Goal: Transaction & Acquisition: Purchase product/service

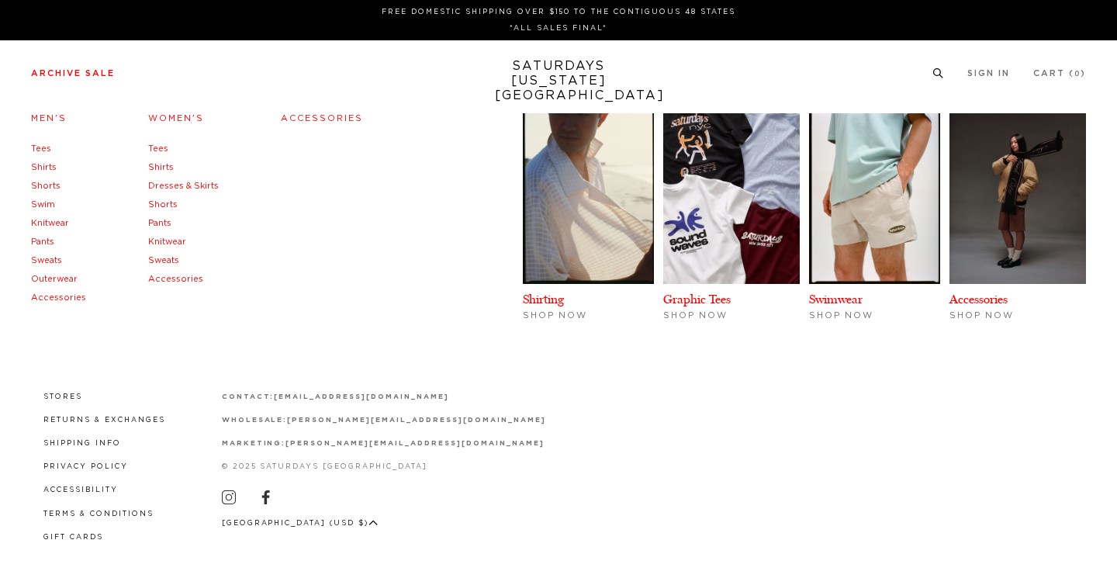
click at [101, 78] on link "Archive Sale" at bounding box center [73, 73] width 84 height 9
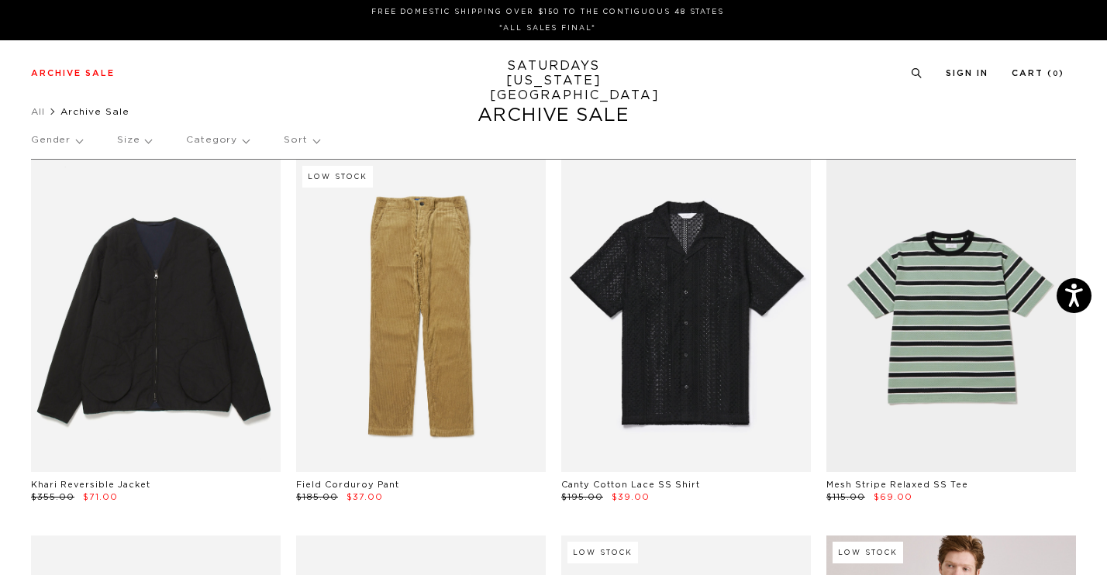
click at [150, 139] on div "Gender Size Category Sort" at bounding box center [553, 141] width 1045 height 36
click at [76, 141] on p "Gender" at bounding box center [56, 141] width 51 height 36
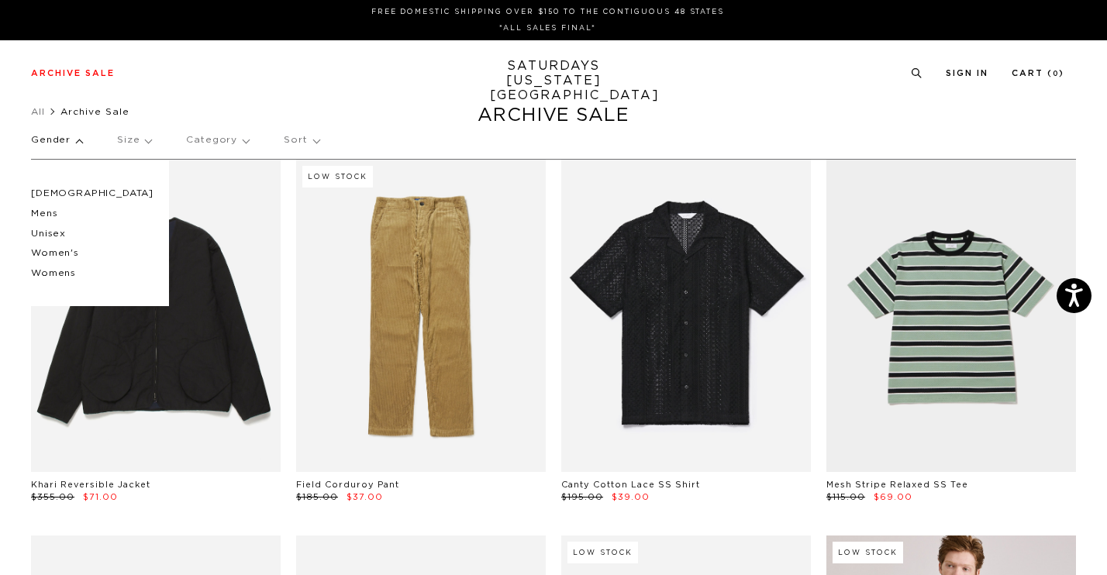
click at [74, 141] on p "Gender" at bounding box center [56, 141] width 51 height 36
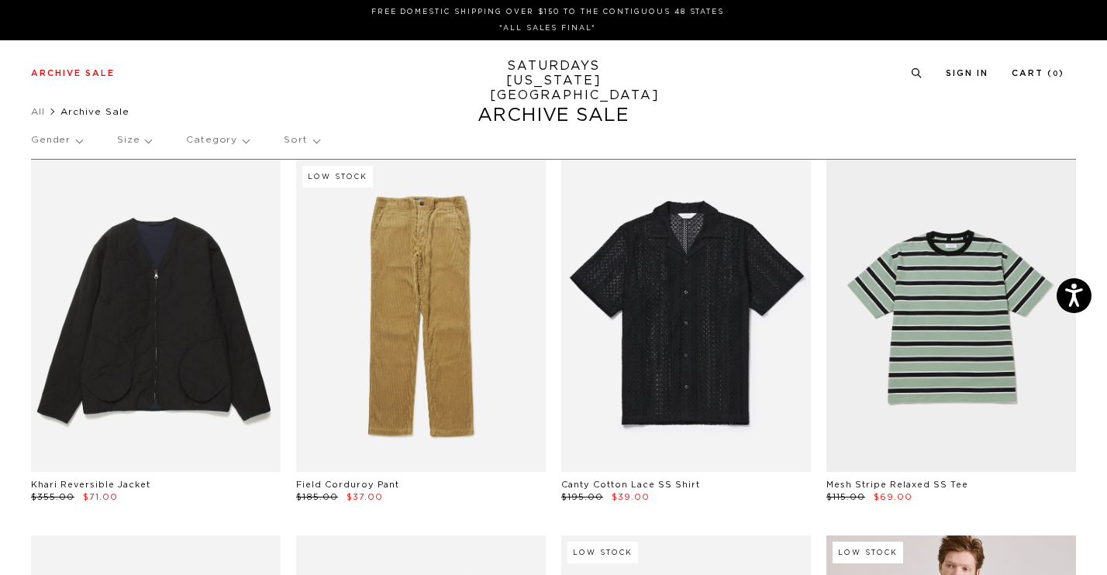
click at [205, 143] on p "Category" at bounding box center [217, 141] width 63 height 36
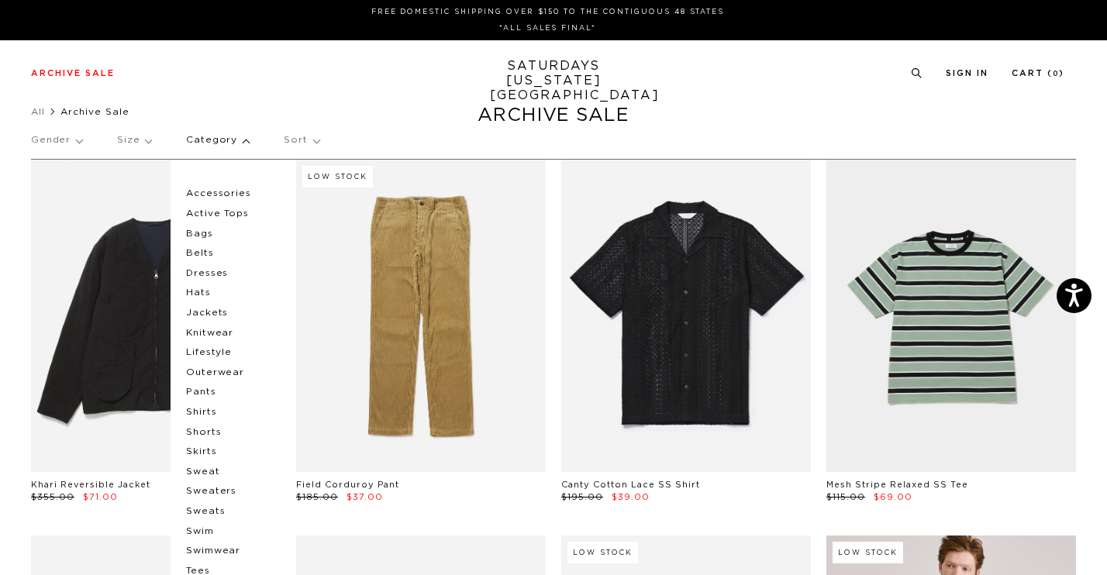
click at [200, 140] on p "Category" at bounding box center [217, 141] width 63 height 36
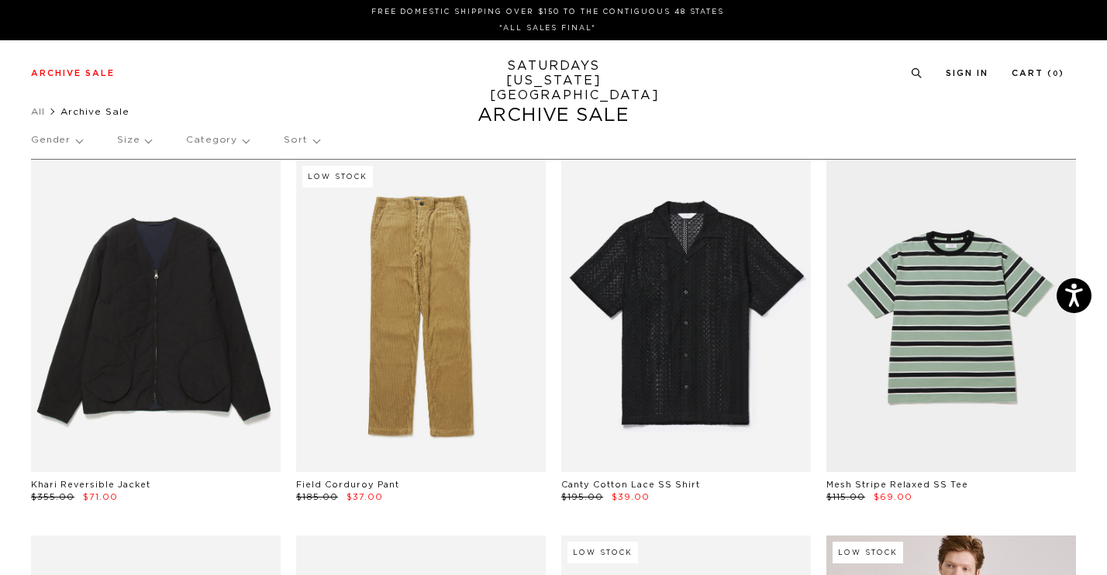
click at [43, 134] on p "Gender" at bounding box center [56, 141] width 51 height 36
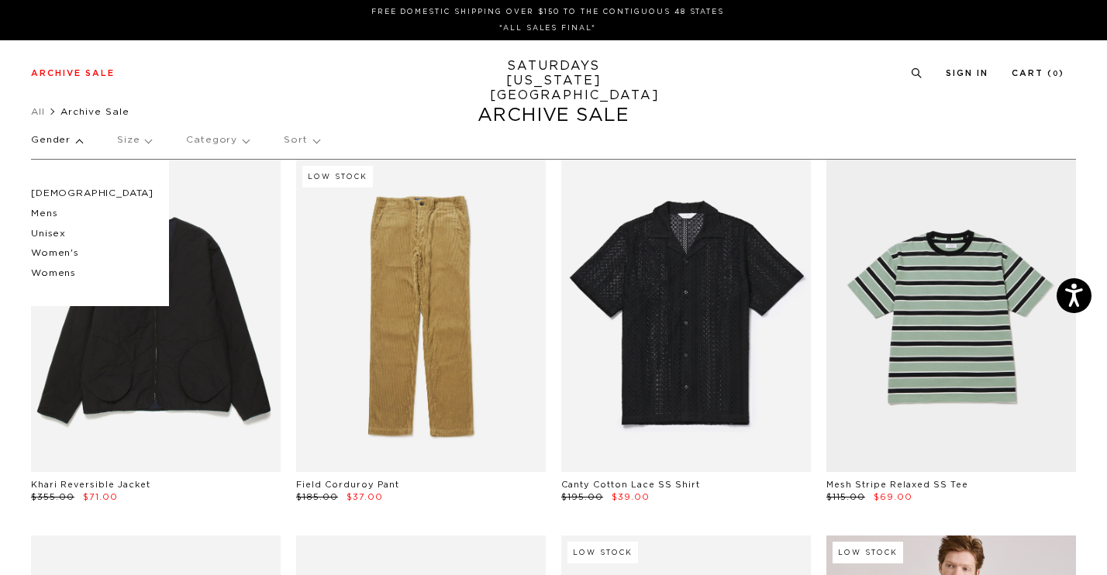
click at [226, 133] on p "Category" at bounding box center [217, 141] width 63 height 36
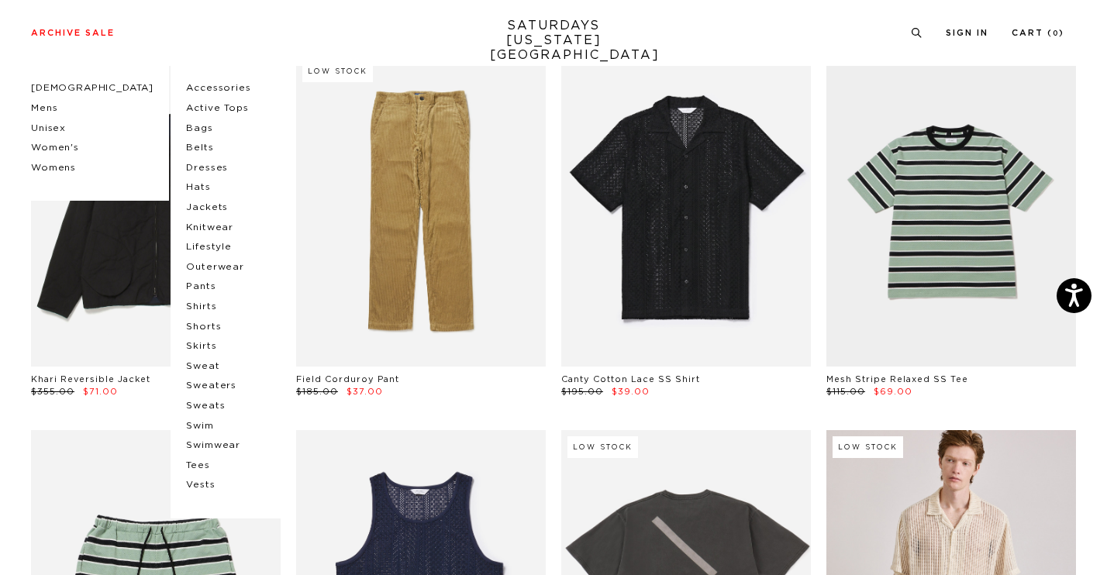
scroll to position [111, 0]
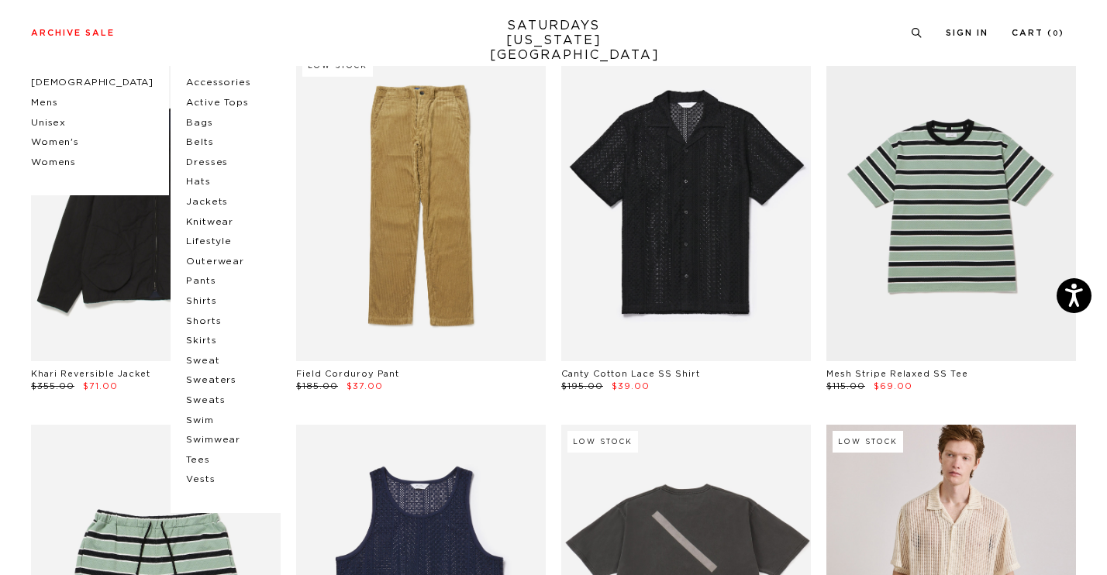
click at [198, 299] on p "Shirts" at bounding box center [232, 302] width 93 height 20
click at [351, 26] on div "Archive Sale Men's Tees Shirts Shorts Swim Knitwear Pants Sweats" at bounding box center [548, 33] width 1034 height 14
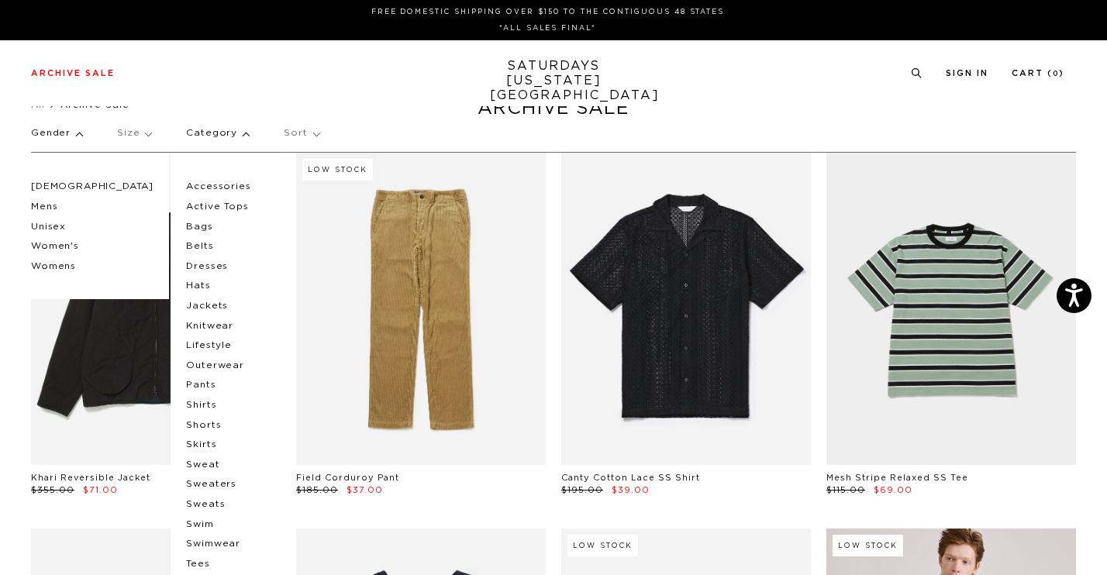
scroll to position [0, 0]
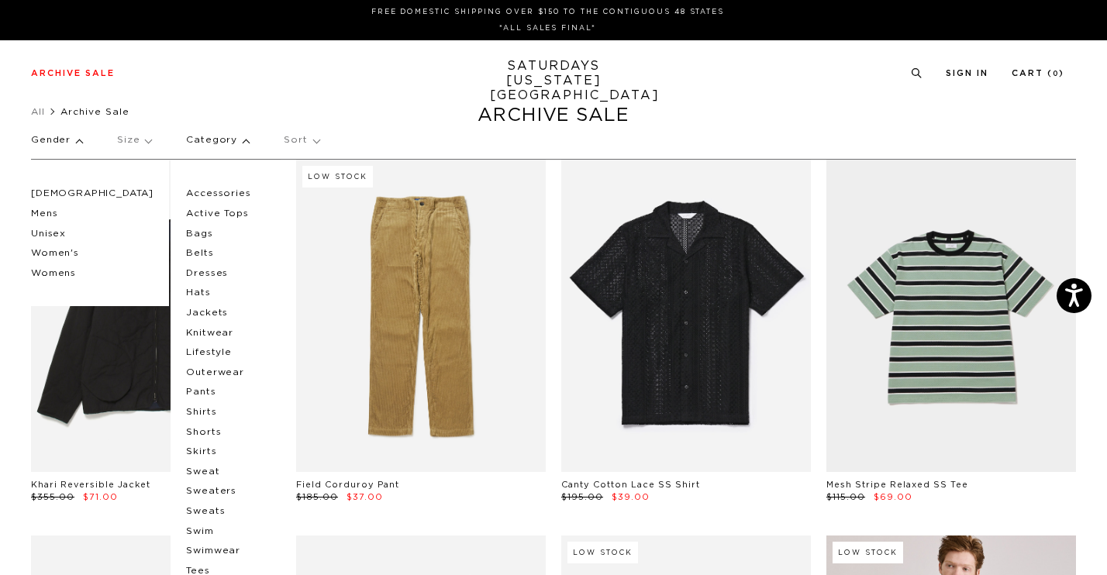
click at [85, 140] on div "Gender Male Mens Unisex Women's Womens Size Category Accessories Active Tops Ba…" at bounding box center [553, 143] width 1045 height 41
click at [75, 140] on p "Gender" at bounding box center [56, 141] width 51 height 36
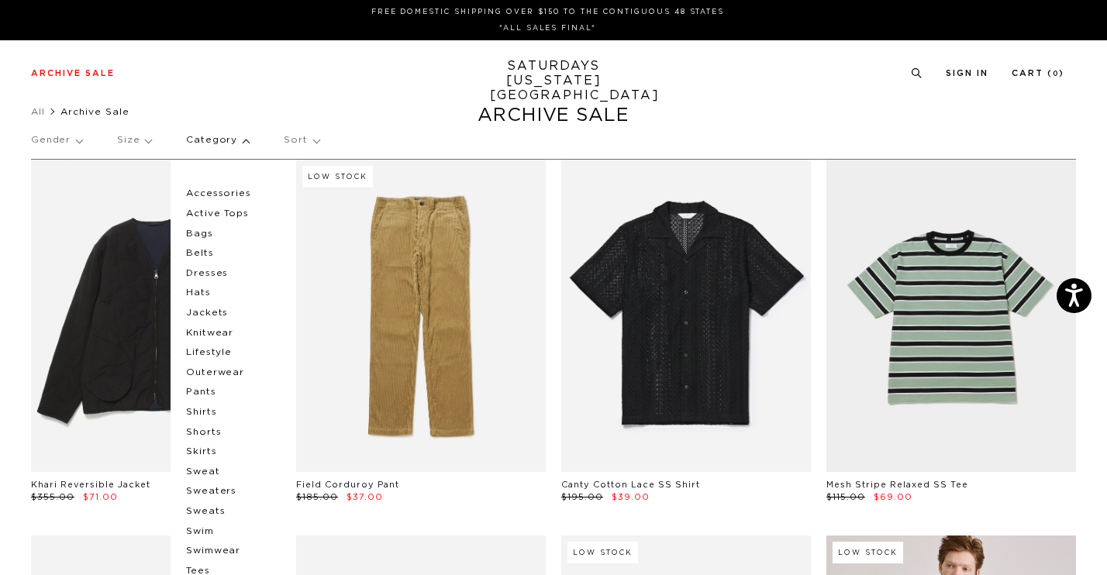
click at [220, 146] on p "Category" at bounding box center [217, 141] width 63 height 36
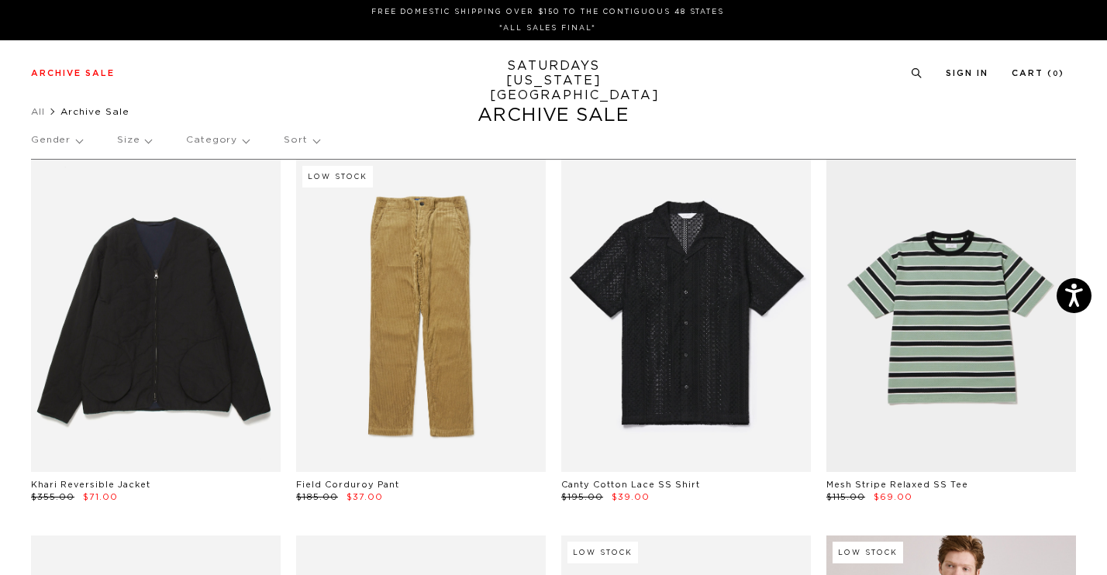
click at [305, 138] on p "Sort" at bounding box center [301, 141] width 35 height 36
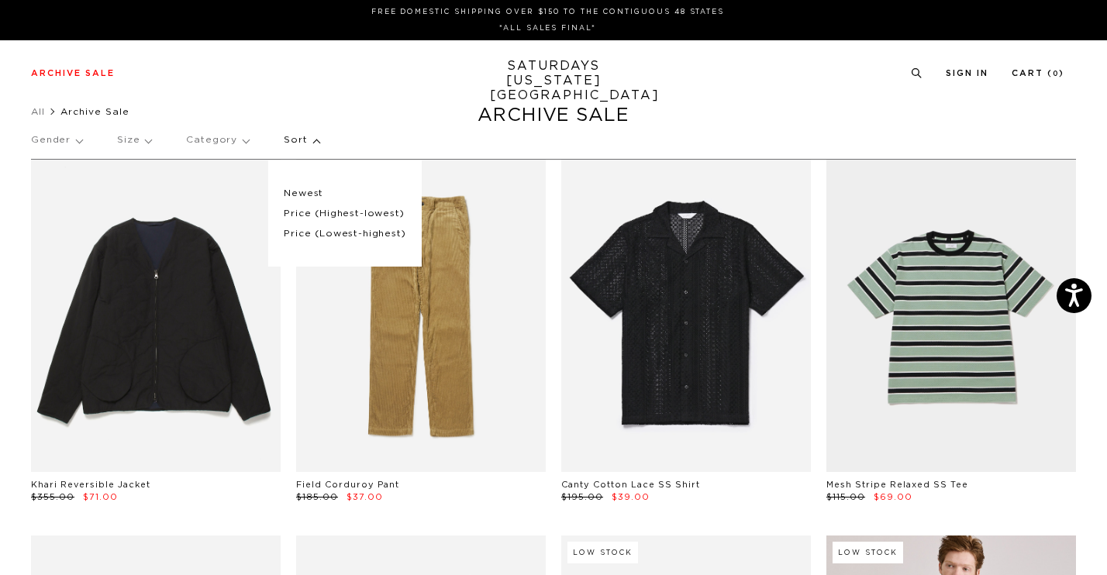
click at [393, 135] on div "Gender Size Category Sort Newest Price (Highest-lowest) Price (Lowest-highest)" at bounding box center [553, 143] width 1045 height 41
click at [206, 143] on p "Category" at bounding box center [217, 141] width 63 height 36
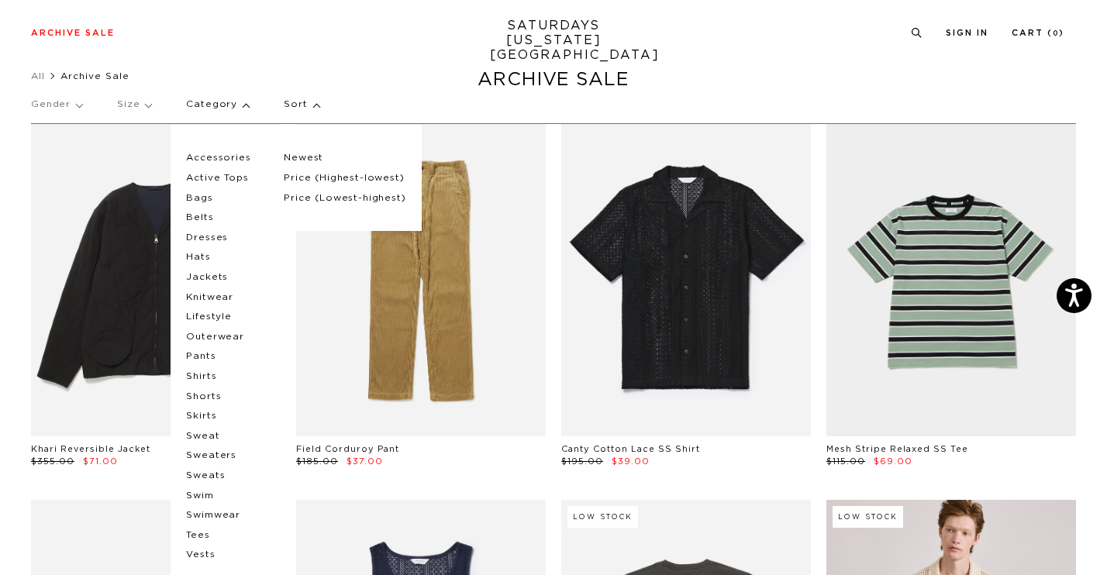
scroll to position [37, 0]
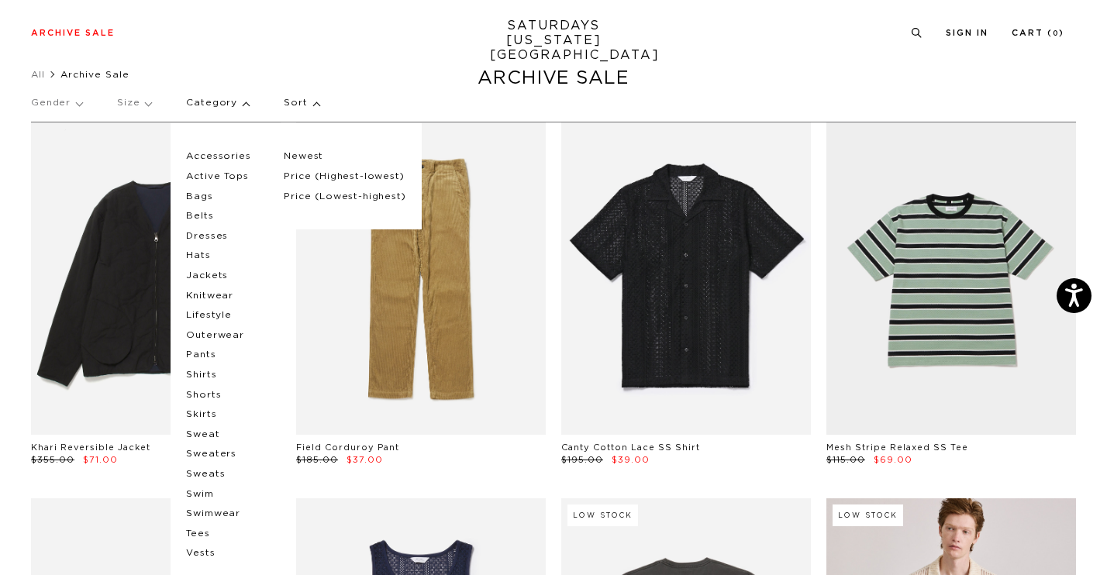
click at [201, 373] on p "Shirts" at bounding box center [232, 375] width 93 height 20
click at [198, 374] on p "Shirts" at bounding box center [232, 375] width 93 height 20
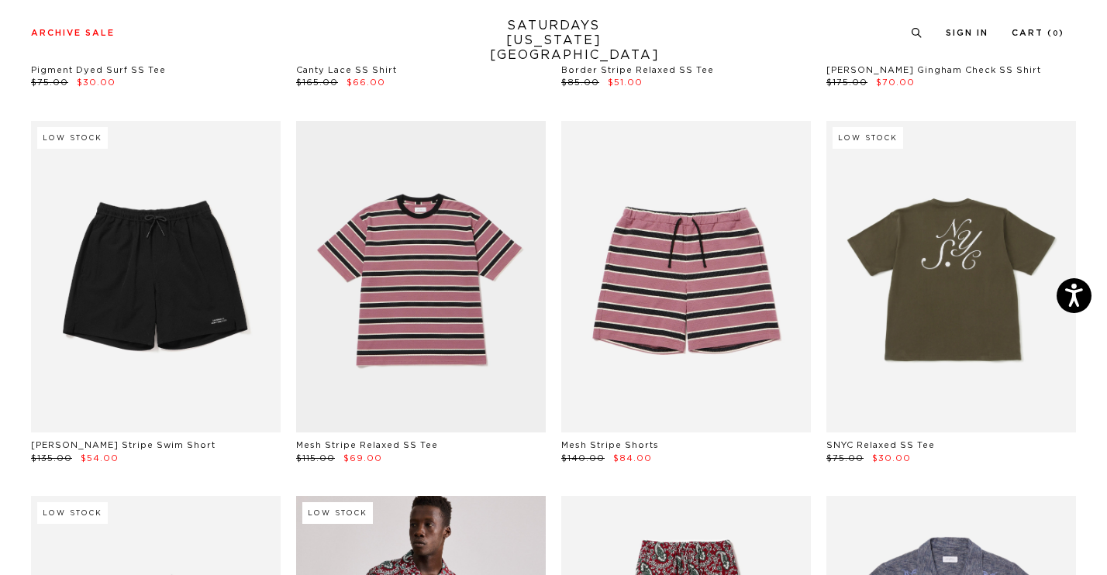
scroll to position [379, 0]
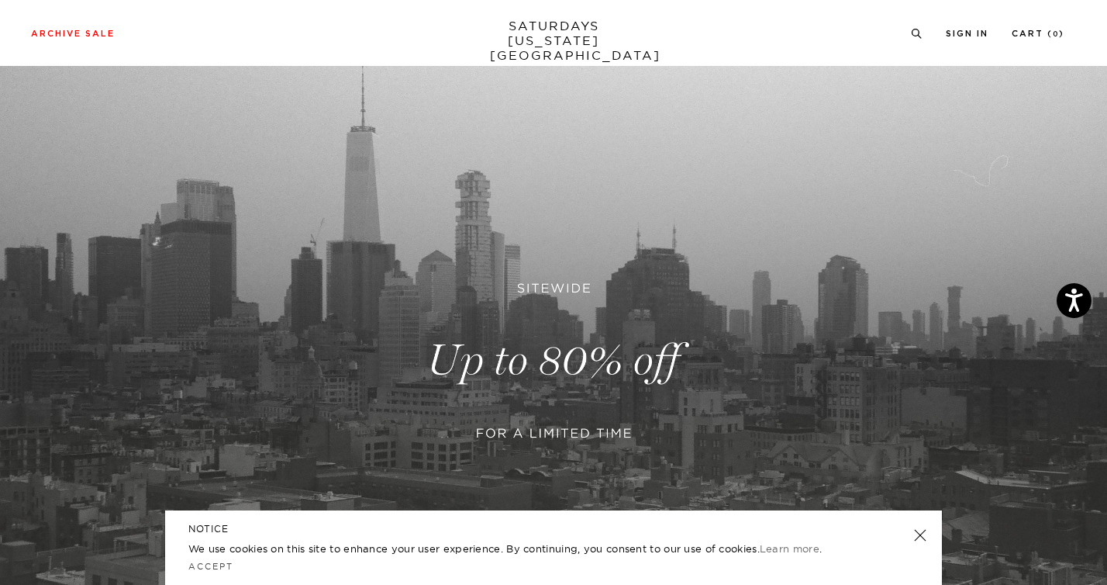
scroll to position [310, 0]
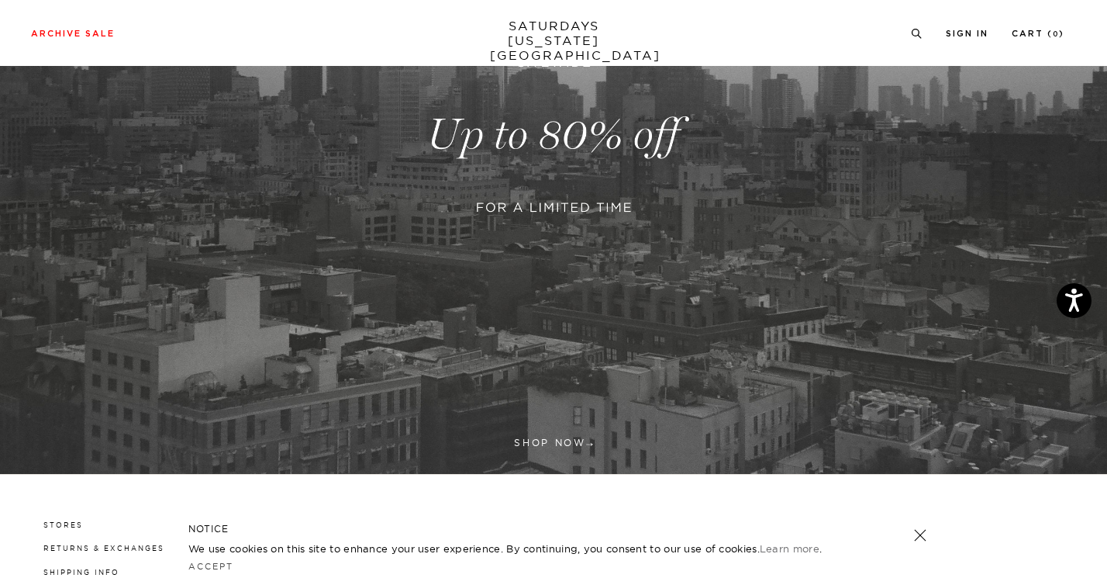
click at [608, 141] on link at bounding box center [553, 135] width 1107 height 678
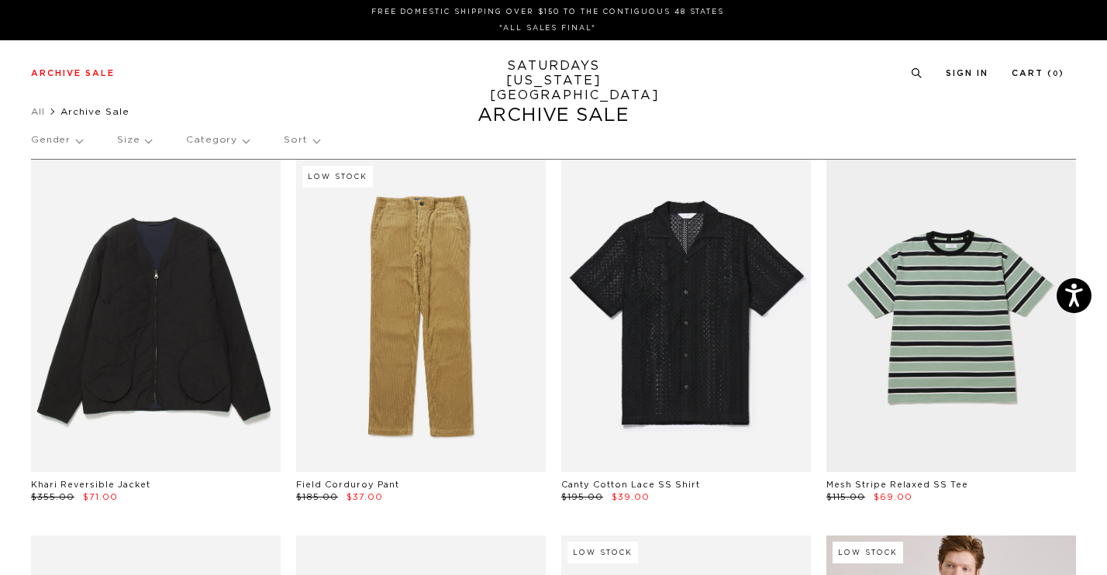
click at [228, 142] on p "Category" at bounding box center [217, 141] width 63 height 36
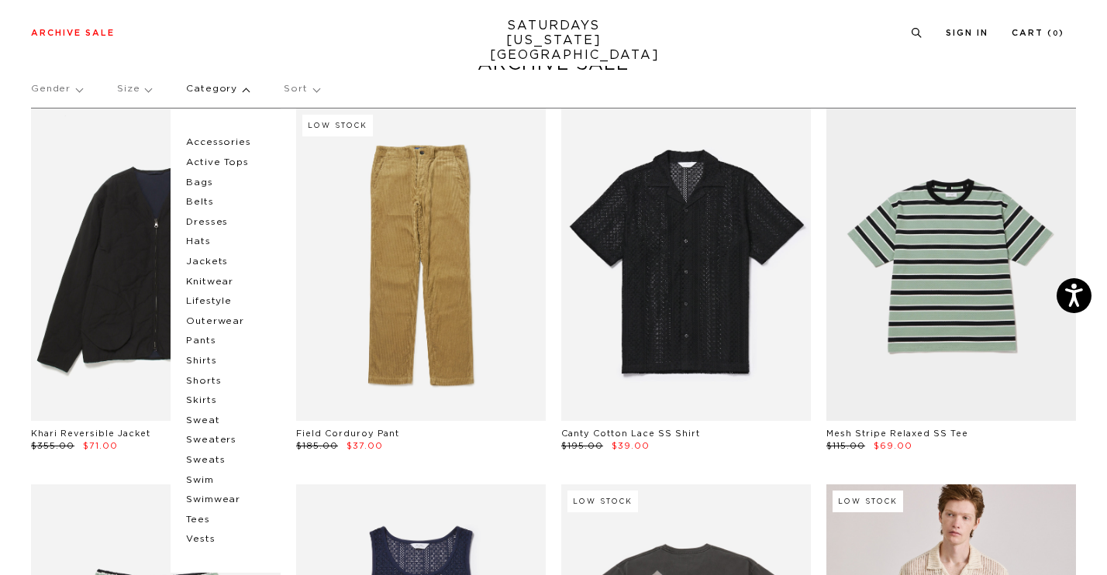
scroll to position [53, 0]
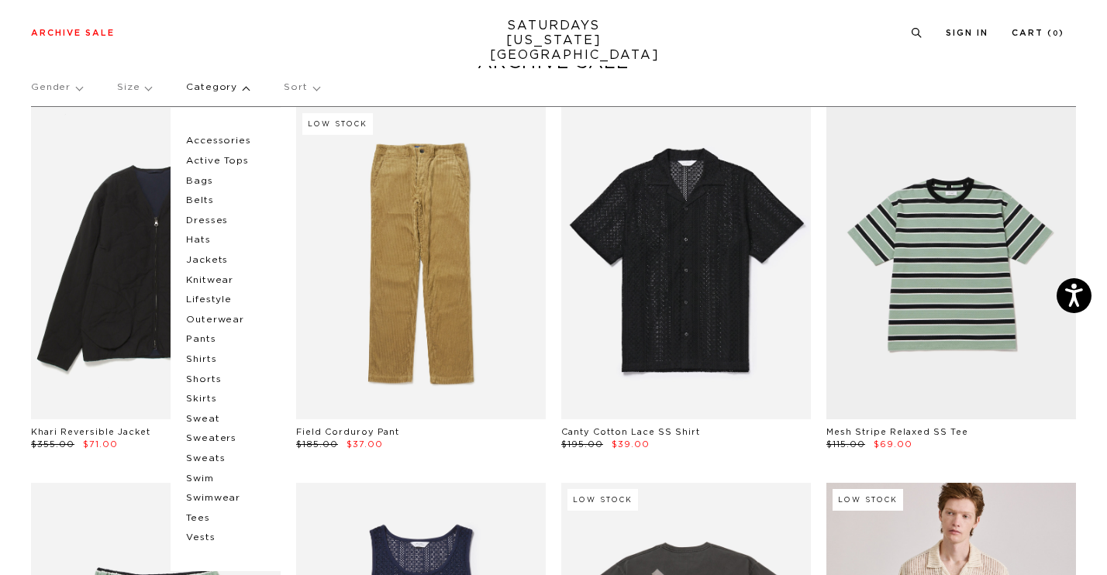
click at [205, 361] on p "Shirts" at bounding box center [232, 360] width 93 height 20
click at [810, 73] on div "Gender Size Category Accessories Active Tops Bags Belts Dresses Hats Jackets Kn…" at bounding box center [553, 90] width 1045 height 41
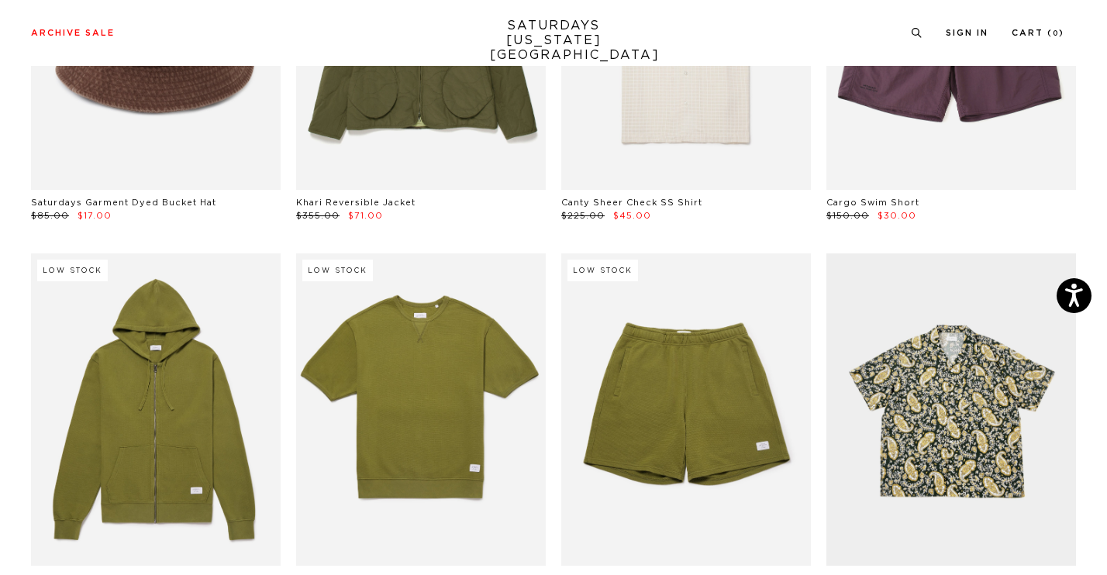
scroll to position [13164, 0]
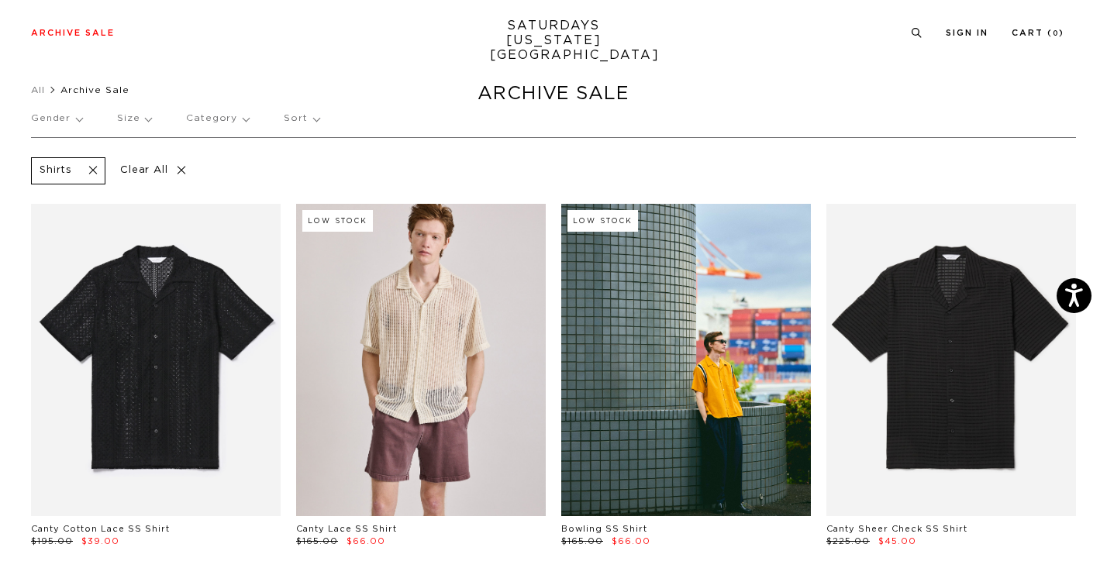
scroll to position [26, 0]
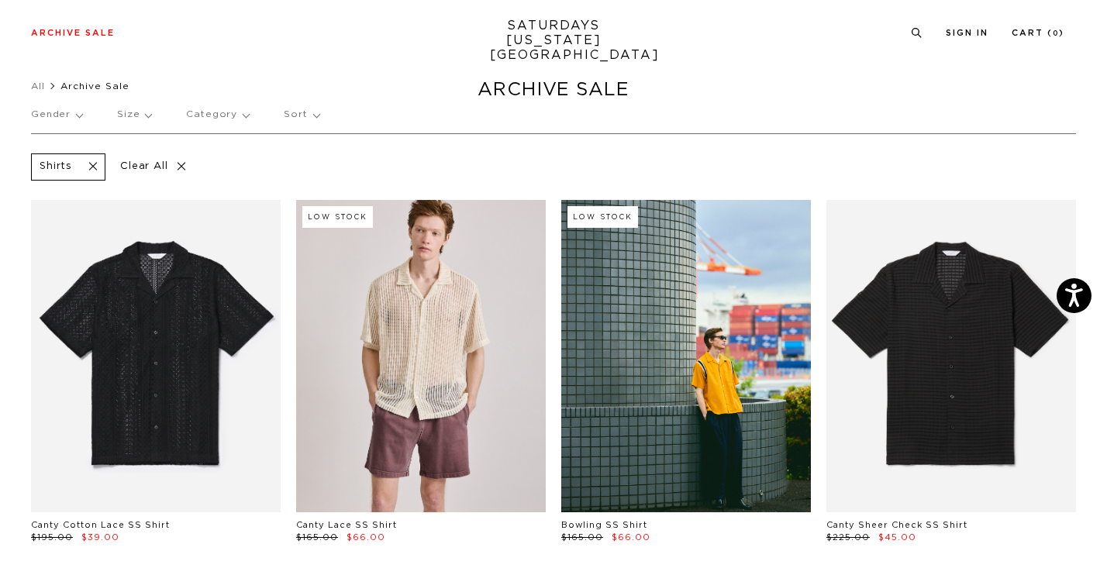
click at [134, 115] on p "Size" at bounding box center [134, 115] width 34 height 36
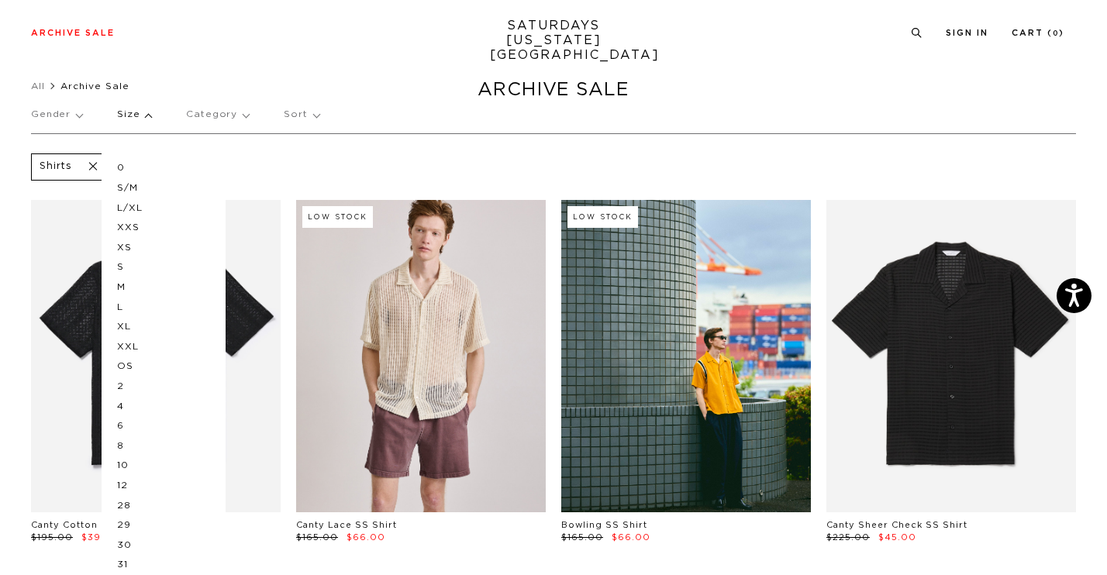
click at [126, 289] on p "M" at bounding box center [163, 288] width 93 height 20
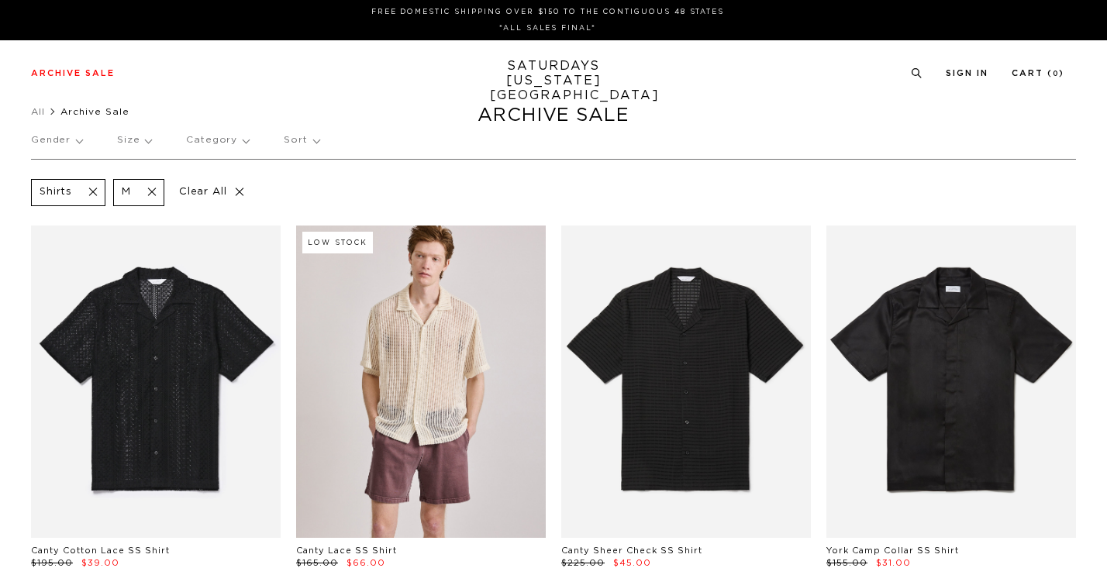
click at [140, 143] on p "Size" at bounding box center [134, 141] width 34 height 36
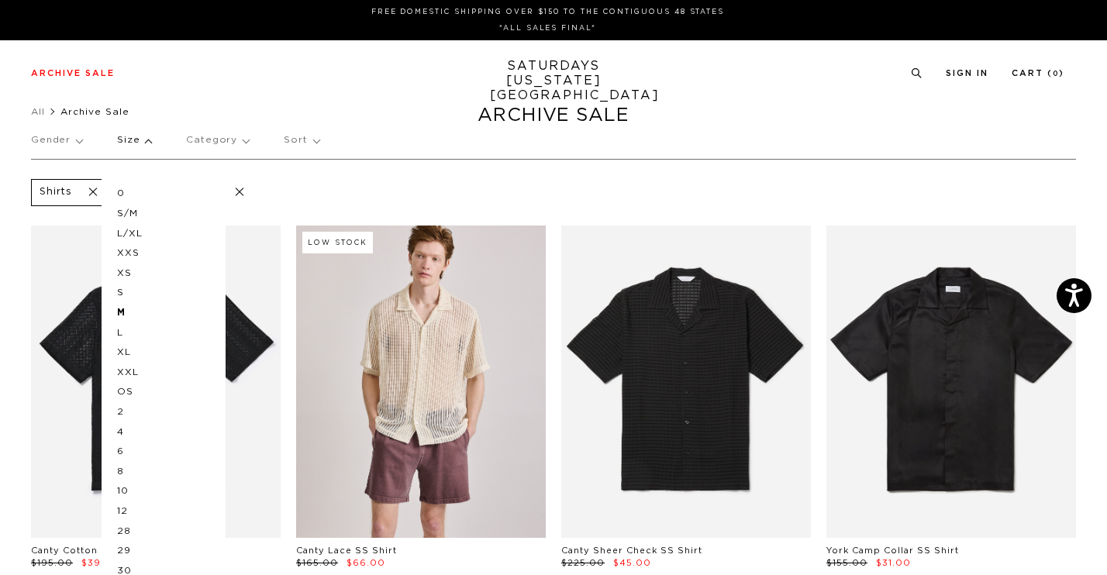
click at [131, 215] on p "S/M" at bounding box center [163, 214] width 93 height 20
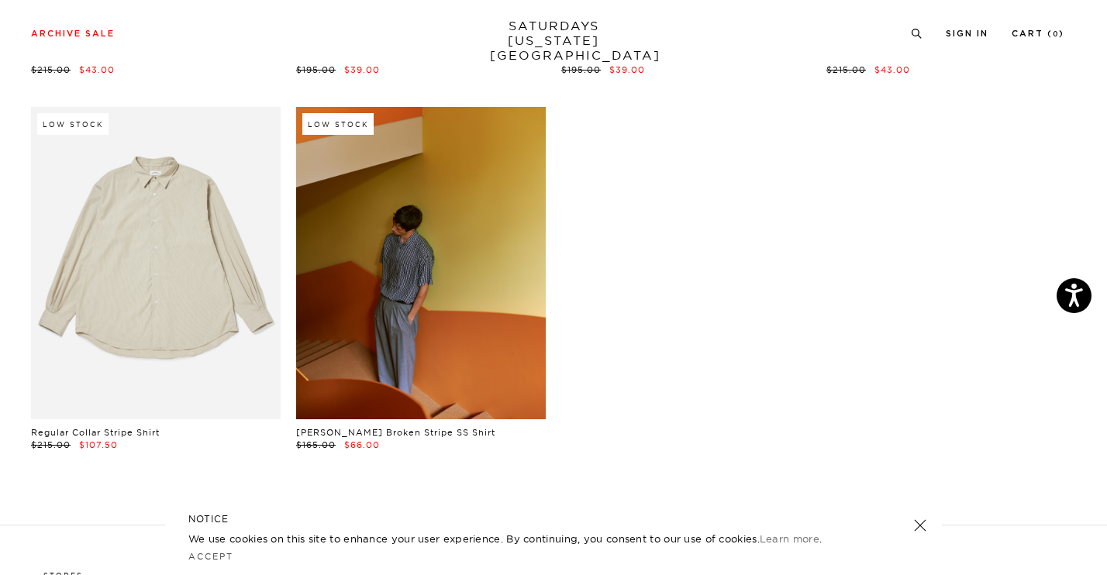
scroll to position [3150, 0]
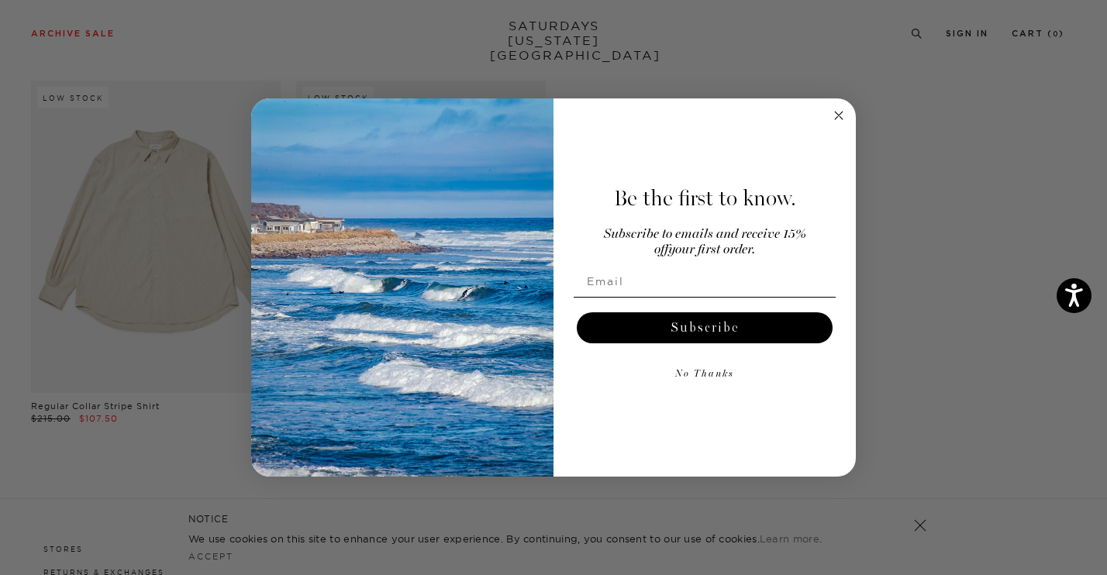
click at [840, 120] on circle "Close dialog" at bounding box center [839, 116] width 18 height 18
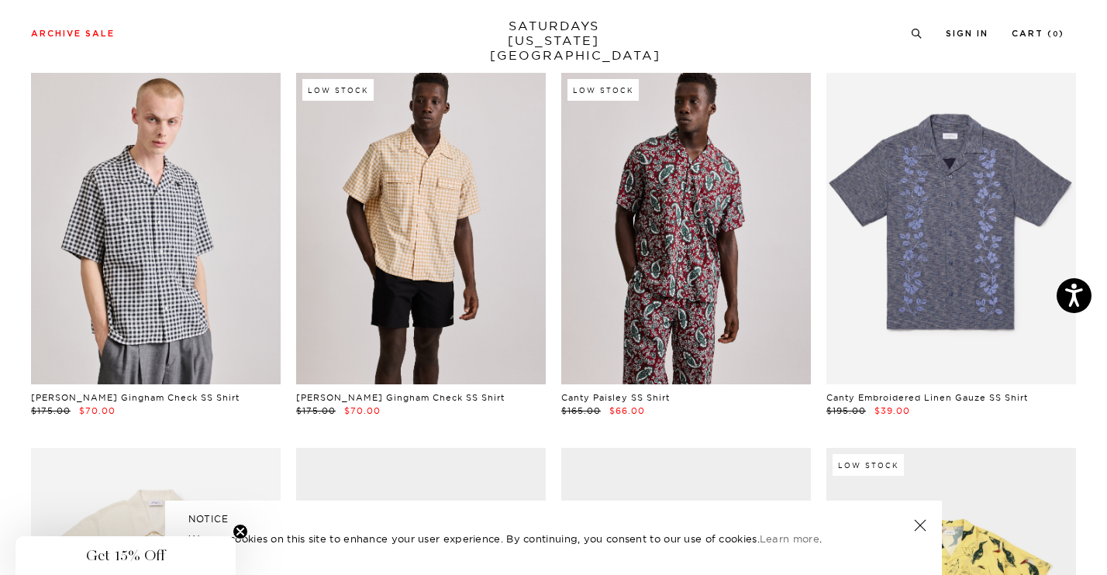
scroll to position [0, 0]
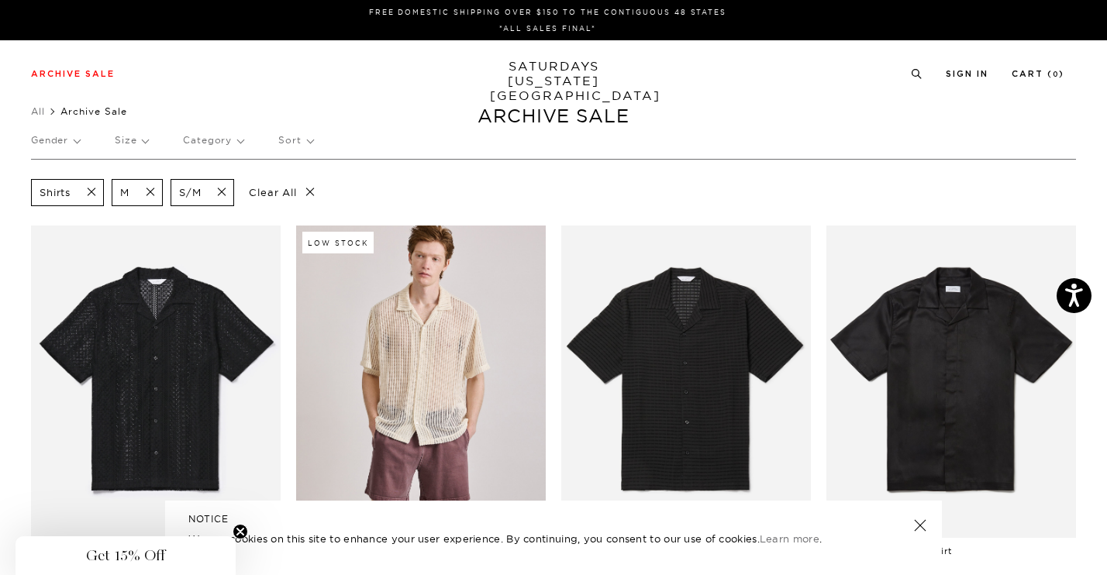
click at [74, 142] on p "Gender" at bounding box center [55, 141] width 49 height 36
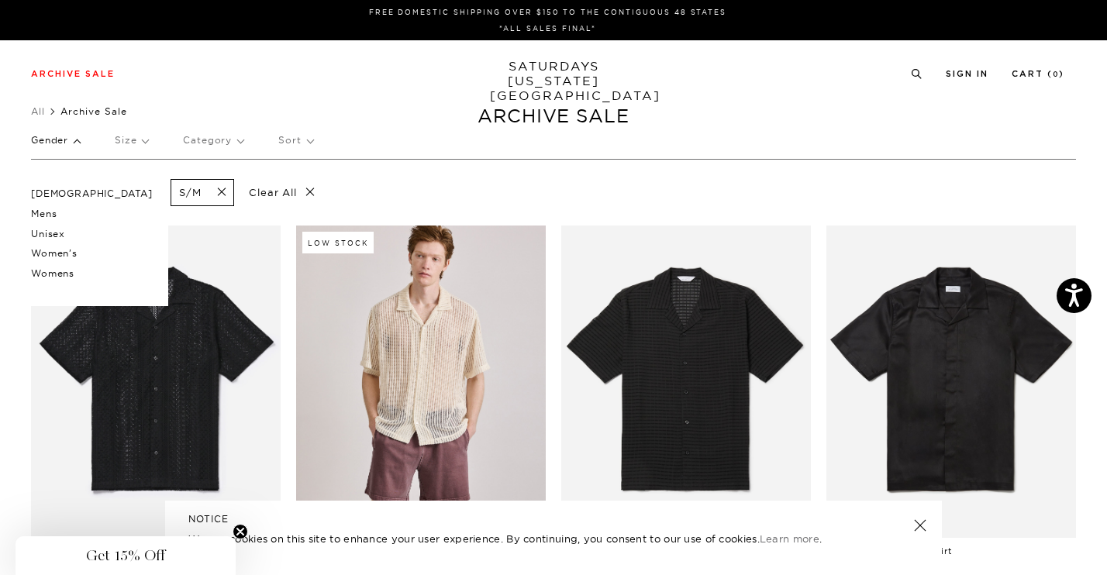
click at [50, 215] on p "Mens" at bounding box center [92, 214] width 122 height 20
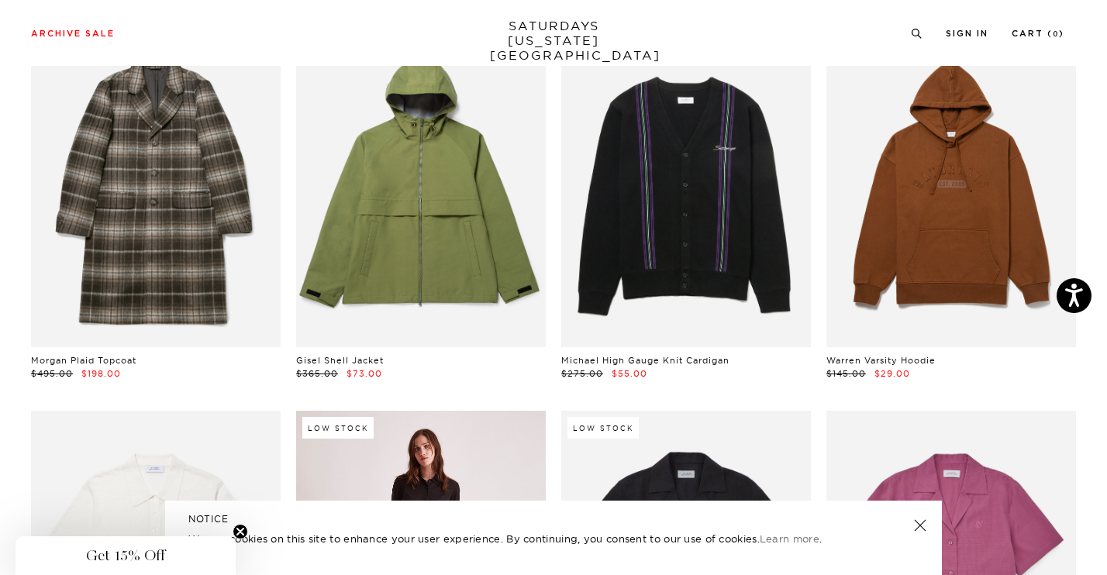
scroll to position [3090, 0]
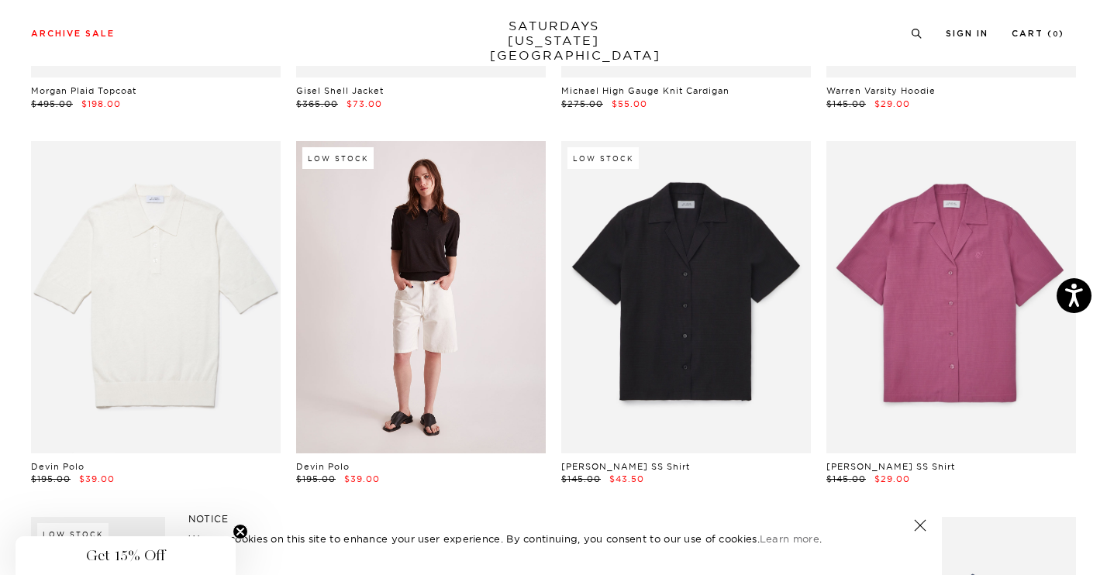
click at [368, 357] on link at bounding box center [421, 297] width 250 height 312
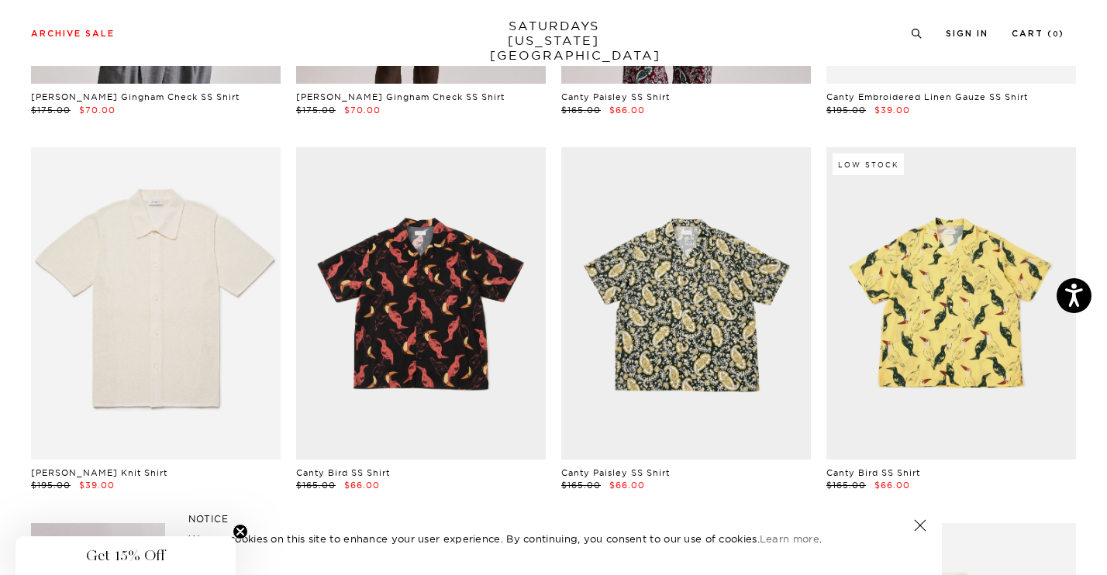
scroll to position [811, 0]
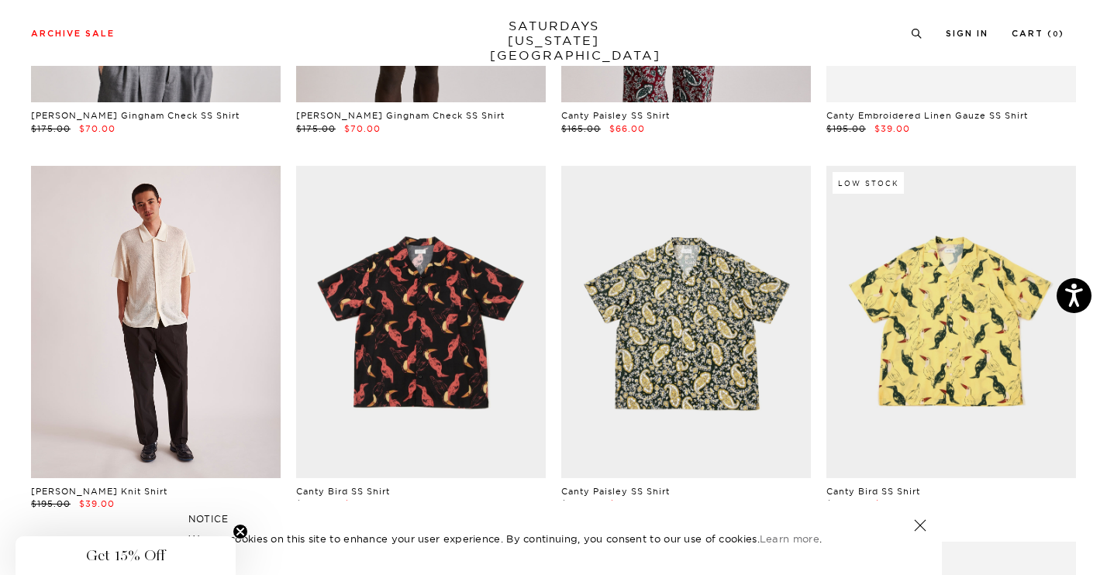
click at [158, 385] on link at bounding box center [156, 322] width 250 height 312
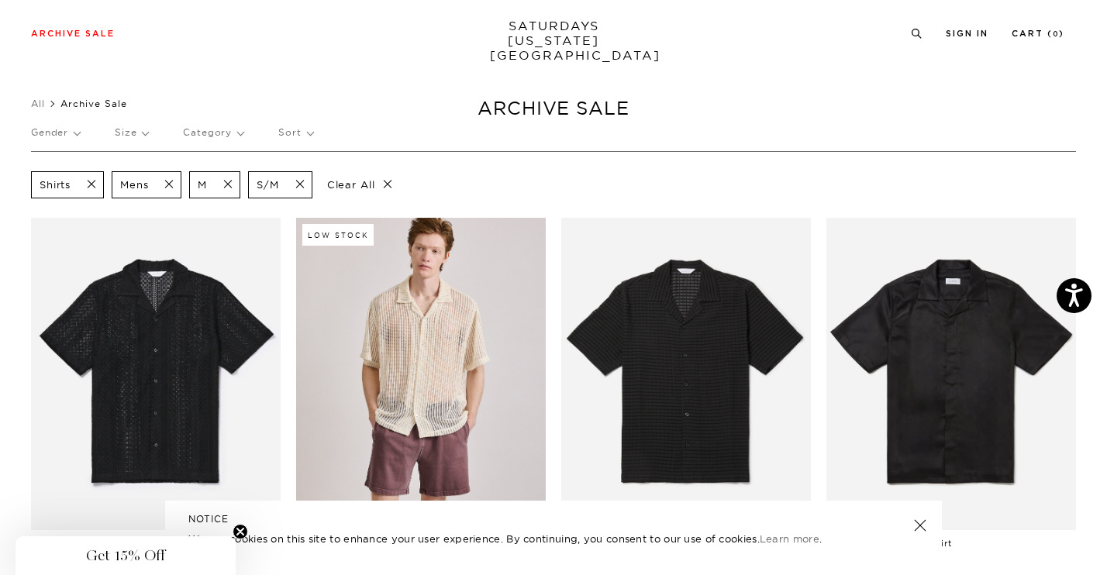
scroll to position [0, 0]
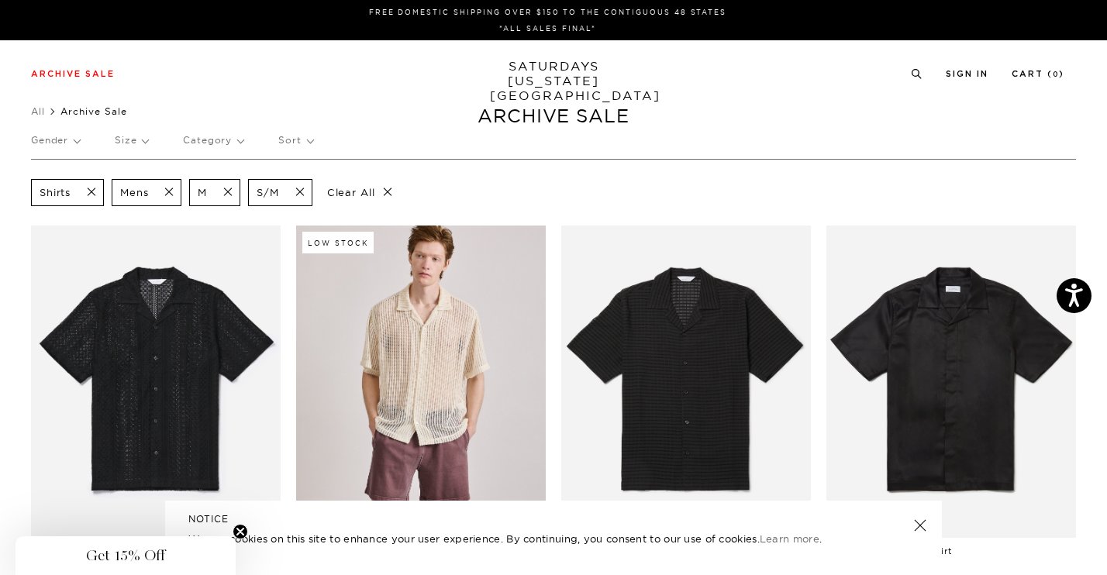
click at [95, 190] on span at bounding box center [87, 192] width 33 height 15
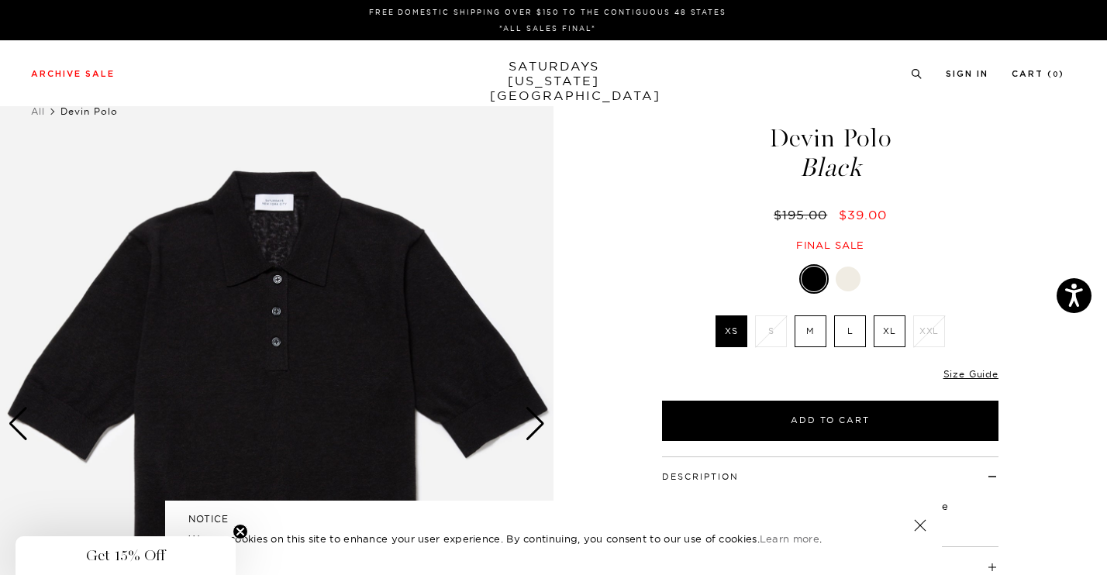
click at [680, 262] on div "Devin Polo Black $195.00 $39.00 Final sale Devin Polo Black $195.00 $39.00 Fina…" at bounding box center [831, 424] width 388 height 692
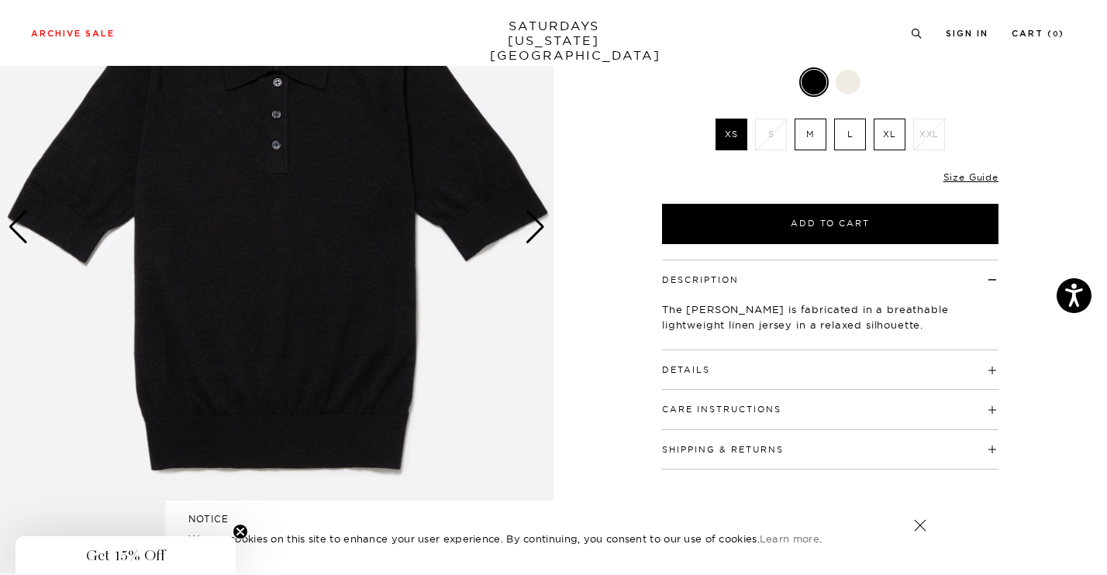
scroll to position [203, 0]
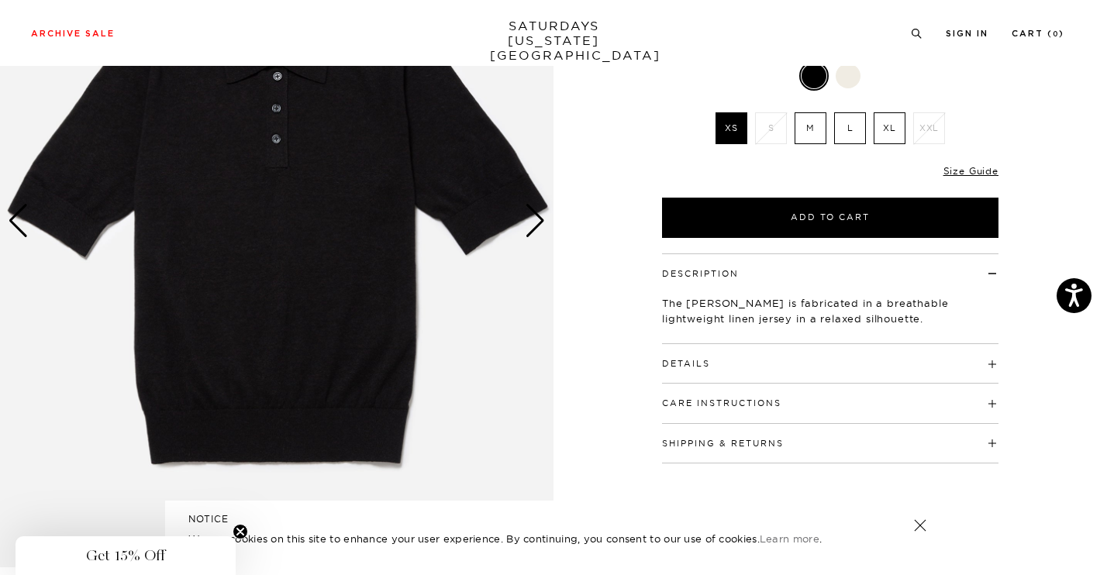
click at [532, 230] on div "Next slide" at bounding box center [535, 221] width 21 height 34
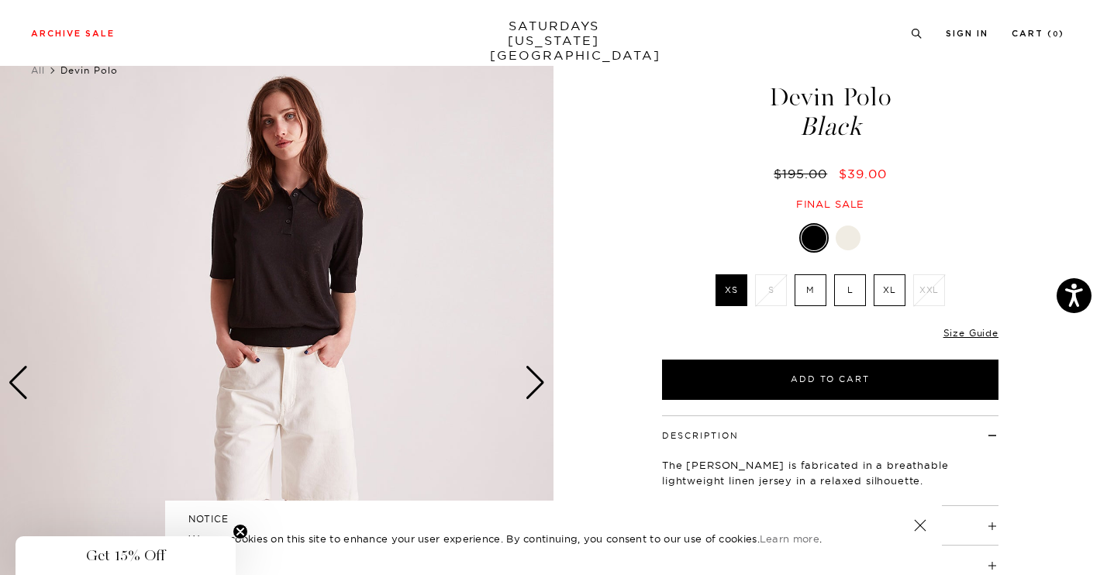
scroll to position [91, 0]
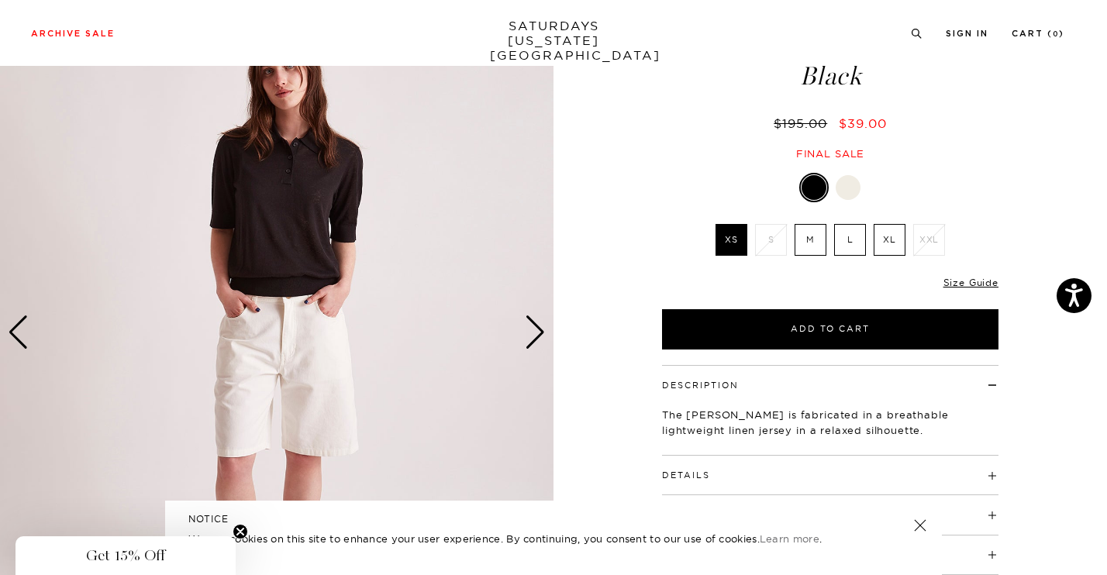
click at [534, 357] on img at bounding box center [277, 333] width 554 height 692
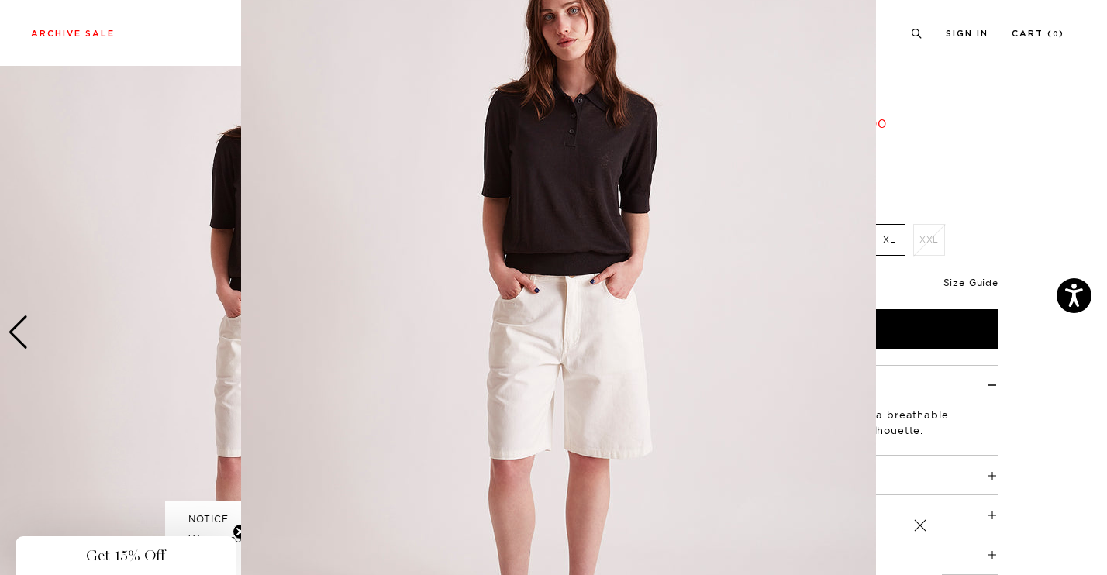
scroll to position [0, 0]
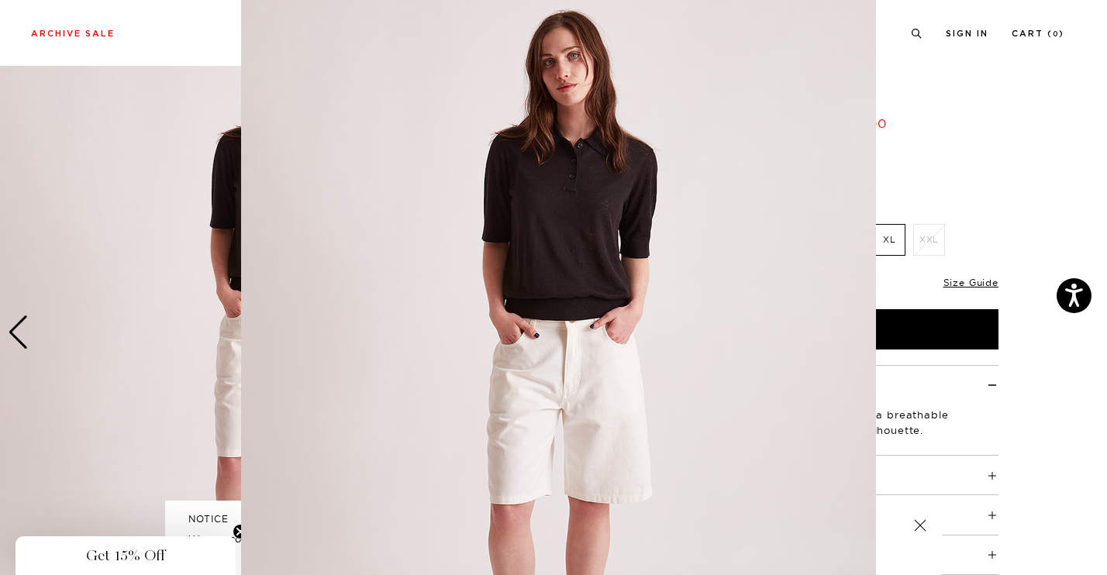
click at [934, 137] on figure at bounding box center [553, 287] width 1107 height 575
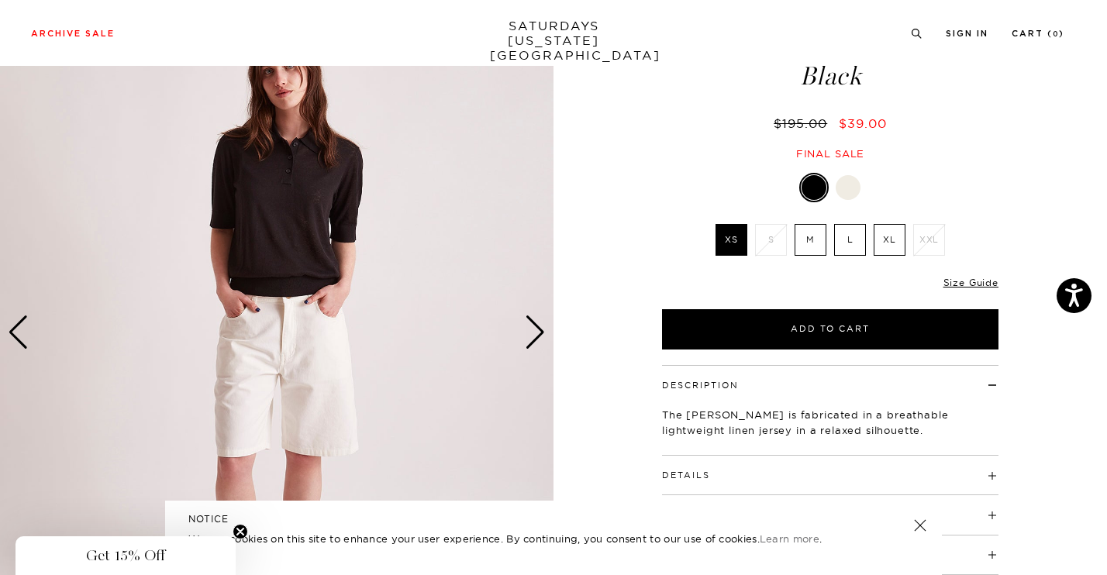
click at [533, 331] on div "Next slide" at bounding box center [535, 333] width 21 height 34
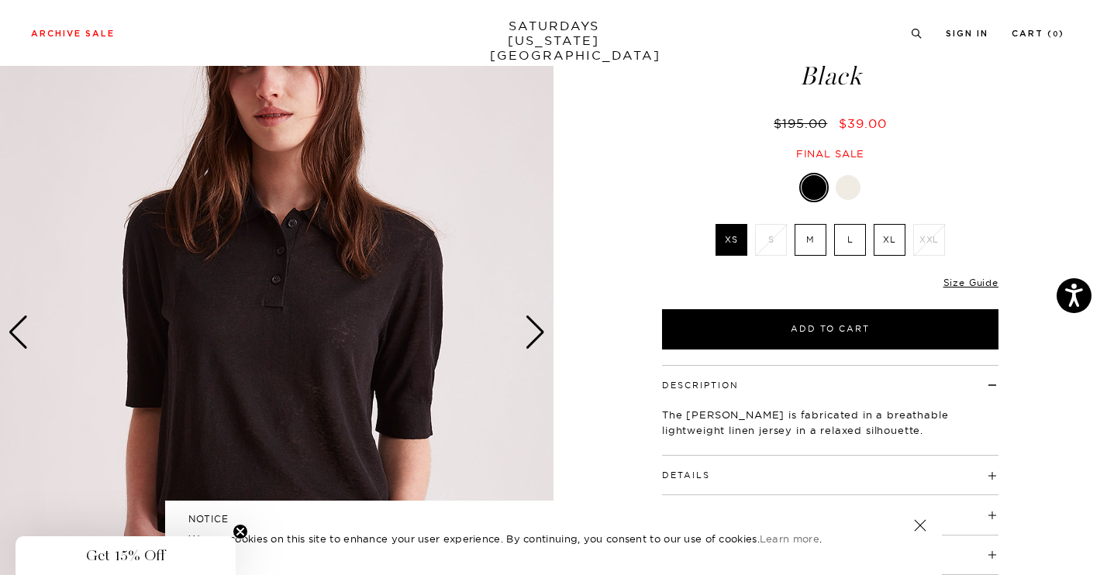
click at [533, 330] on div "Next slide" at bounding box center [535, 333] width 21 height 34
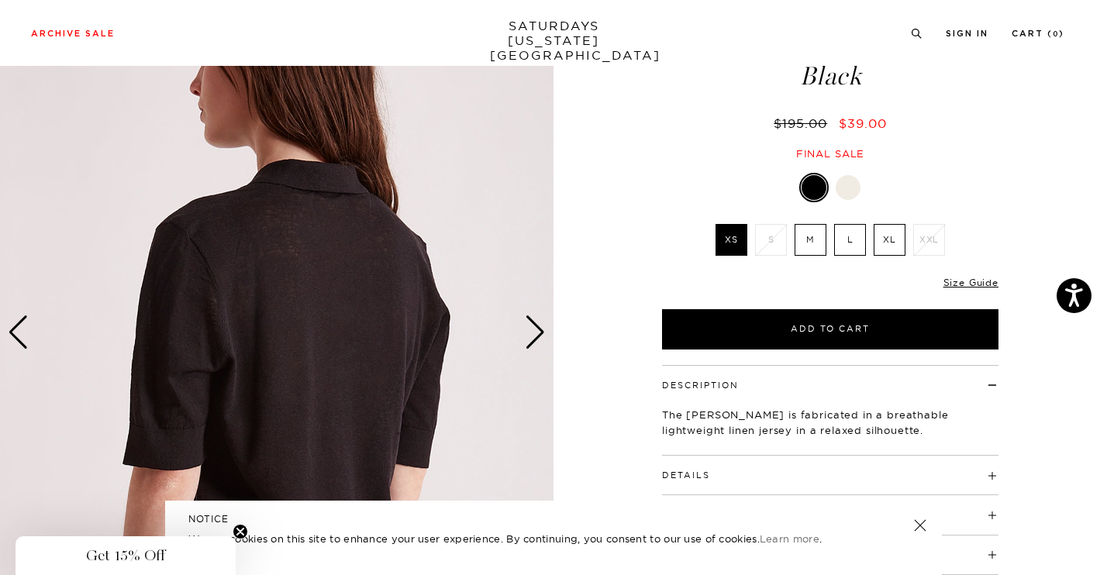
click at [533, 330] on div "Next slide" at bounding box center [535, 333] width 21 height 34
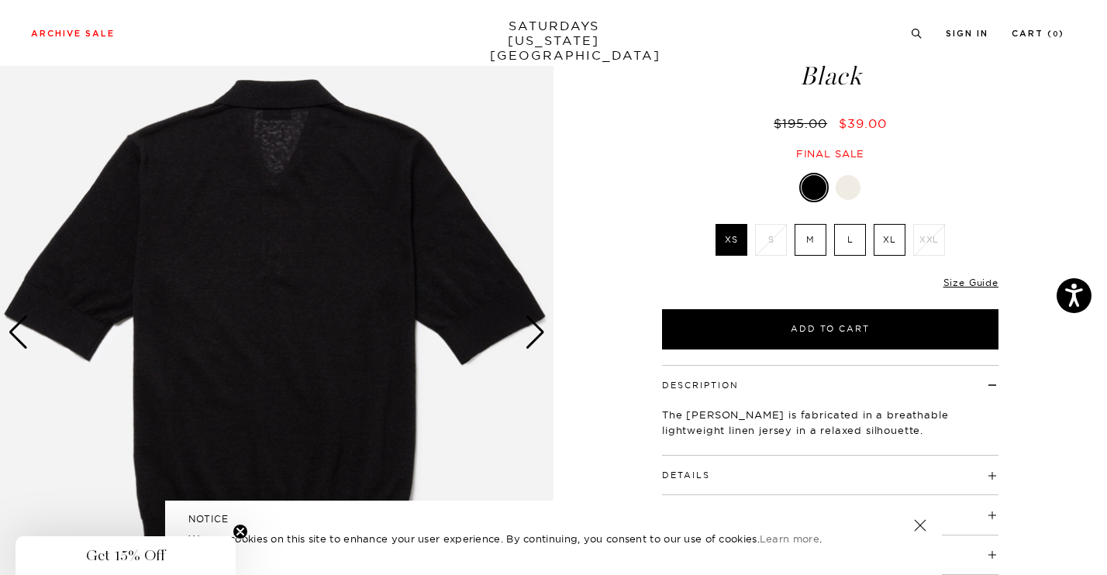
click at [533, 330] on div "Next slide" at bounding box center [535, 333] width 21 height 34
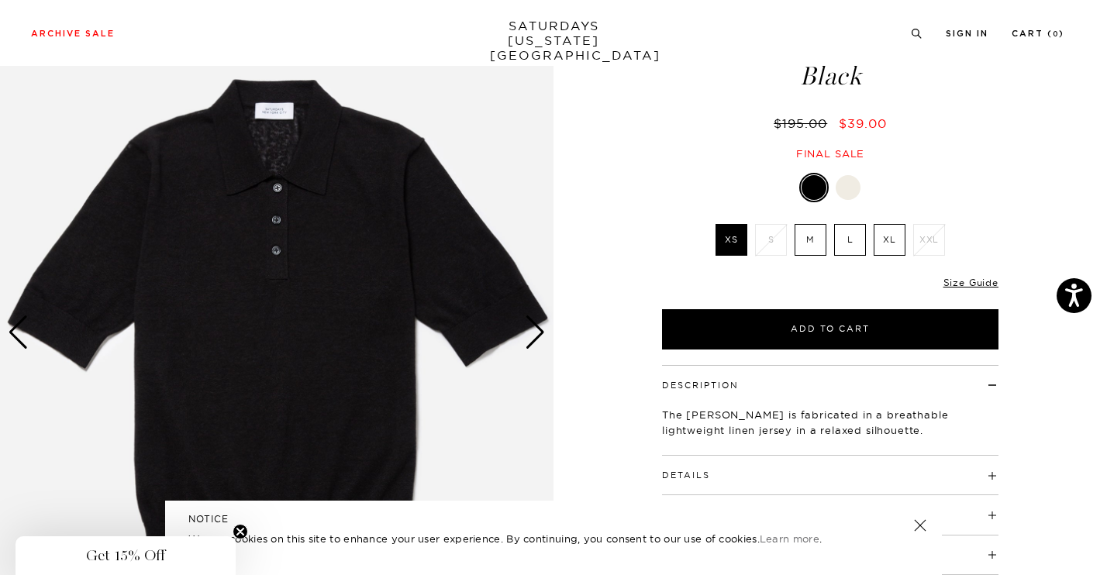
click at [533, 330] on div "Next slide" at bounding box center [535, 333] width 21 height 34
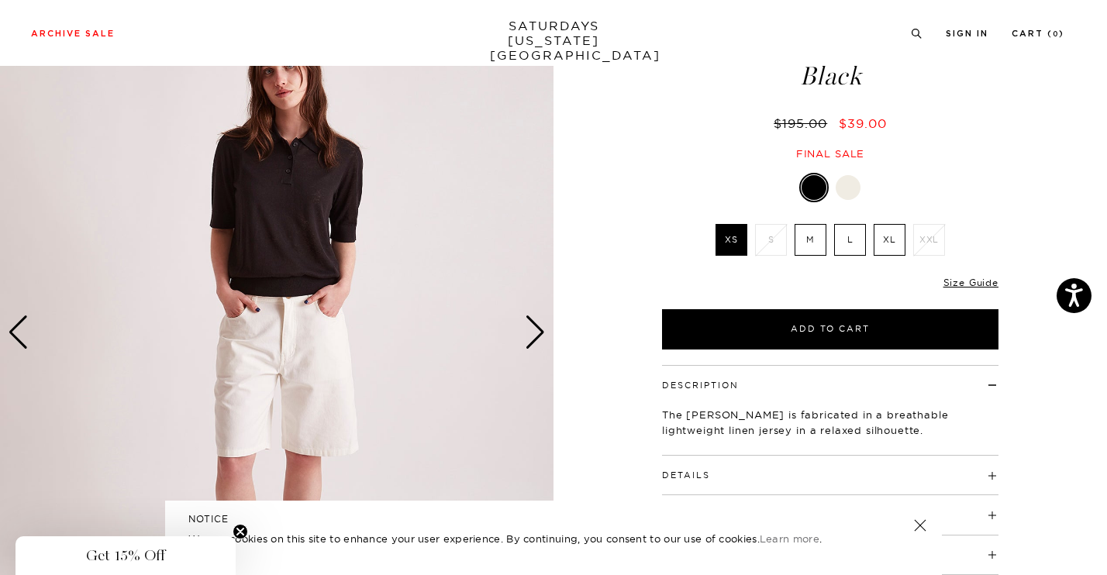
click at [533, 330] on div "Next slide" at bounding box center [535, 333] width 21 height 34
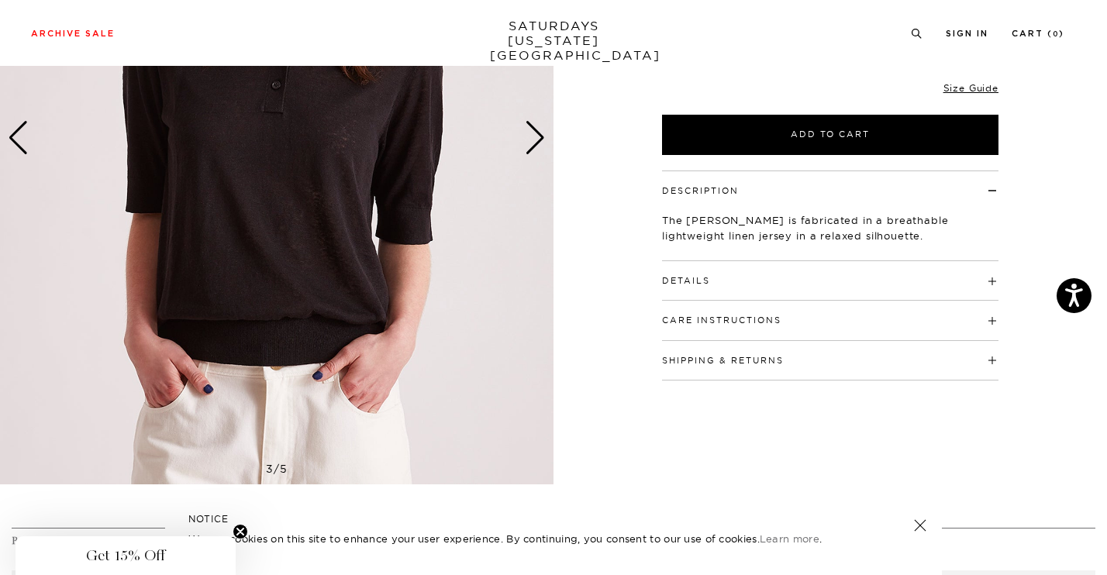
scroll to position [299, 0]
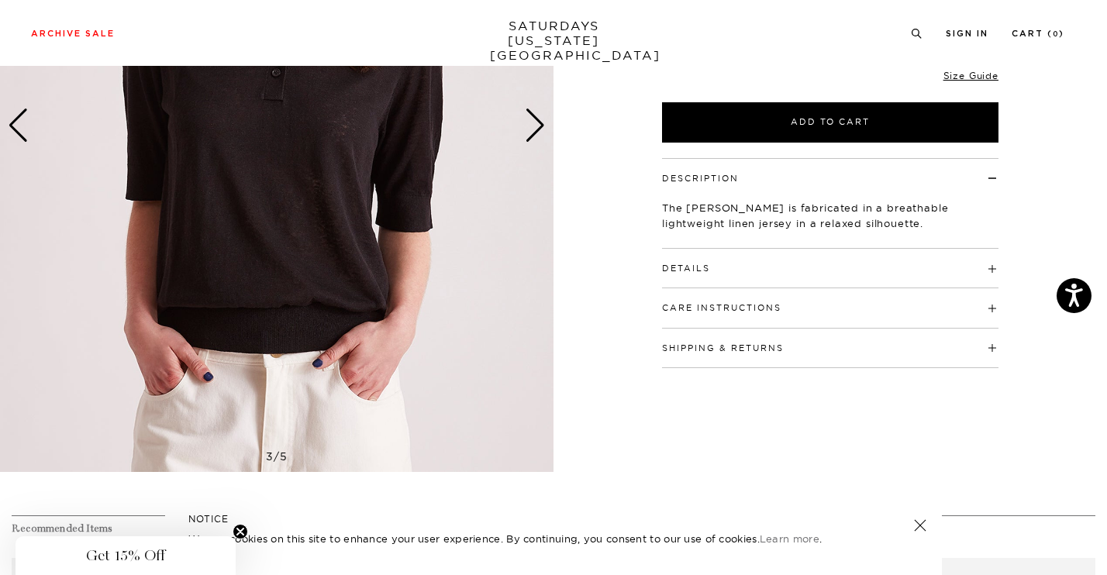
click at [750, 258] on h4 "Details" at bounding box center [830, 262] width 337 height 26
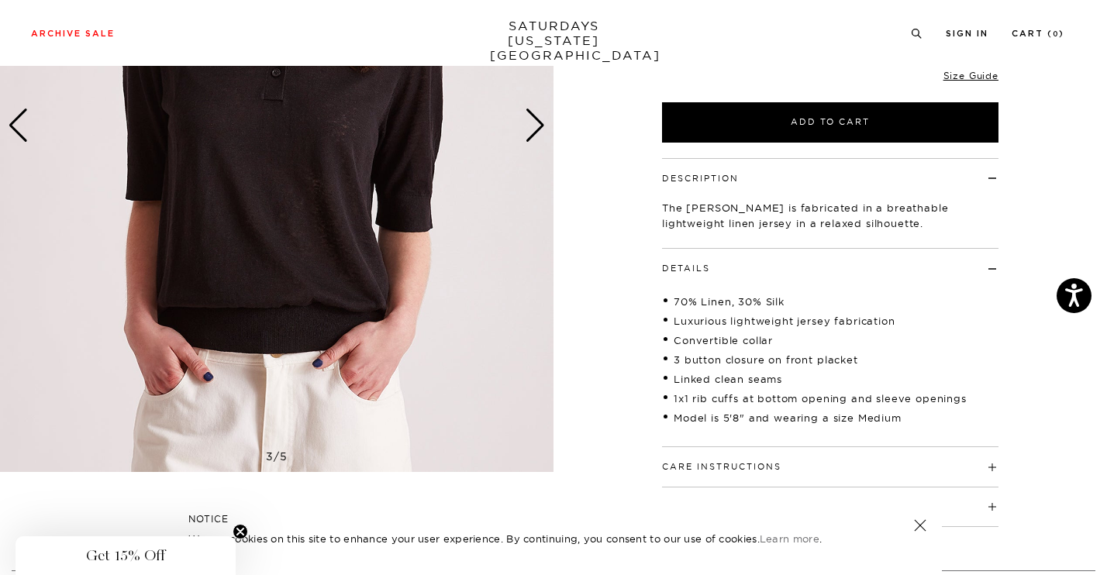
click at [751, 260] on h4 "Details" at bounding box center [830, 262] width 337 height 26
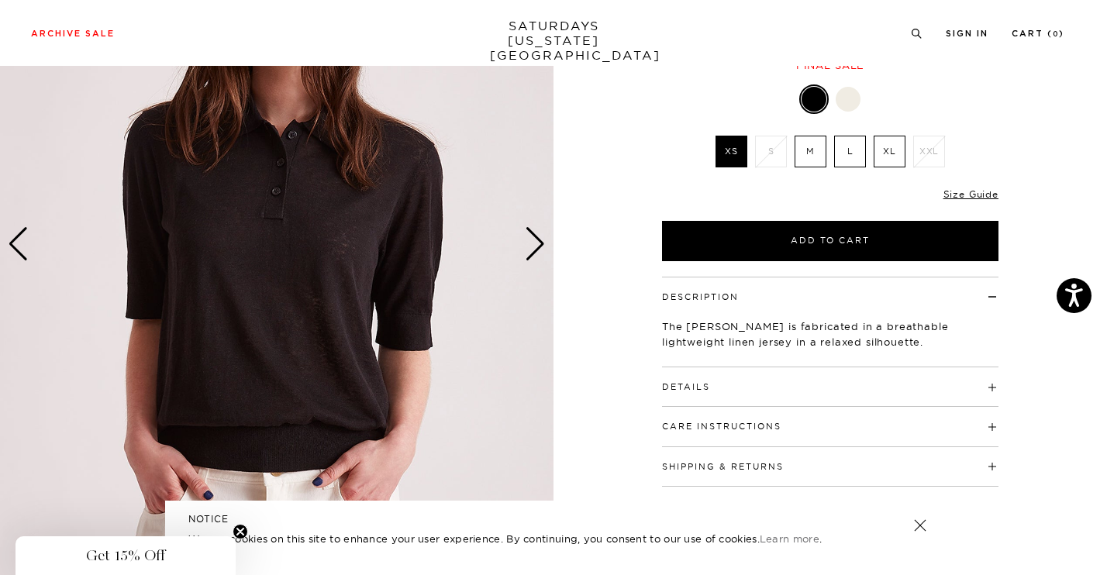
scroll to position [179, 0]
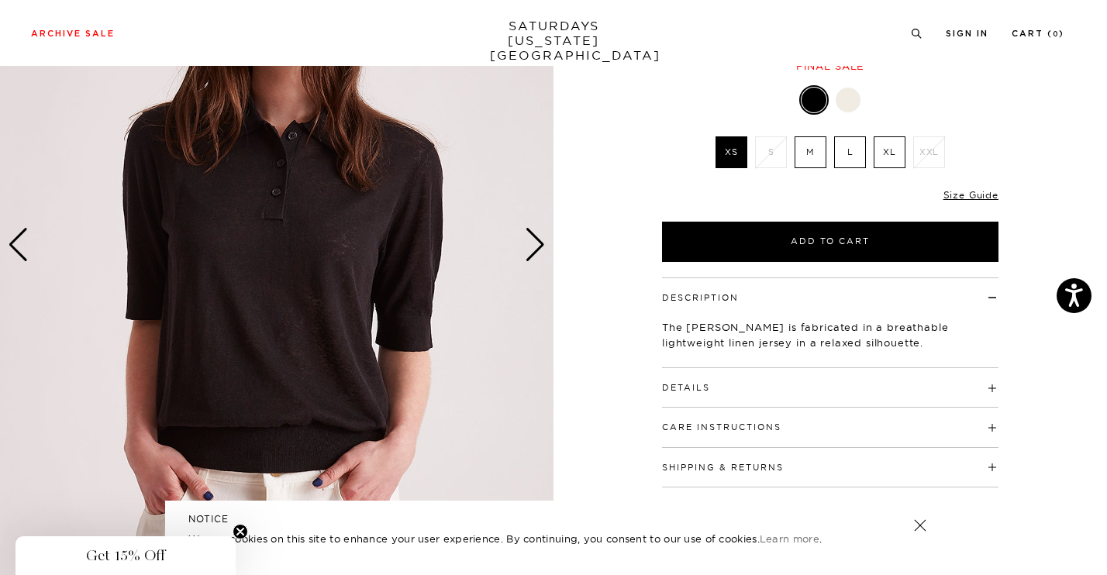
click at [804, 158] on label "M" at bounding box center [811, 152] width 32 height 32
click at [0, 0] on input "M" at bounding box center [0, 0] width 0 height 0
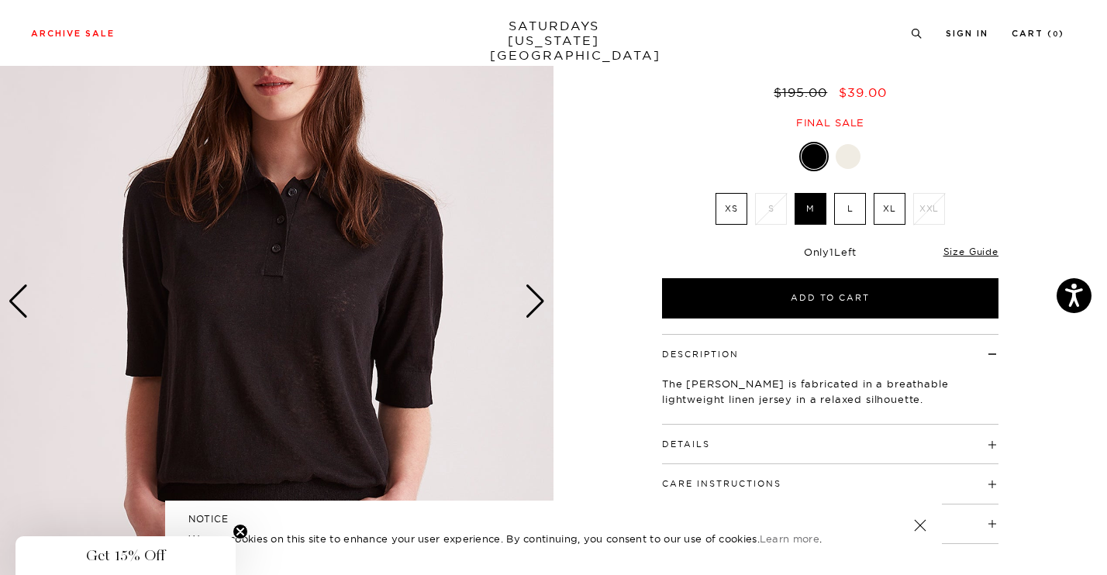
scroll to position [118, 0]
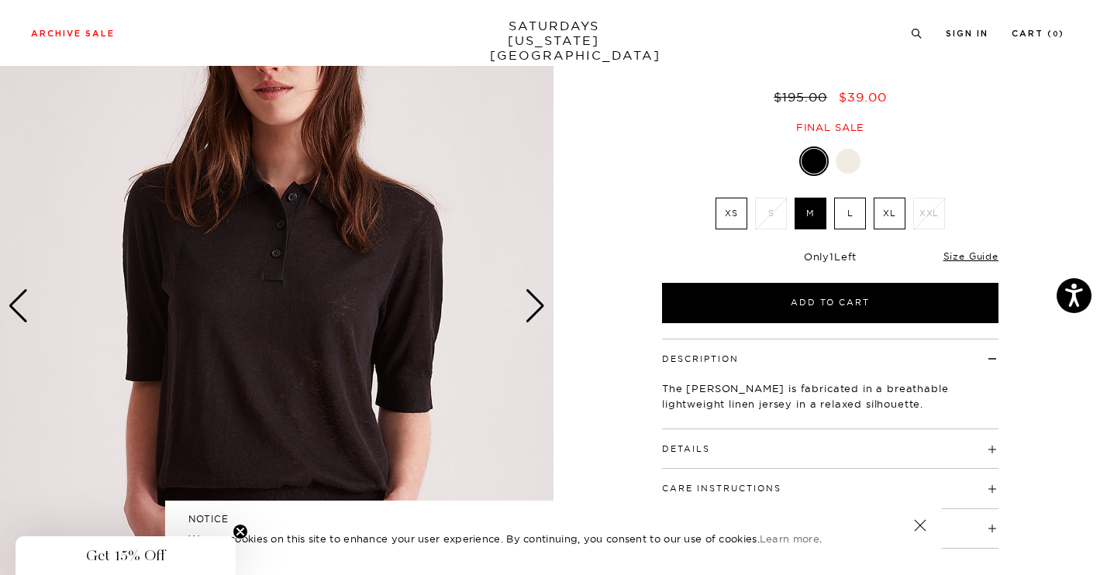
click at [846, 162] on div at bounding box center [848, 161] width 25 height 25
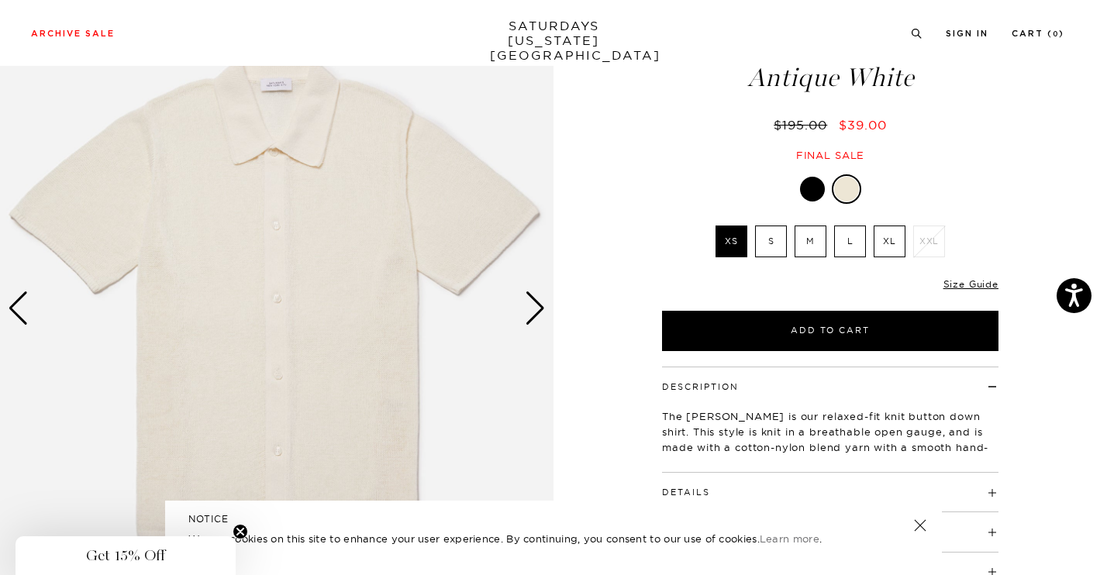
scroll to position [117, 0]
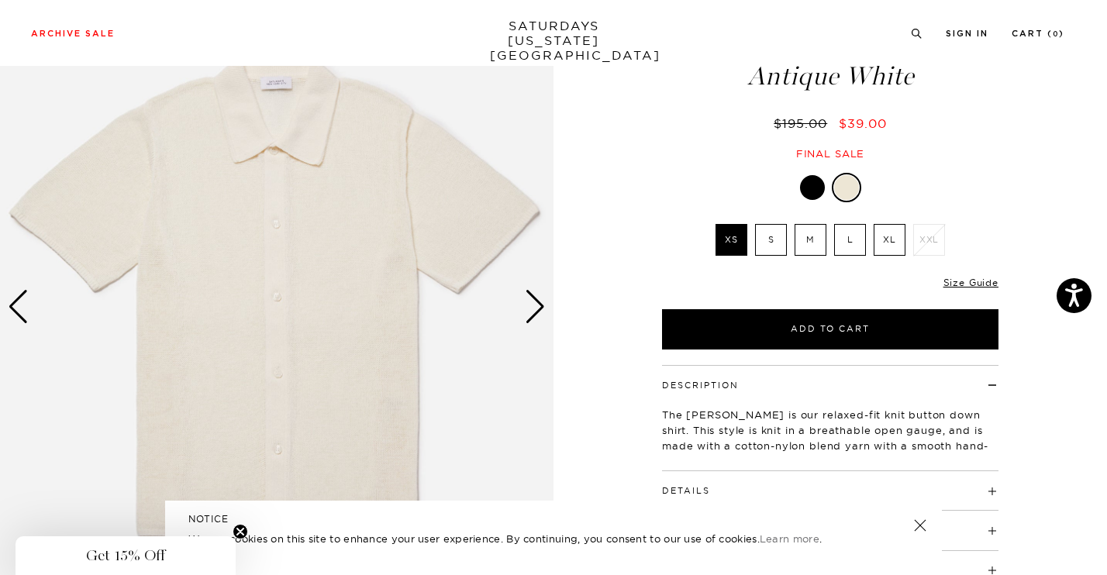
click at [526, 311] on div "Next slide" at bounding box center [535, 307] width 21 height 34
click at [530, 313] on div "Next slide" at bounding box center [535, 307] width 21 height 34
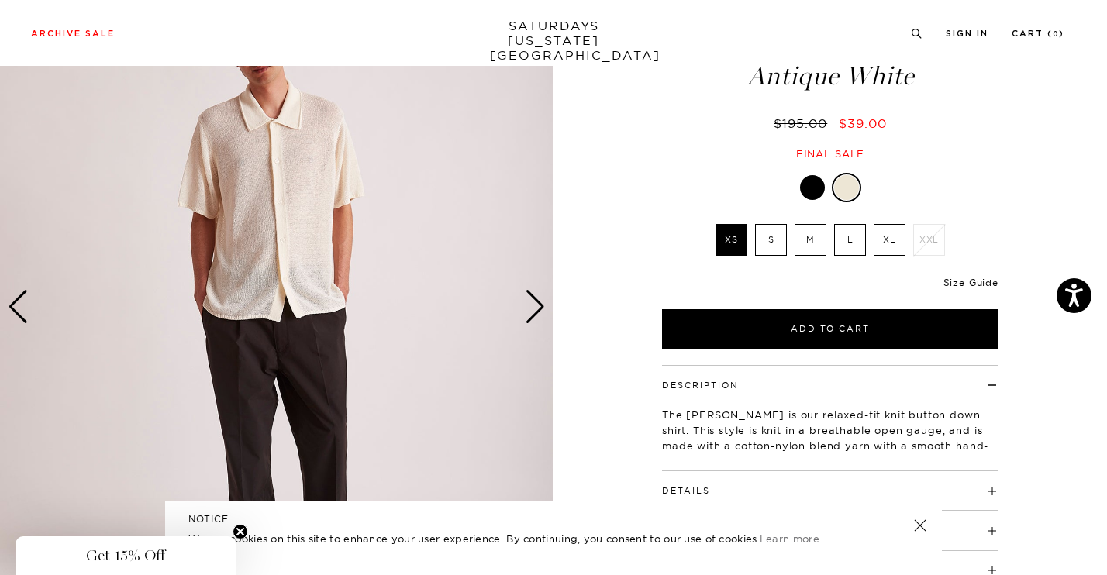
click at [530, 313] on div "Next slide" at bounding box center [535, 307] width 21 height 34
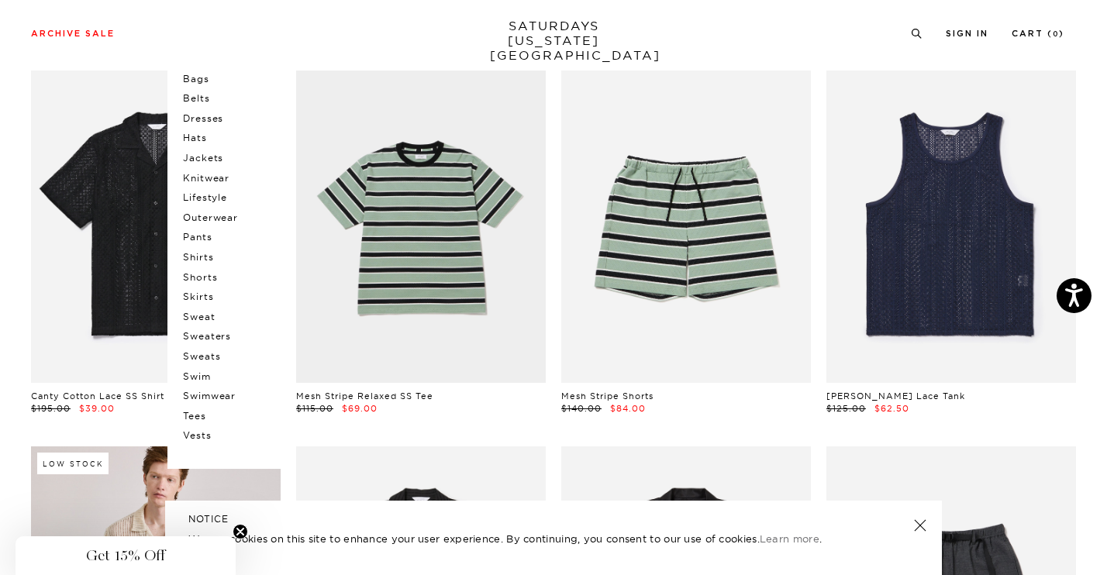
scroll to position [167, 0]
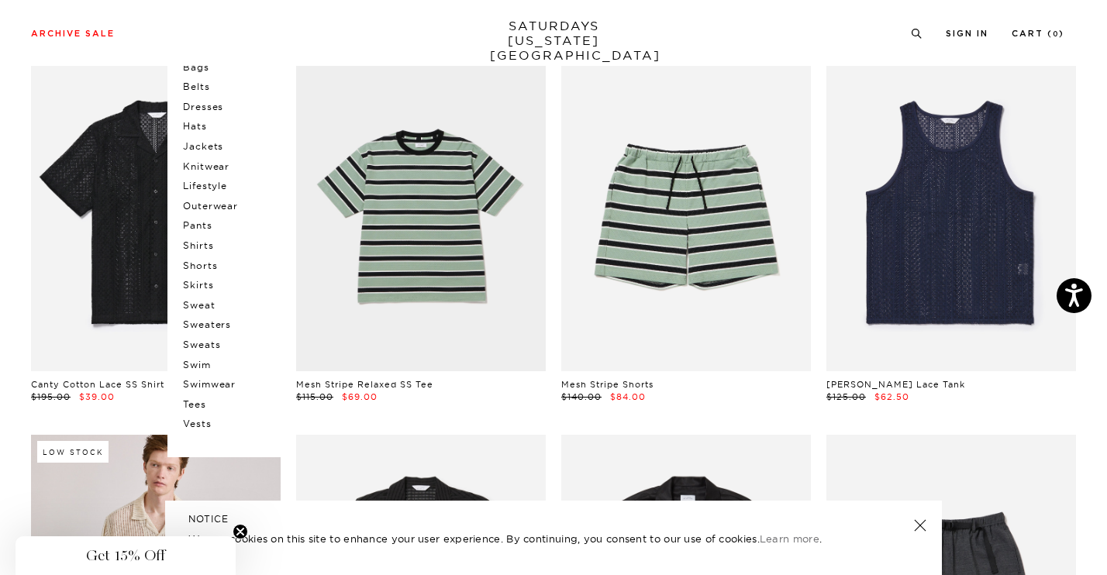
click at [197, 402] on p "Tees" at bounding box center [229, 405] width 93 height 20
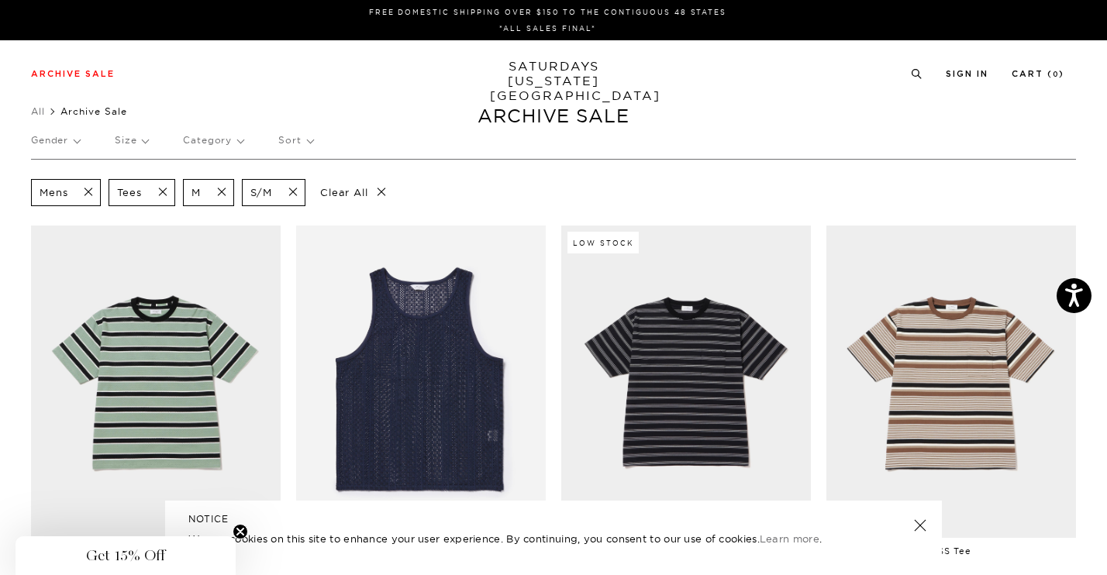
click at [150, 185] on span at bounding box center [158, 192] width 33 height 15
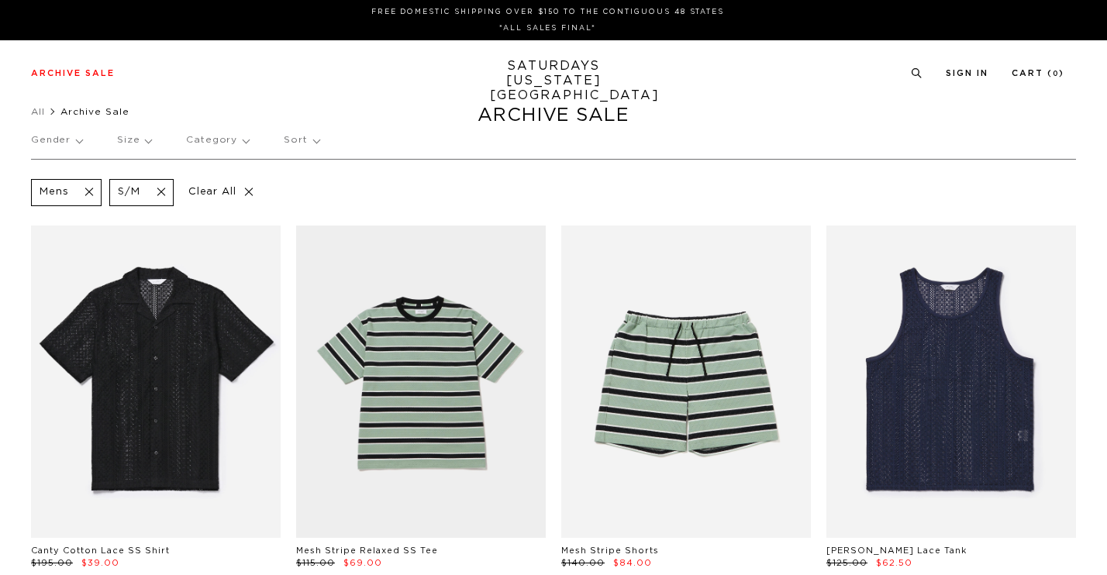
click at [148, 194] on span at bounding box center [156, 192] width 33 height 15
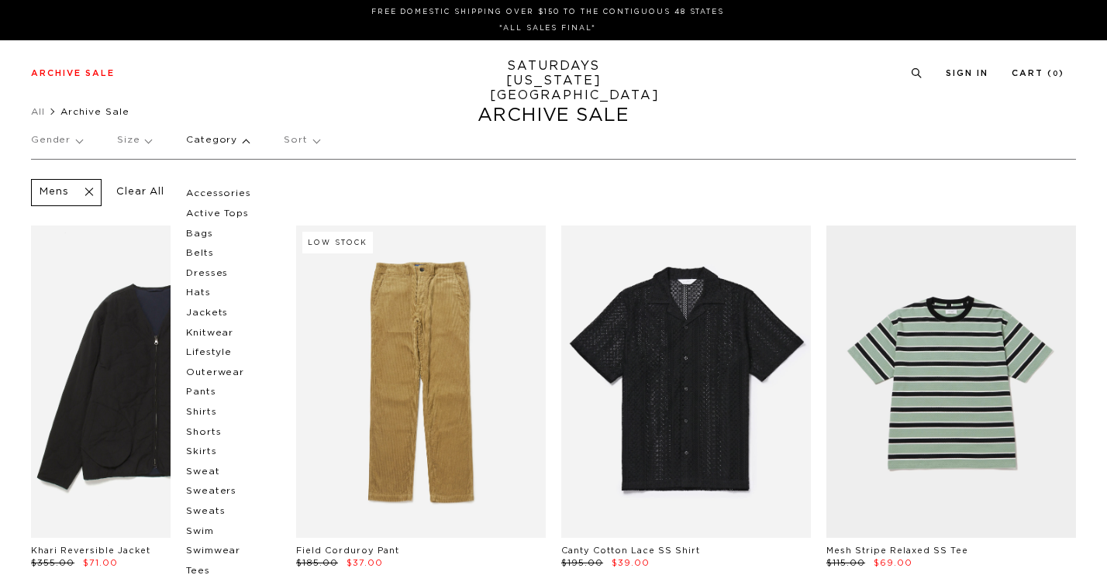
click at [202, 392] on p "Pants" at bounding box center [232, 392] width 93 height 20
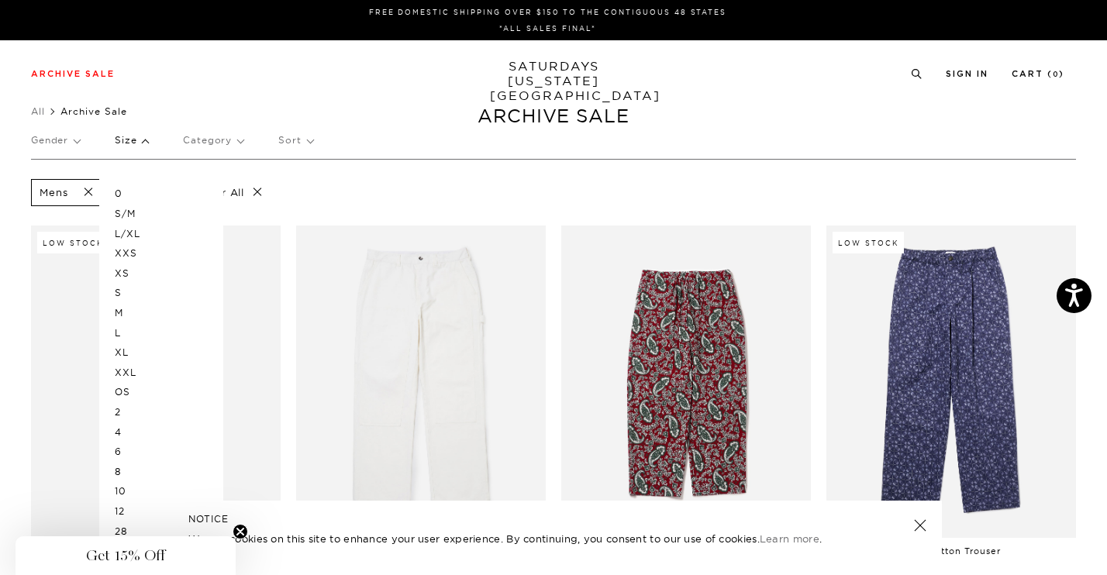
click at [133, 309] on p "M" at bounding box center [161, 313] width 93 height 20
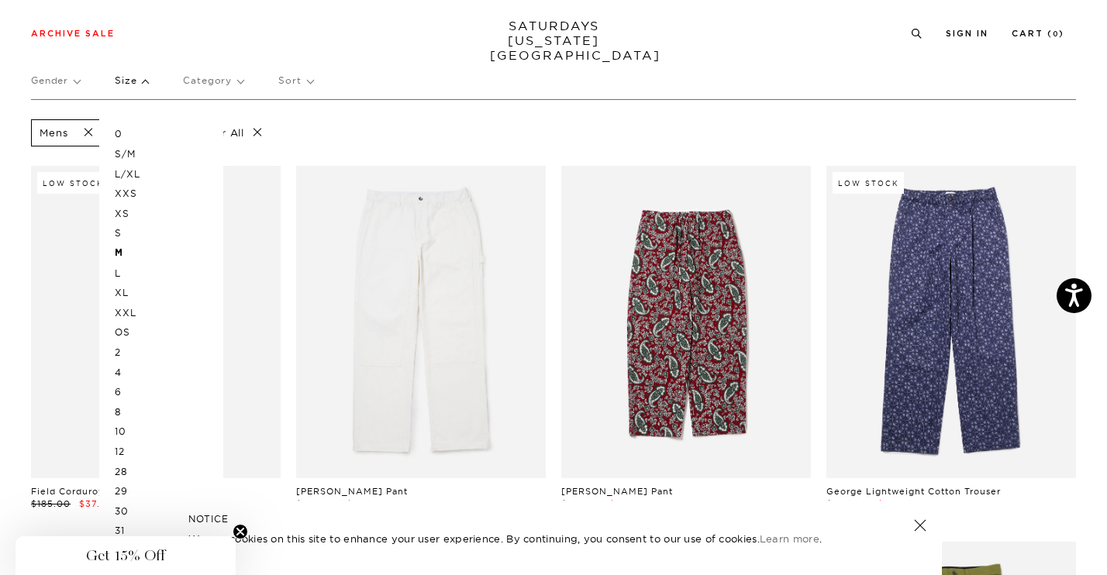
scroll to position [80, 0]
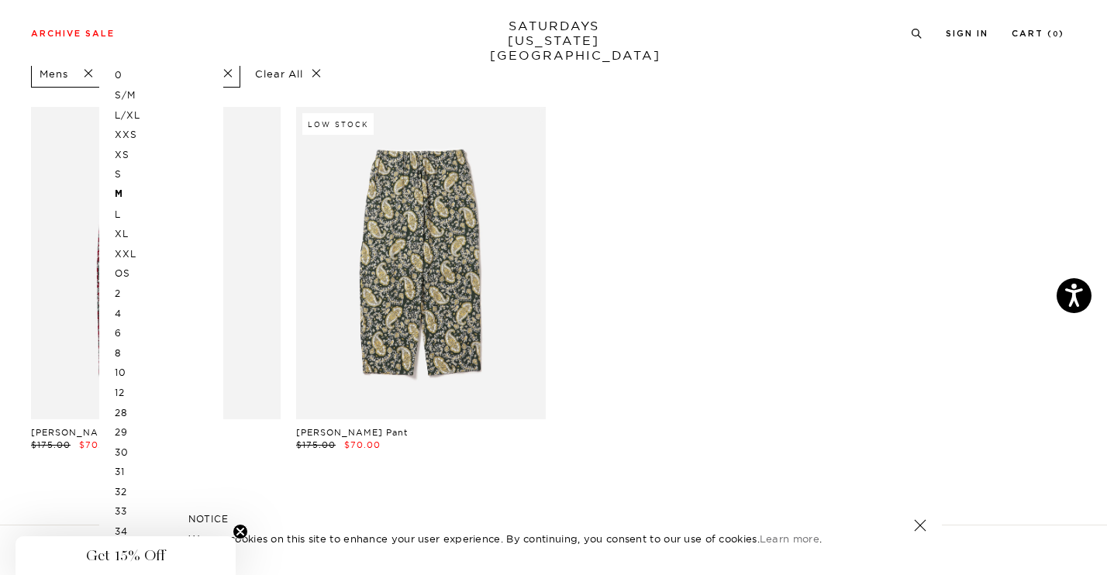
scroll to position [155, 0]
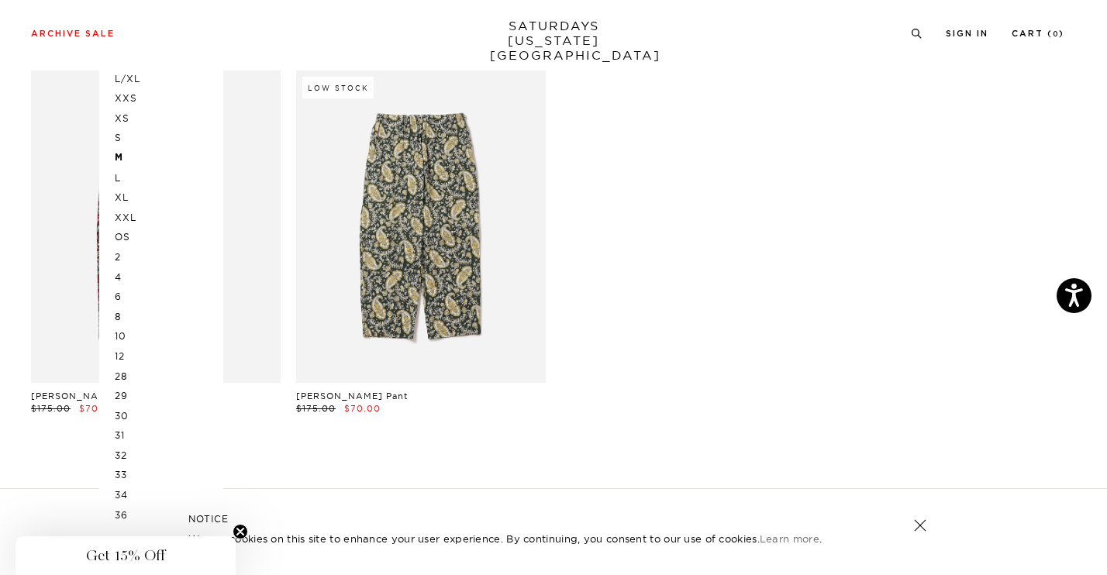
click at [135, 438] on p "31" at bounding box center [161, 436] width 93 height 20
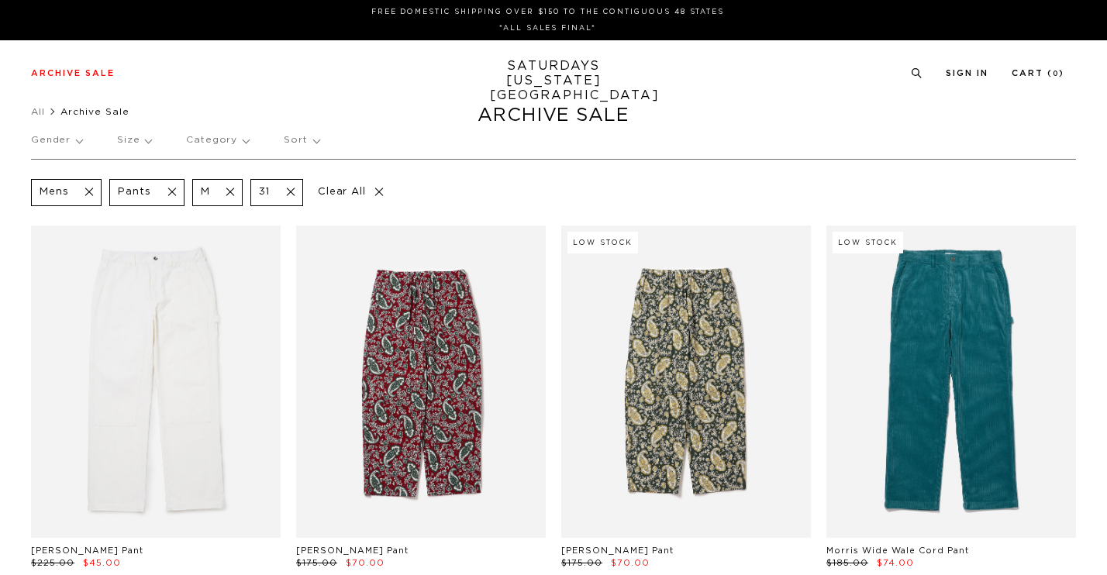
click at [133, 136] on p "Size" at bounding box center [134, 141] width 34 height 36
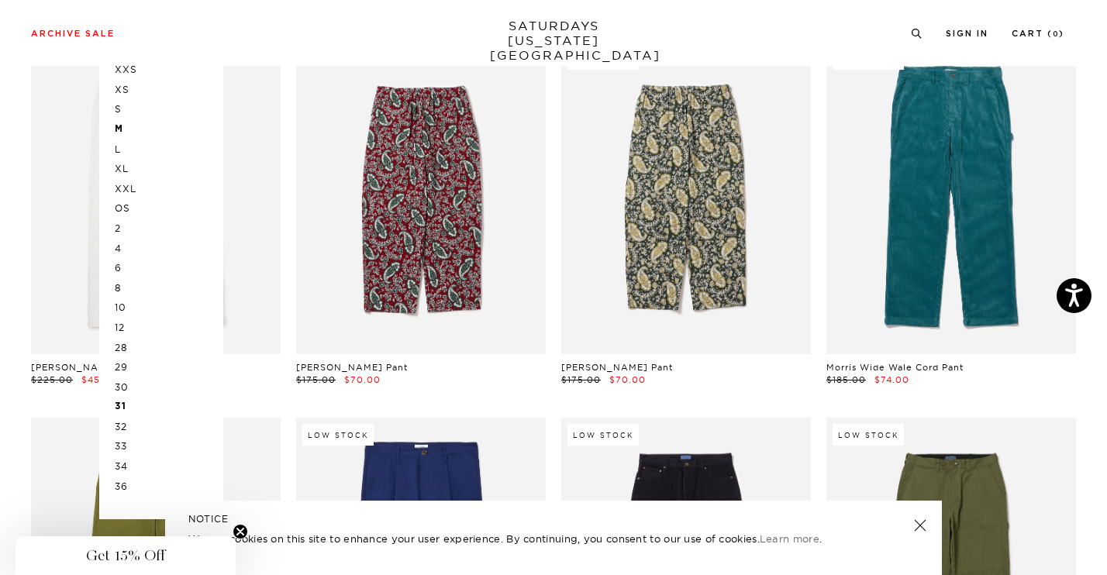
scroll to position [192, 0]
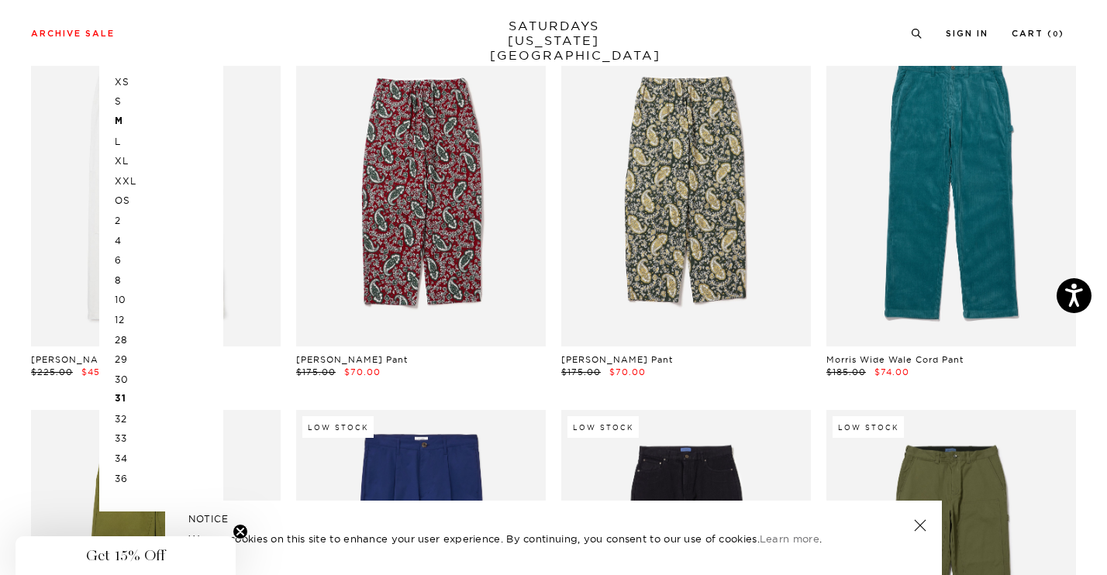
click at [129, 420] on p "32" at bounding box center [161, 419] width 93 height 20
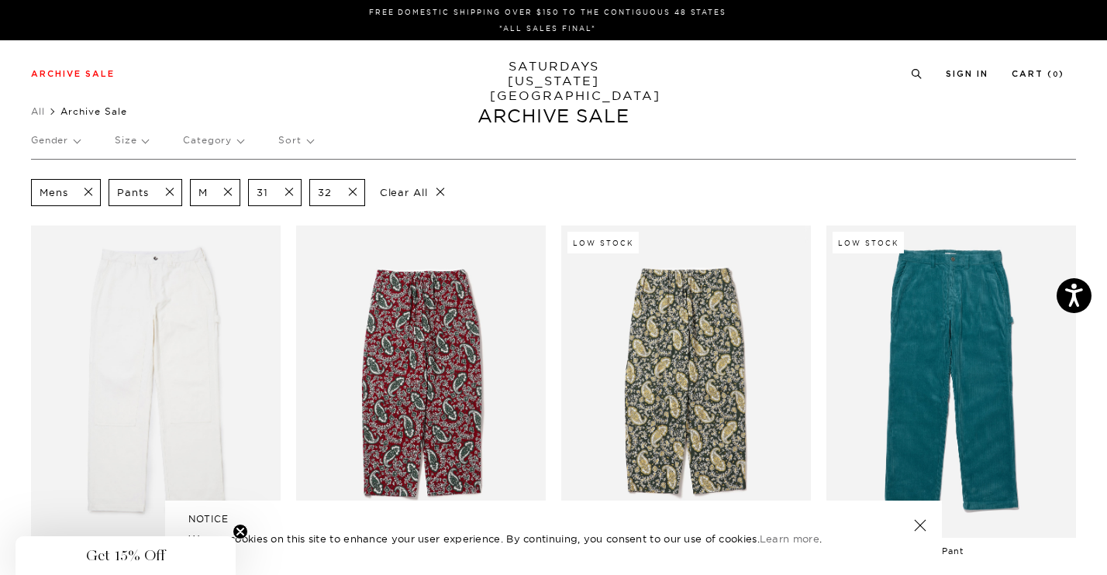
click at [206, 144] on p "Category" at bounding box center [213, 141] width 60 height 36
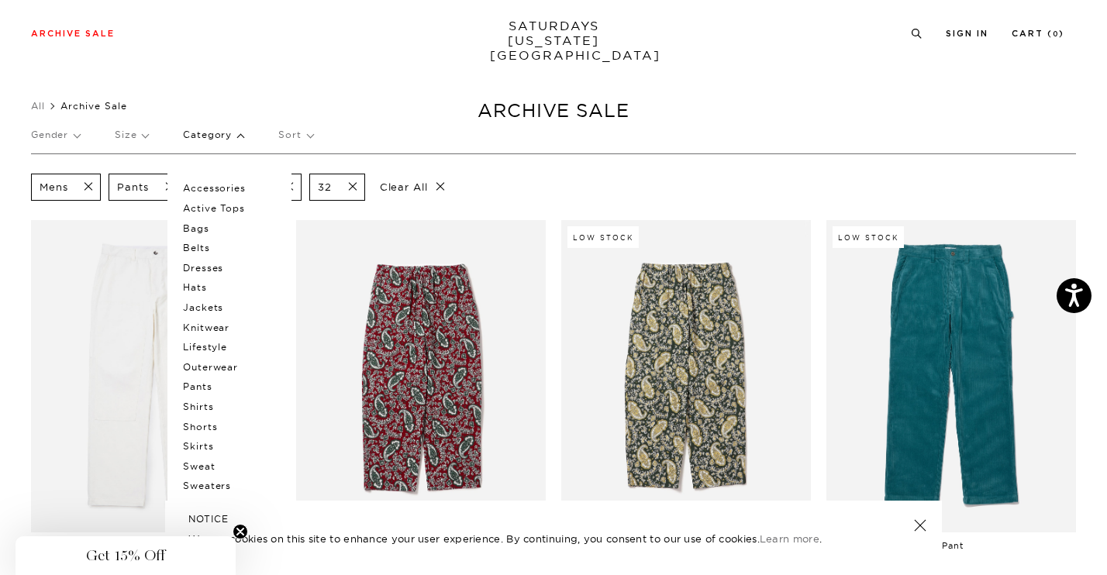
scroll to position [9, 0]
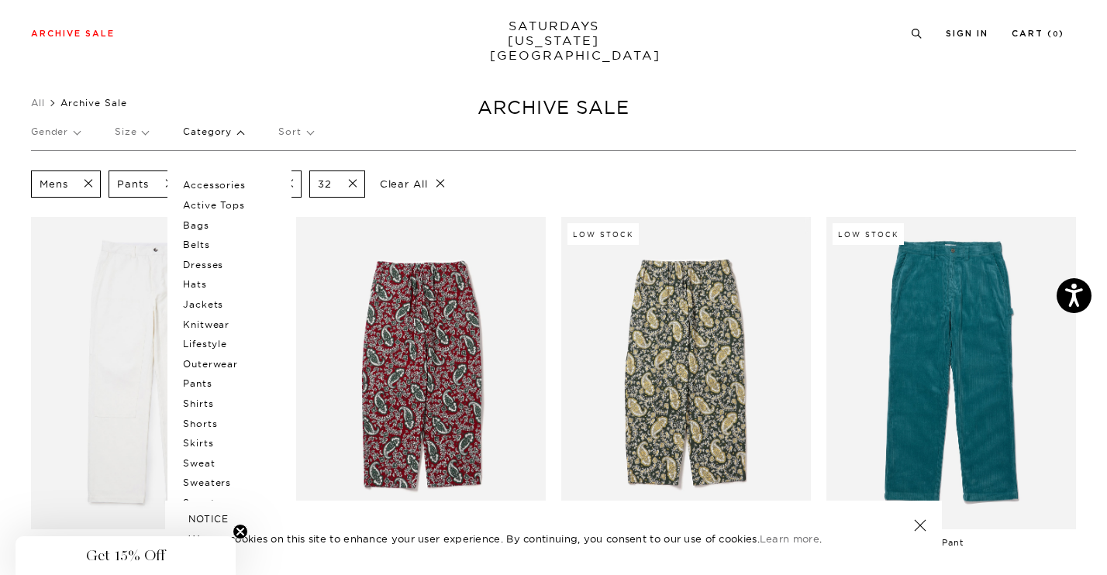
click at [226, 299] on p "Jackets" at bounding box center [229, 305] width 93 height 20
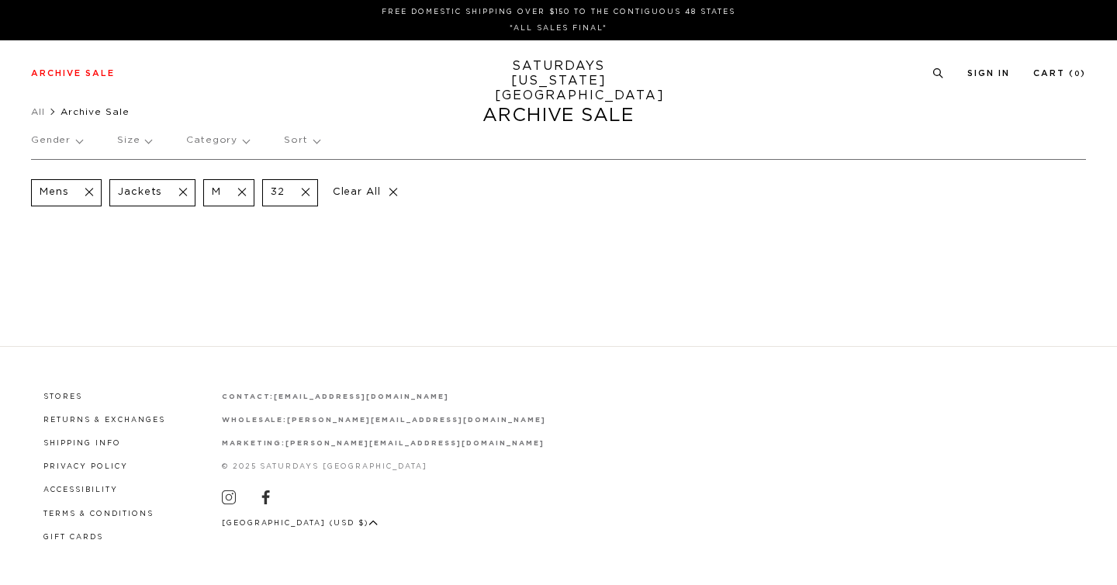
click at [297, 195] on span at bounding box center [301, 192] width 33 height 15
click at [187, 195] on span at bounding box center [178, 192] width 33 height 15
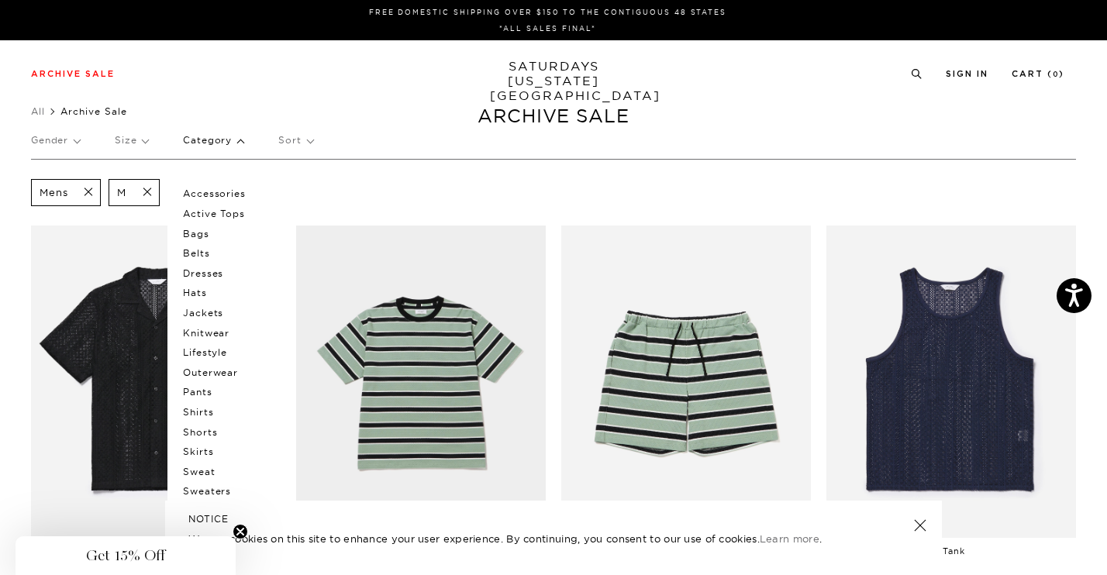
click at [218, 372] on p "Outerwear" at bounding box center [229, 373] width 93 height 20
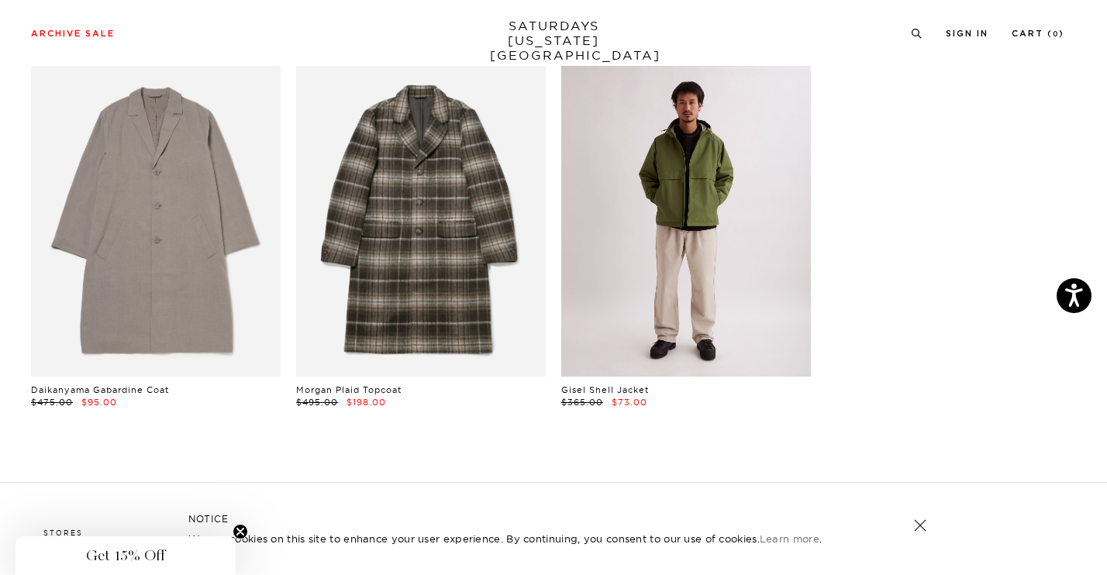
scroll to position [155, 0]
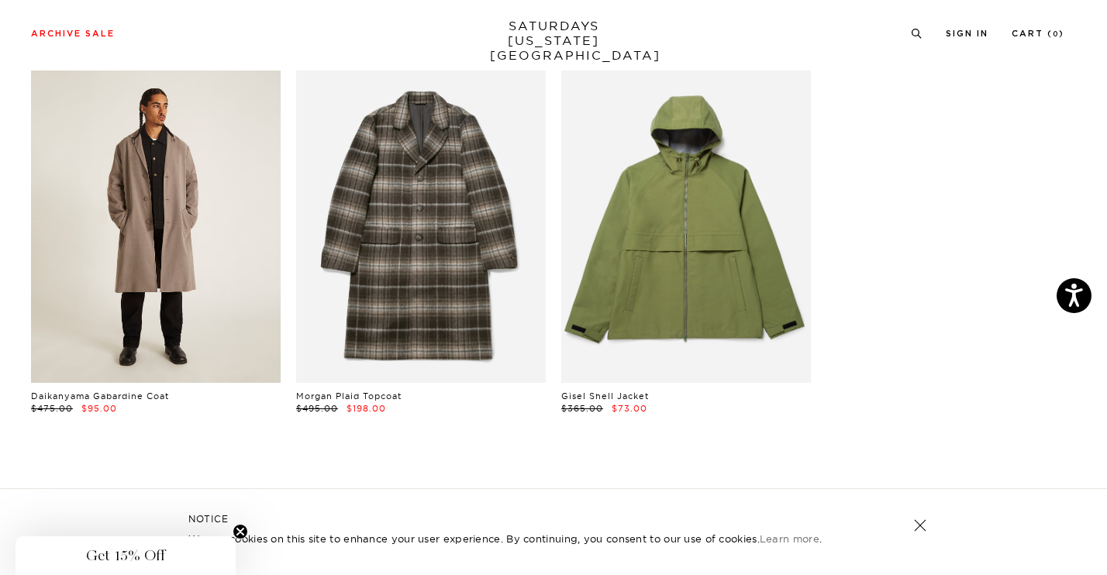
click at [203, 315] on link at bounding box center [156, 227] width 250 height 312
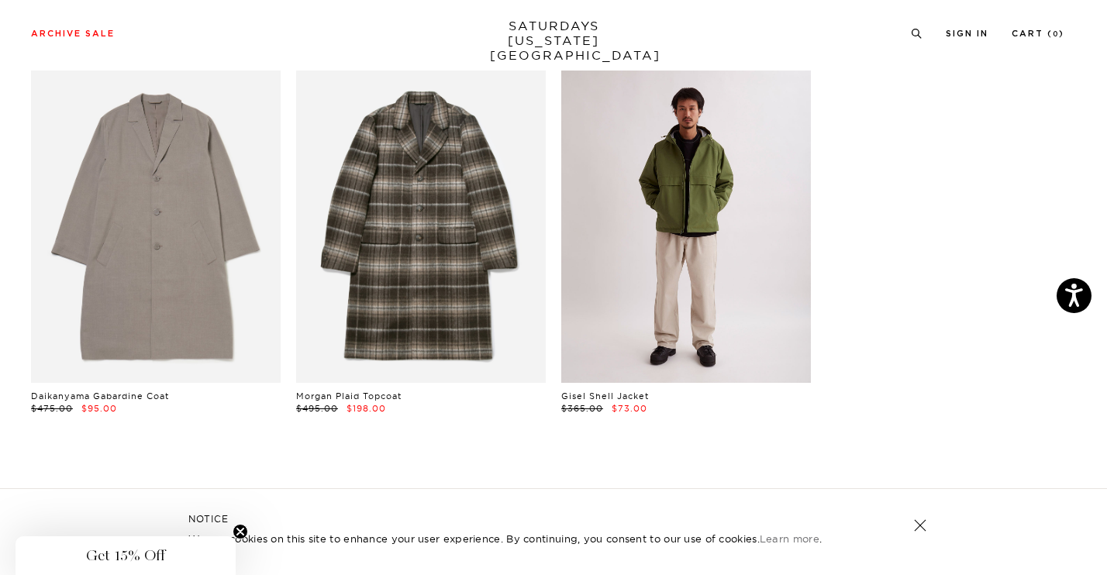
click at [684, 296] on link at bounding box center [686, 227] width 250 height 312
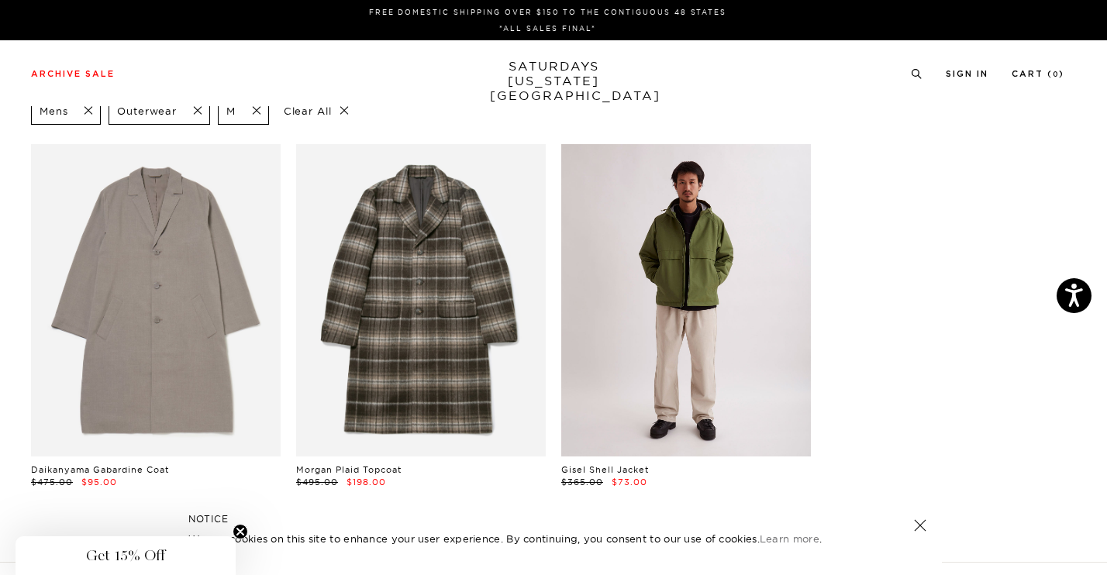
scroll to position [0, 0]
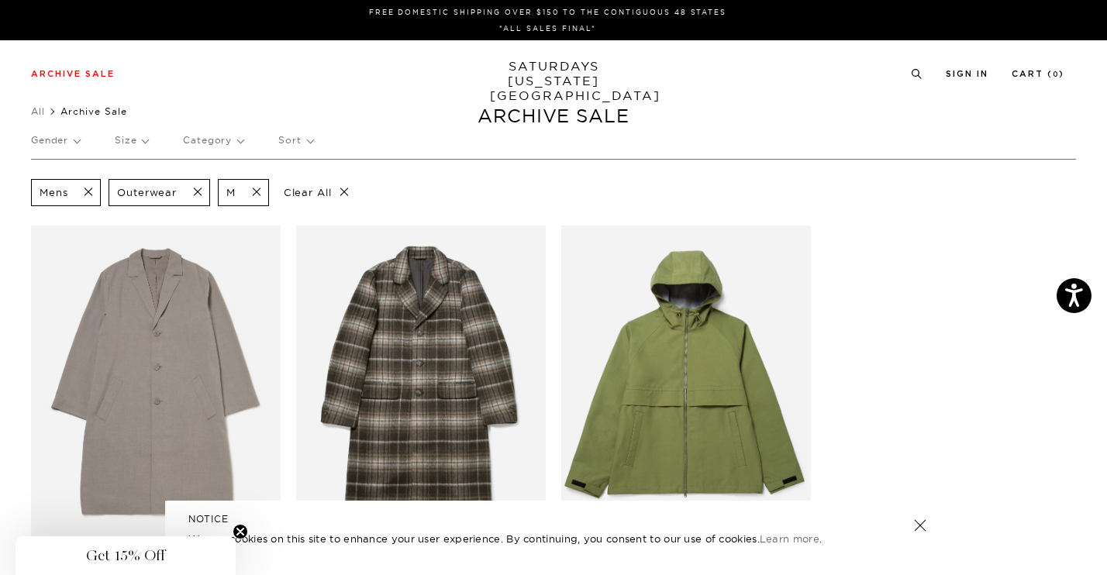
click at [199, 195] on span at bounding box center [193, 192] width 33 height 15
click at [225, 139] on p "Category" at bounding box center [213, 141] width 60 height 36
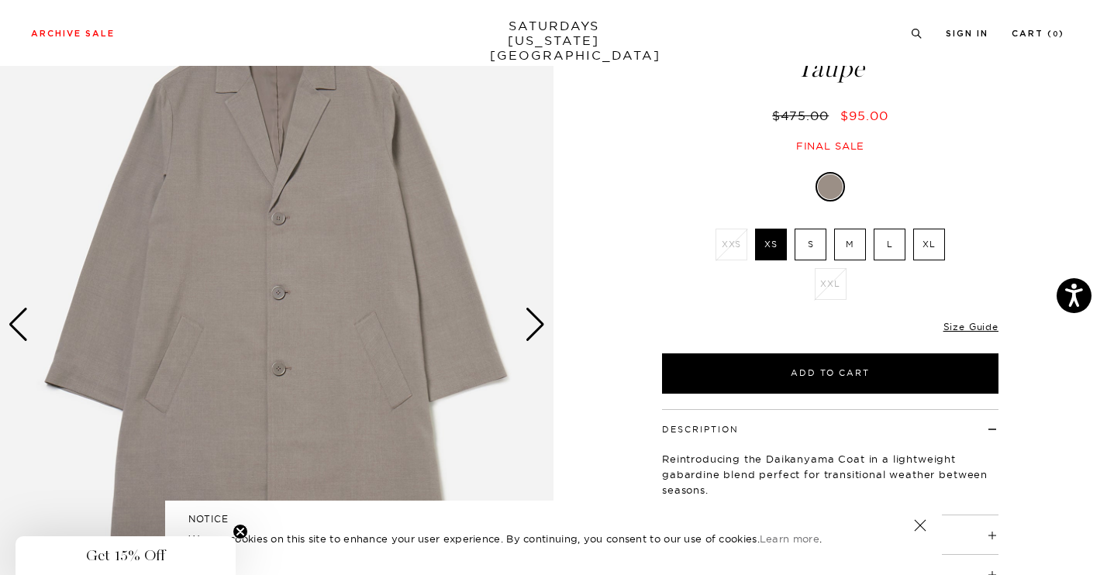
scroll to position [101, 0]
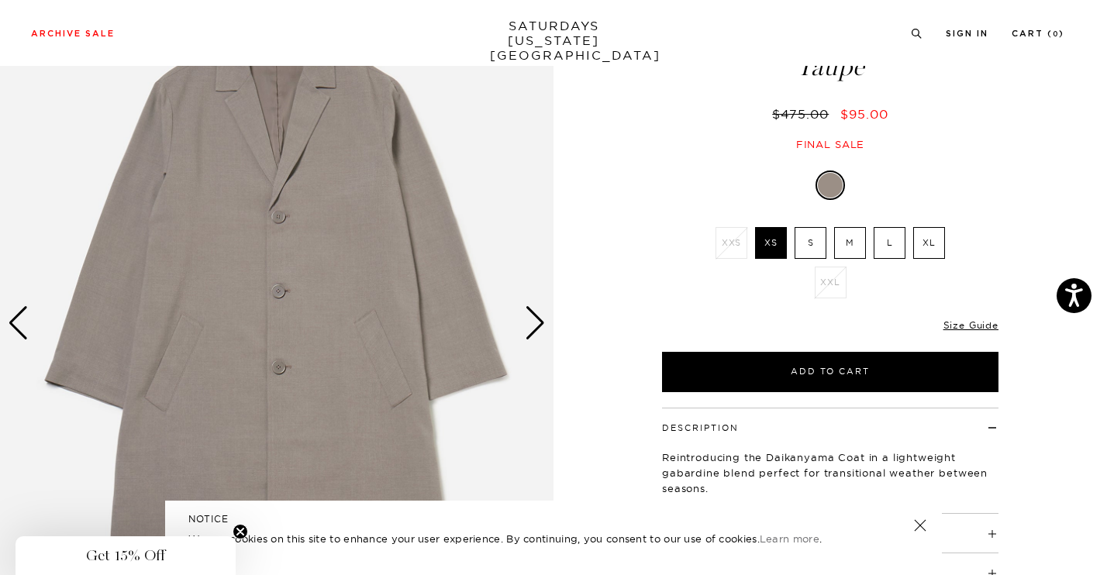
click at [855, 245] on label "M" at bounding box center [850, 243] width 32 height 32
click at [0, 0] on input "M" at bounding box center [0, 0] width 0 height 0
click at [537, 328] on div "Next slide" at bounding box center [535, 323] width 21 height 34
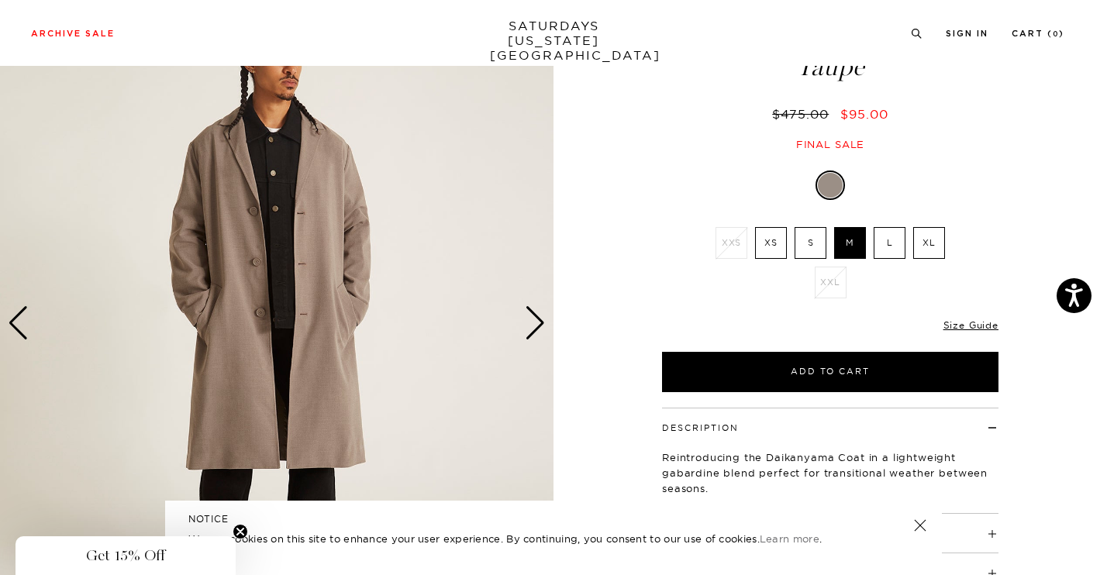
click at [537, 327] on div "Next slide" at bounding box center [535, 323] width 21 height 34
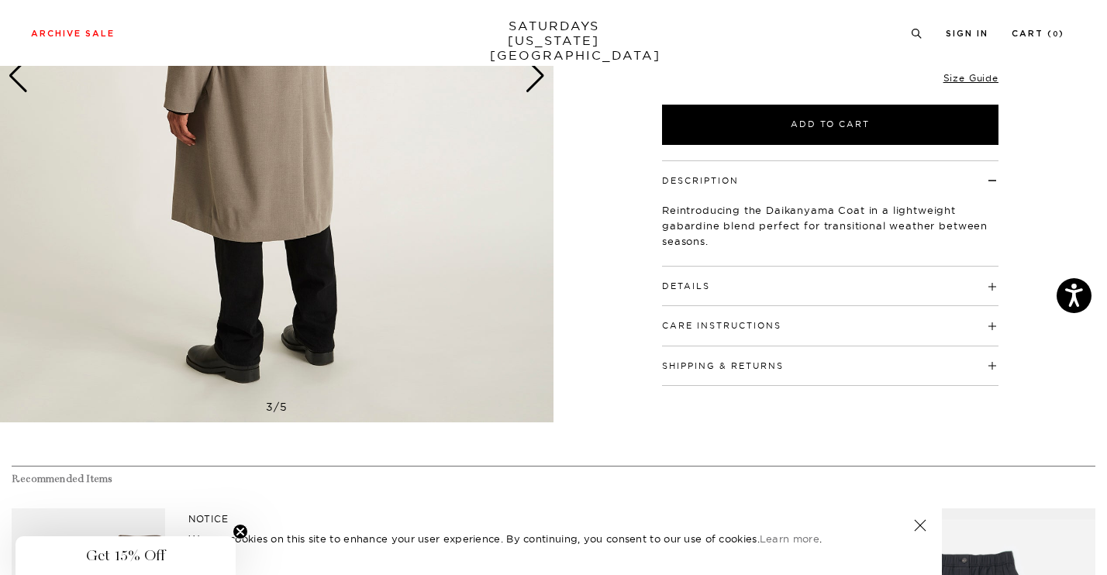
scroll to position [358, 0]
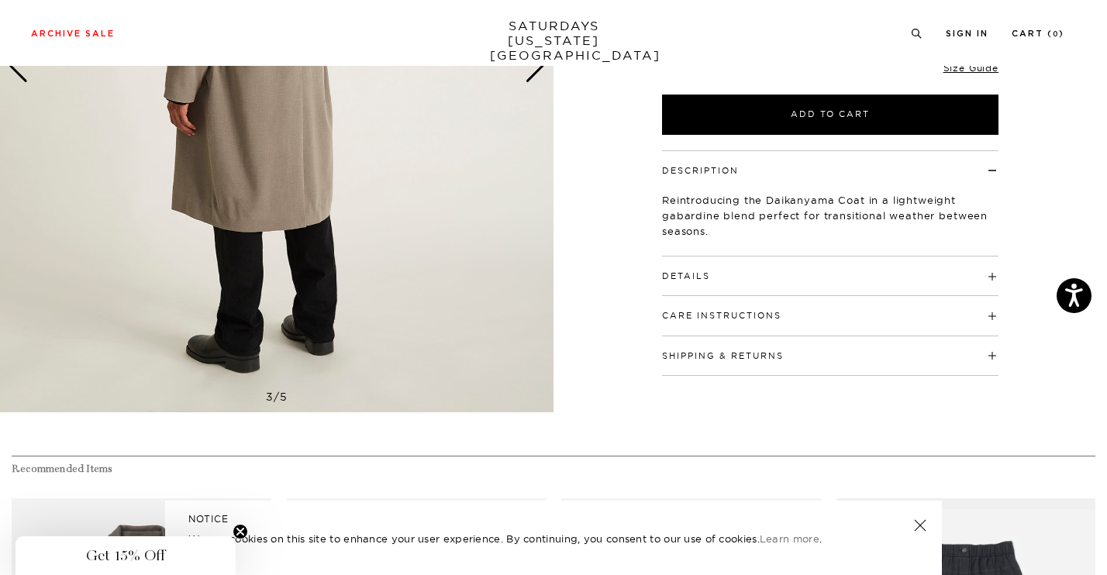
click at [725, 278] on h4 "Details" at bounding box center [830, 270] width 337 height 26
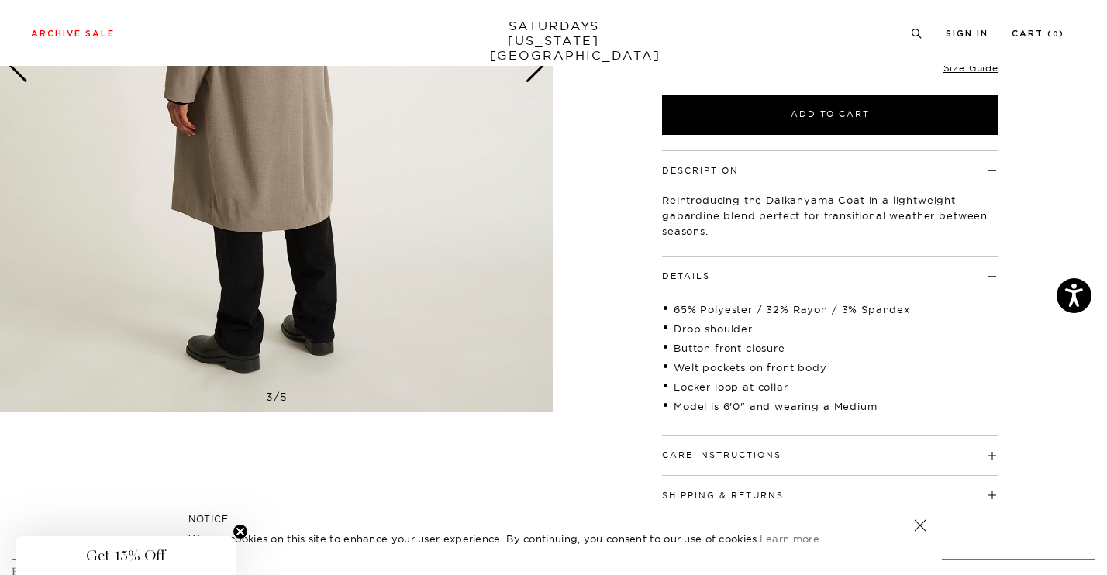
click at [725, 278] on h4 "Details" at bounding box center [830, 270] width 337 height 26
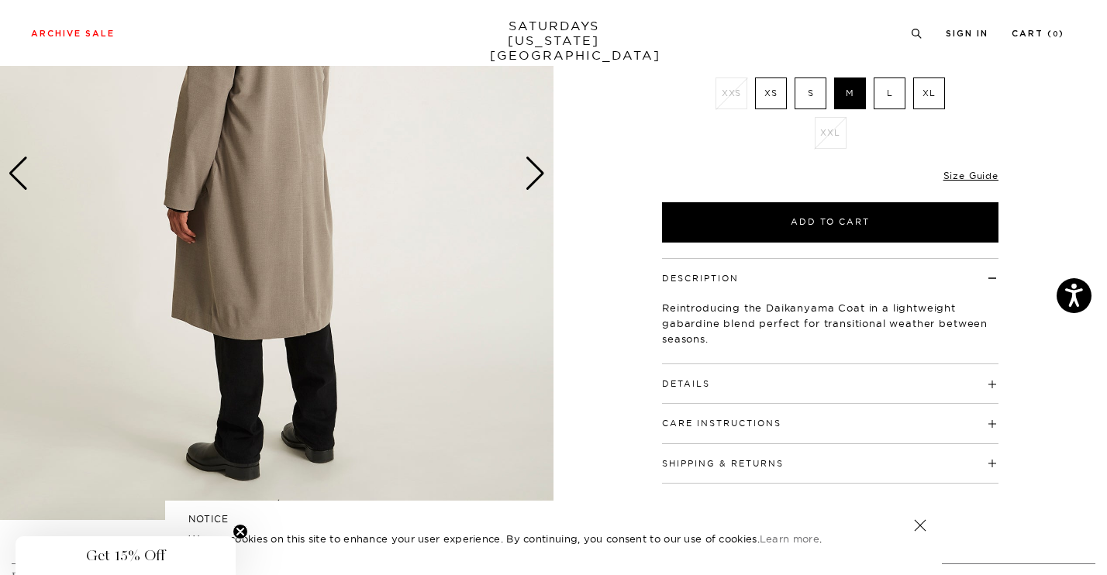
scroll to position [67, 0]
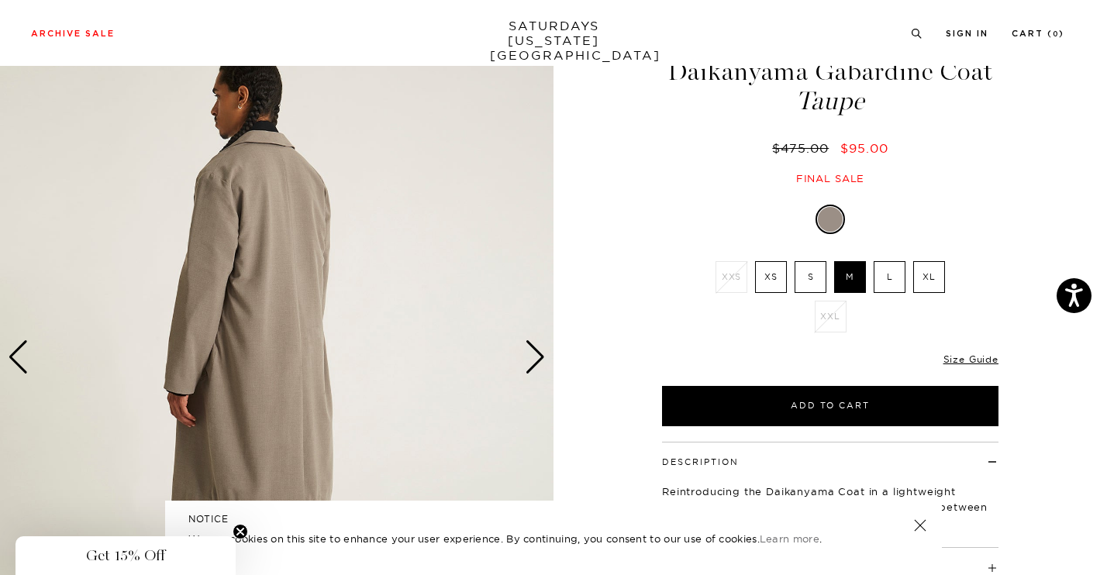
click at [526, 362] on div "Next slide" at bounding box center [535, 357] width 21 height 34
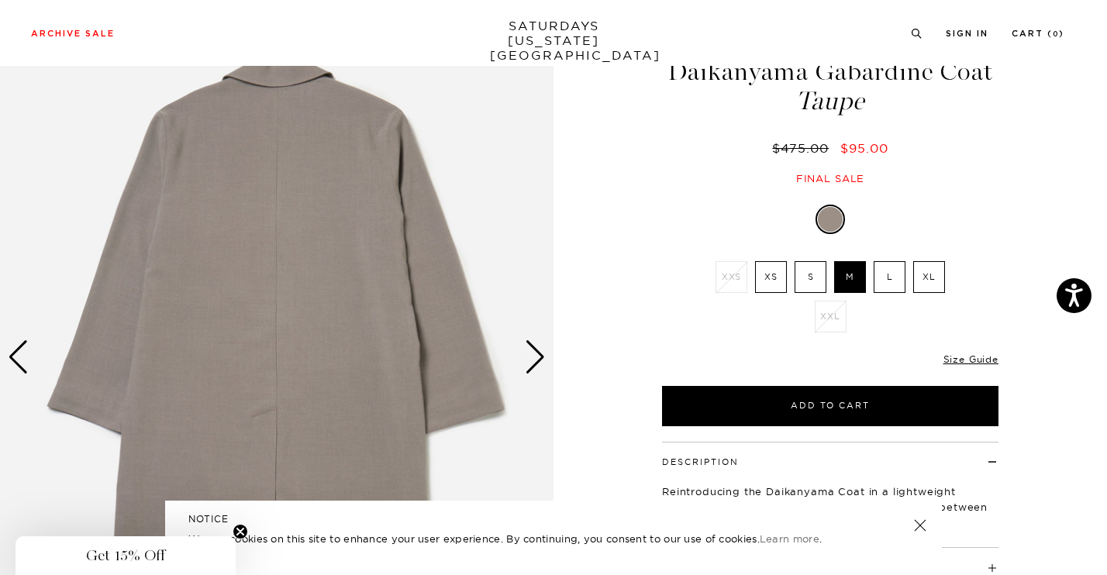
click at [526, 362] on div "Next slide" at bounding box center [535, 357] width 21 height 34
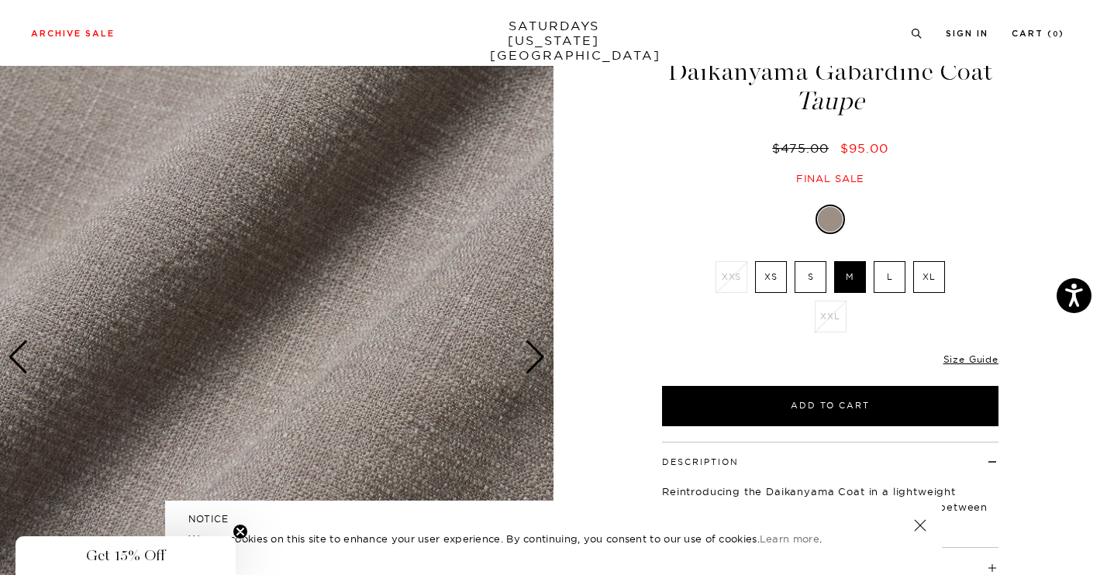
click at [526, 362] on div "Next slide" at bounding box center [535, 357] width 21 height 34
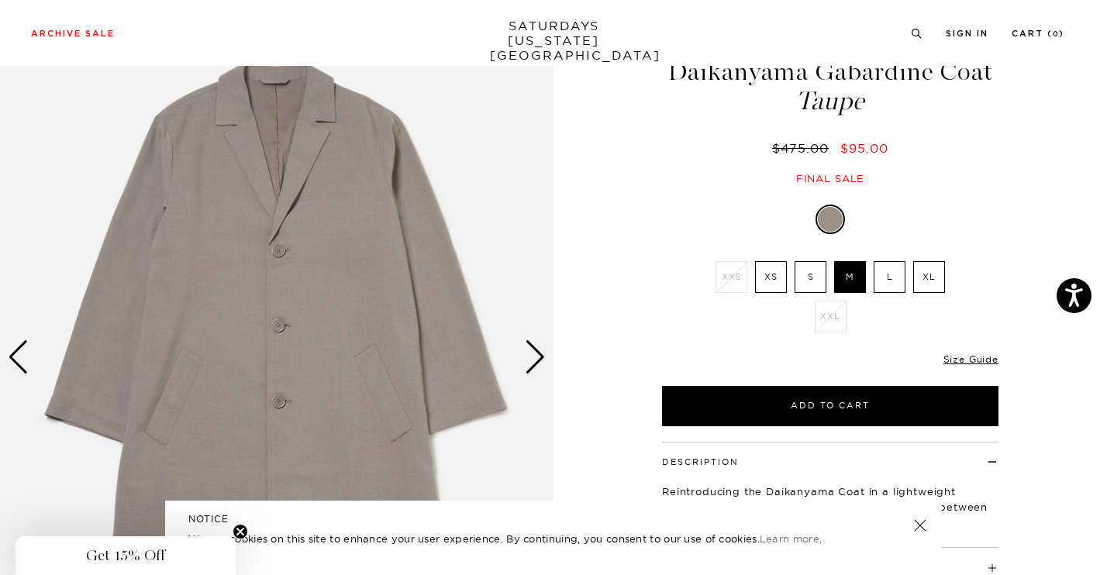
click at [526, 362] on div "Next slide" at bounding box center [535, 357] width 21 height 34
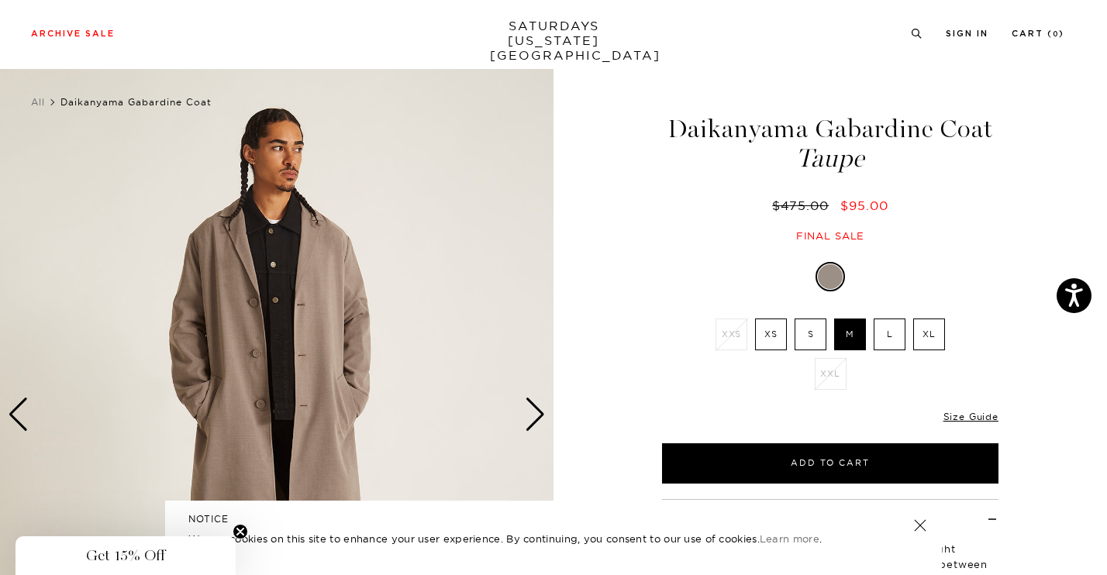
scroll to position [0, 0]
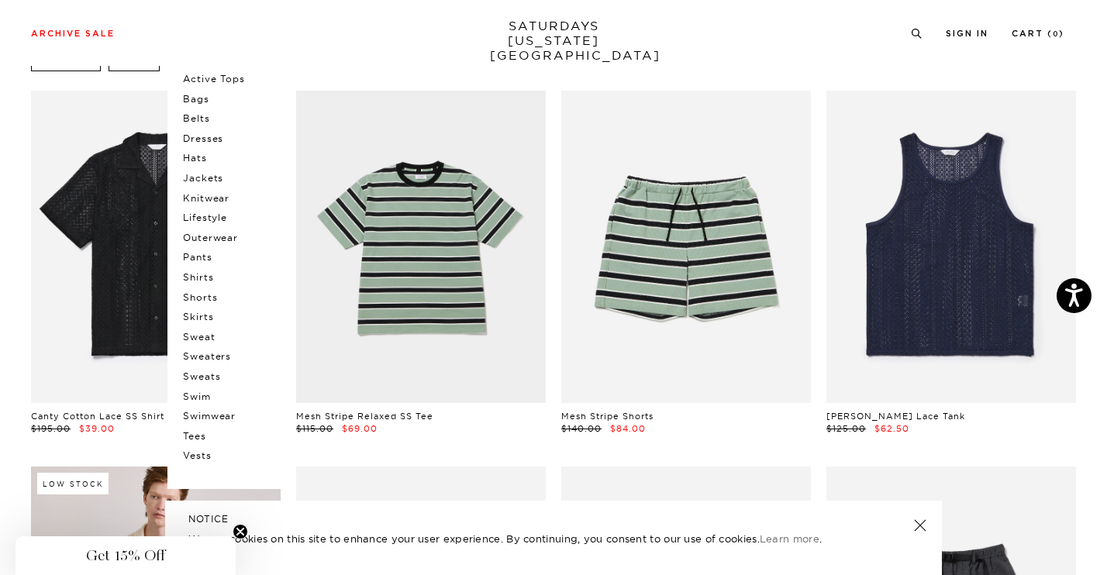
scroll to position [140, 0]
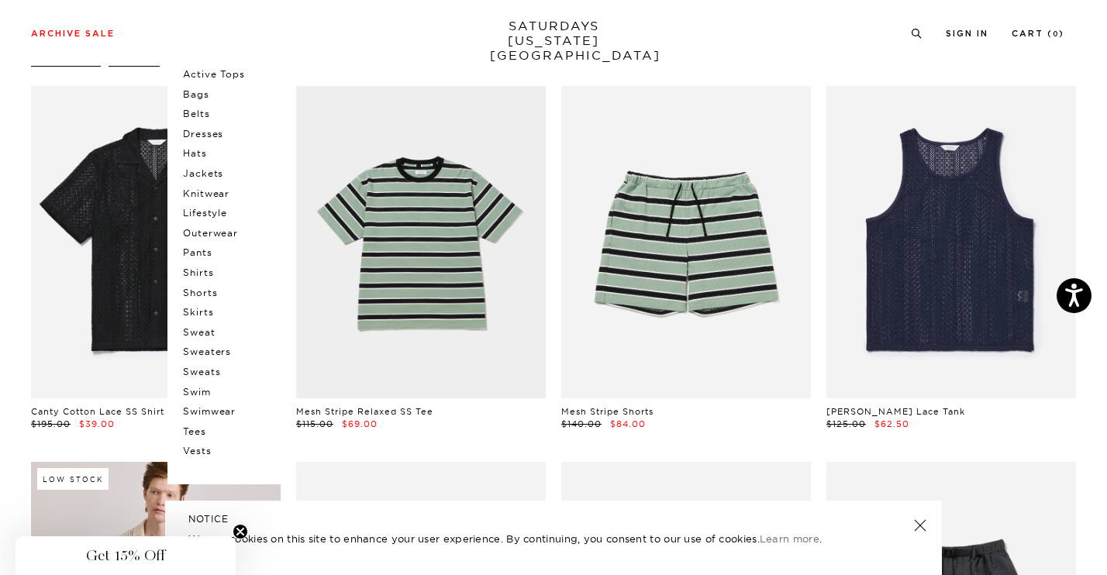
click at [211, 212] on p "Lifestyle" at bounding box center [229, 213] width 93 height 20
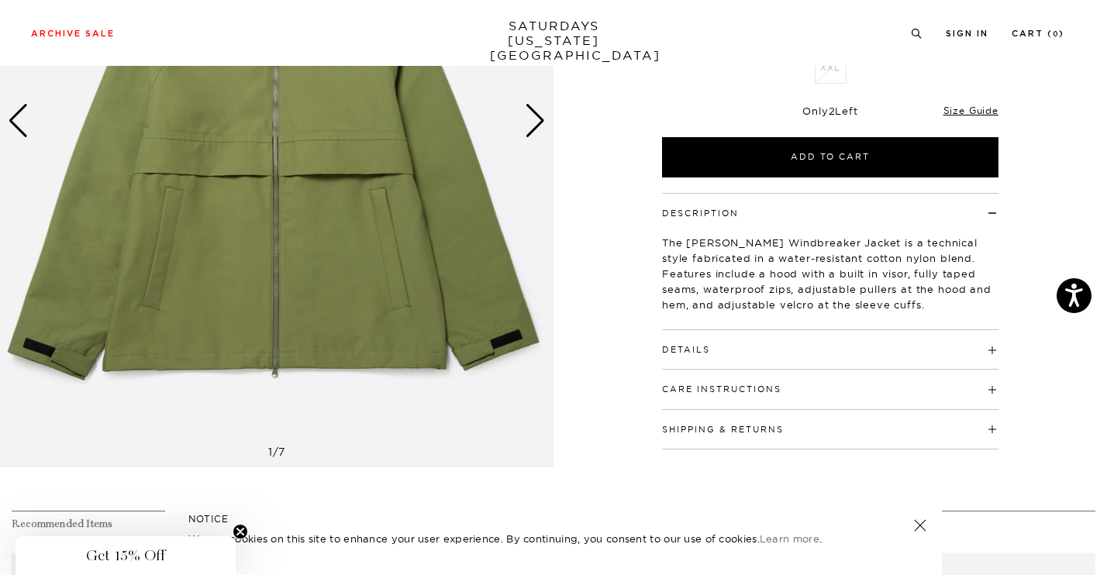
scroll to position [344, 0]
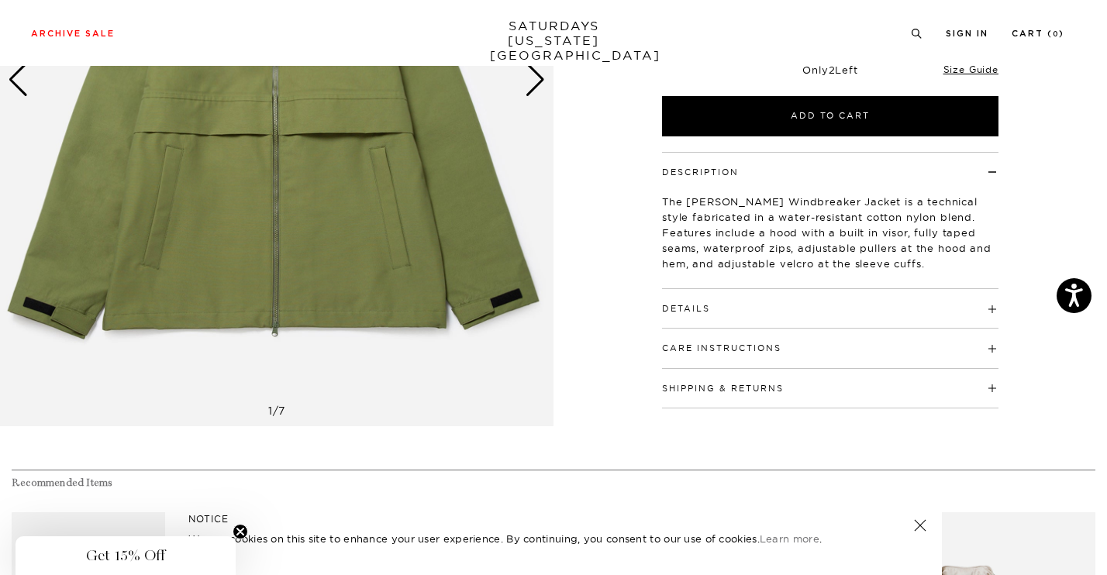
click at [731, 323] on div "Details 58% Cotton, 26% Nylon 16% Polyester TPU coating Hood with built in viso…" at bounding box center [830, 309] width 337 height 40
click at [735, 309] on h4 "Details" at bounding box center [830, 302] width 337 height 26
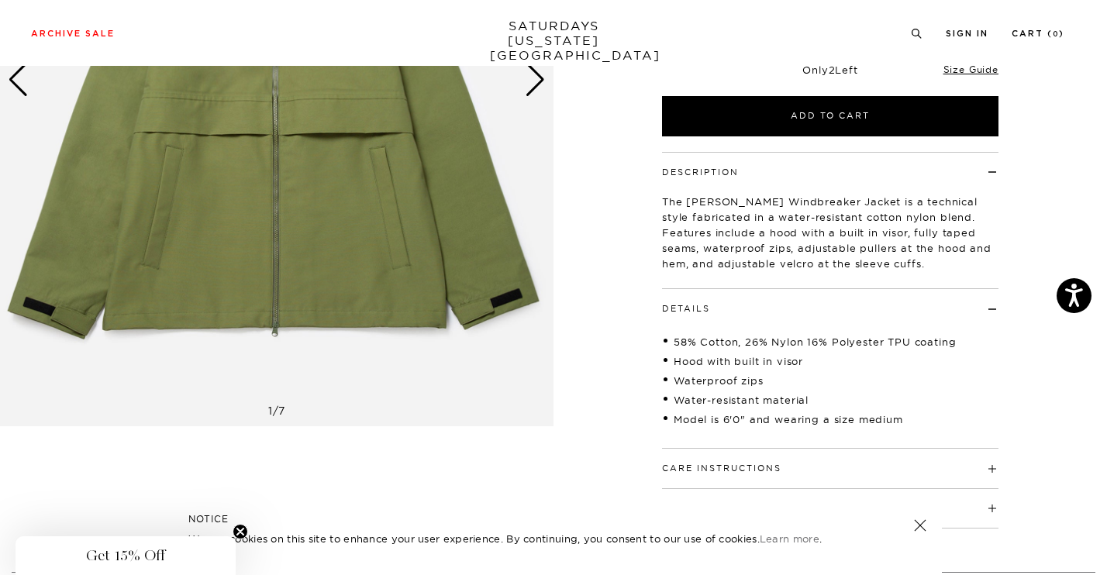
click at [735, 309] on h4 "Details" at bounding box center [830, 302] width 337 height 26
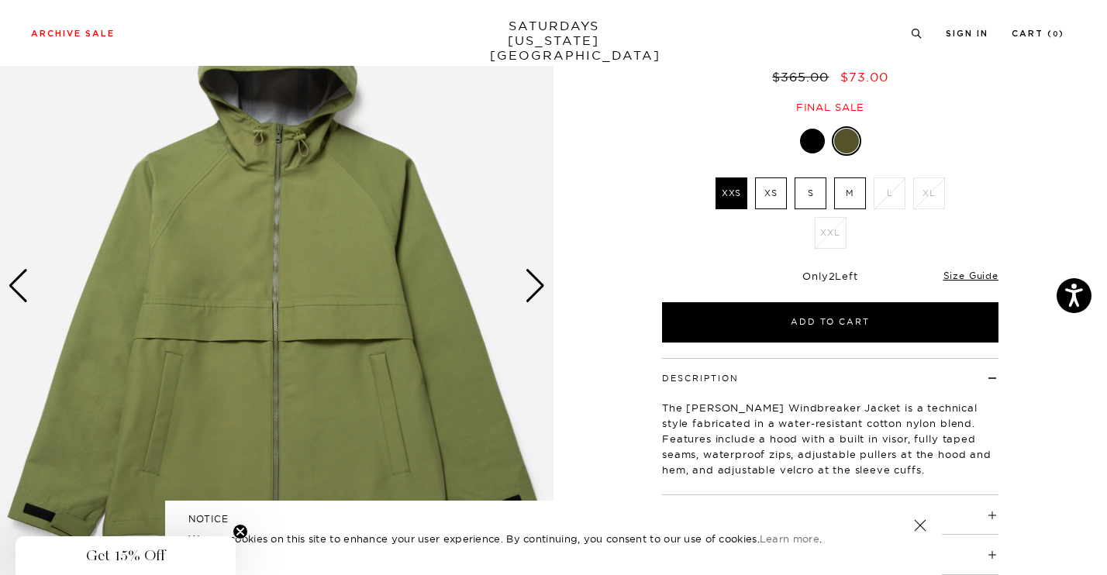
scroll to position [164, 0]
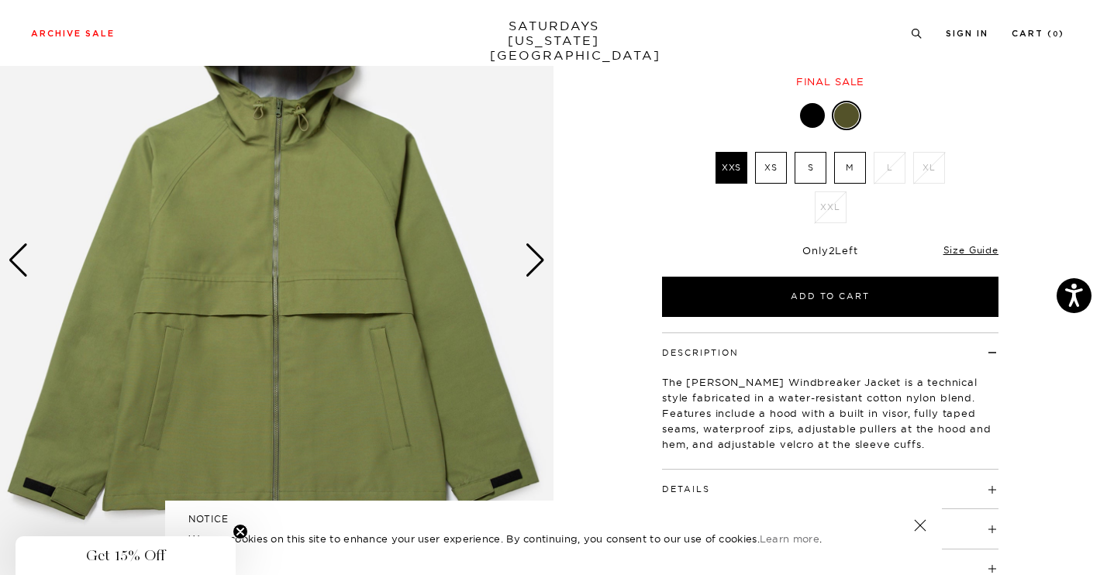
click at [534, 251] on div "Next slide" at bounding box center [535, 260] width 21 height 34
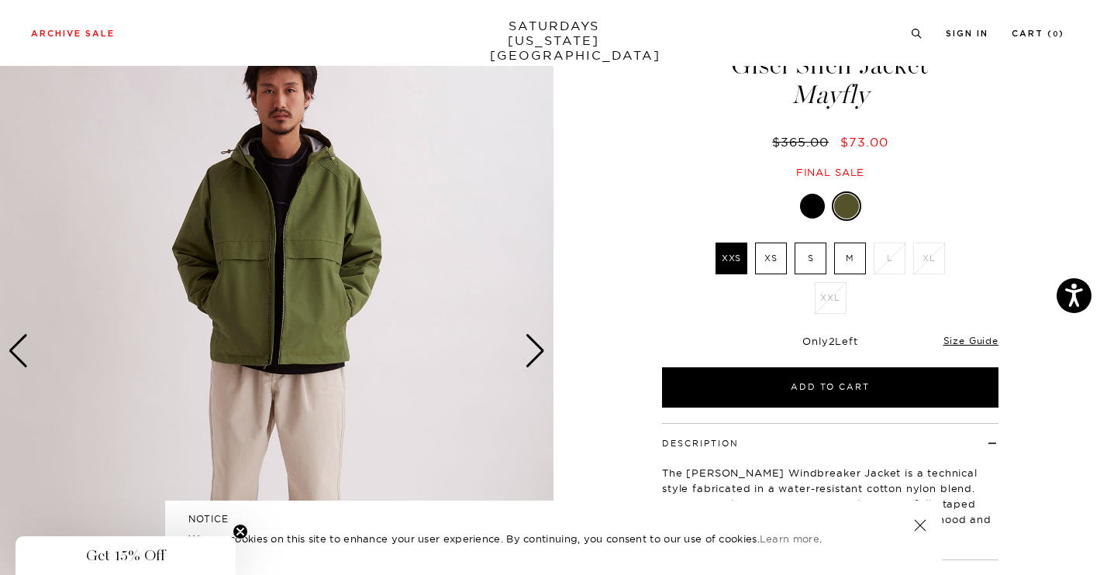
scroll to position [67, 0]
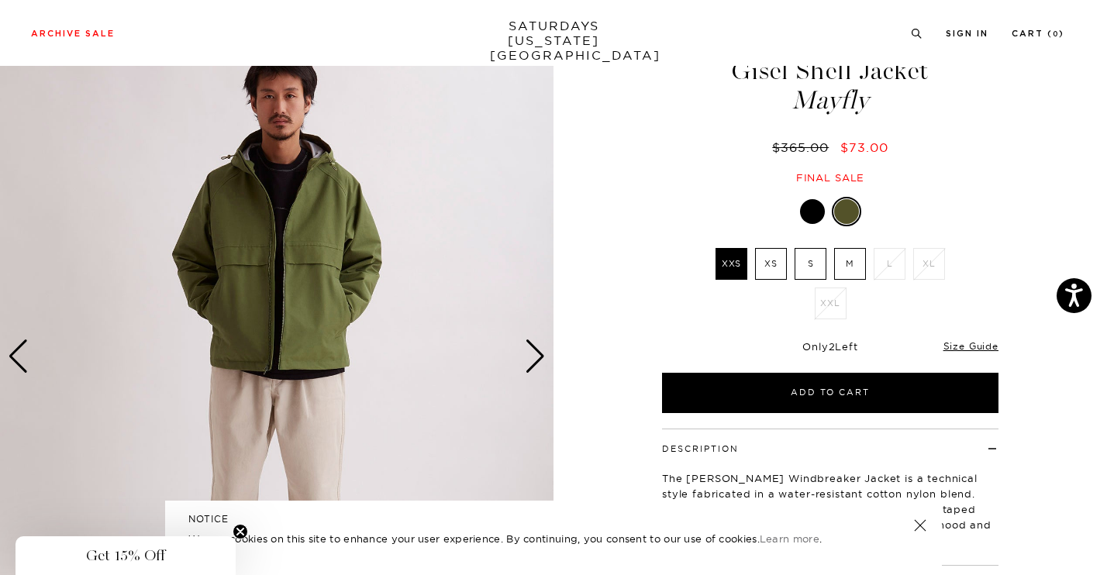
click at [527, 355] on div "Next slide" at bounding box center [535, 357] width 21 height 34
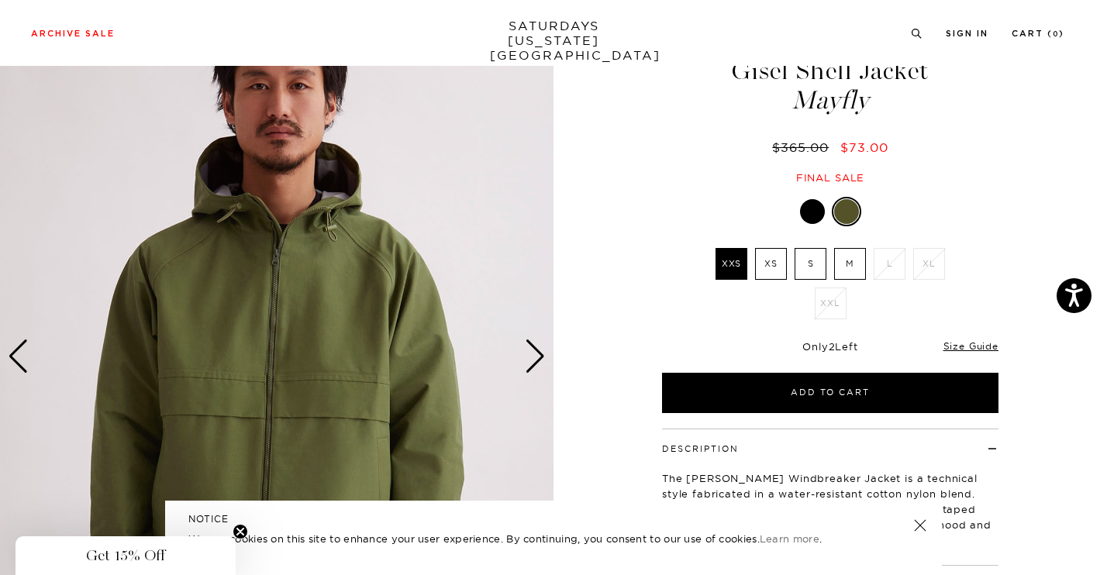
click at [527, 355] on div "Next slide" at bounding box center [535, 357] width 21 height 34
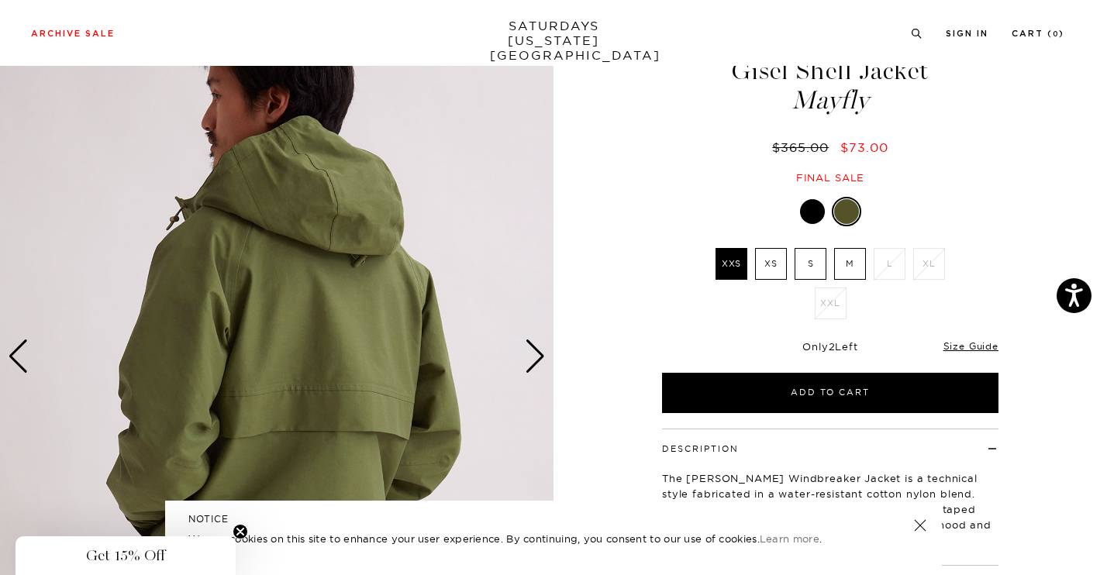
click at [527, 355] on div "Next slide" at bounding box center [535, 357] width 21 height 34
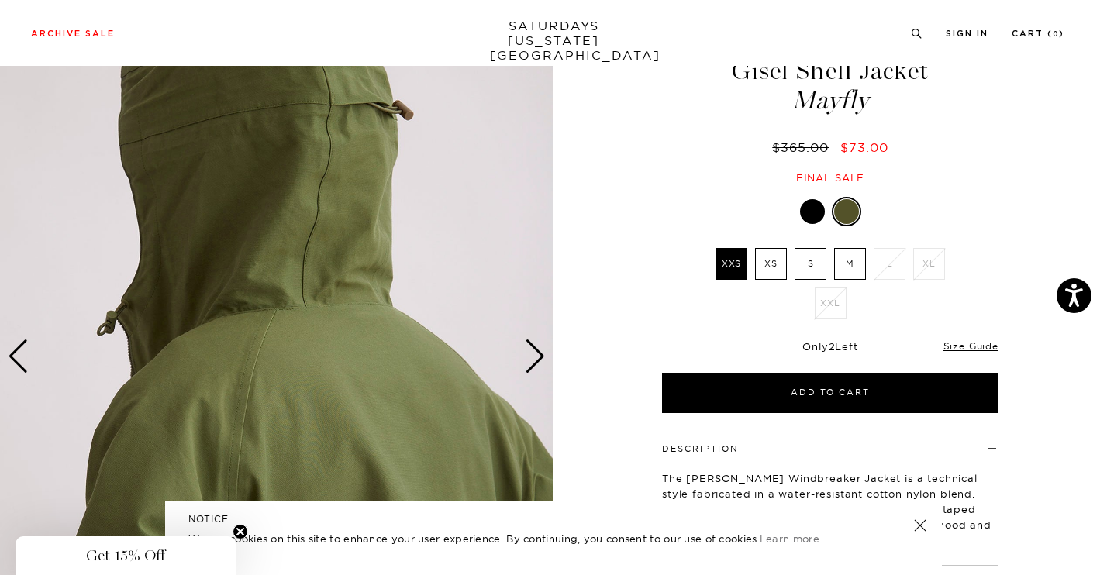
click at [527, 355] on div "Next slide" at bounding box center [535, 357] width 21 height 34
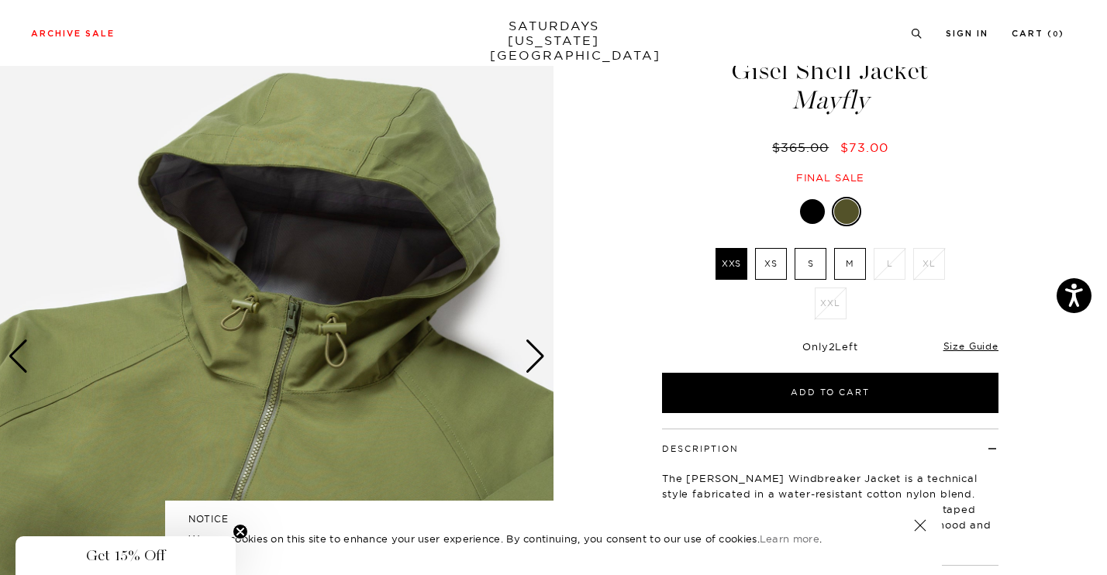
click at [527, 355] on div "Next slide" at bounding box center [535, 357] width 21 height 34
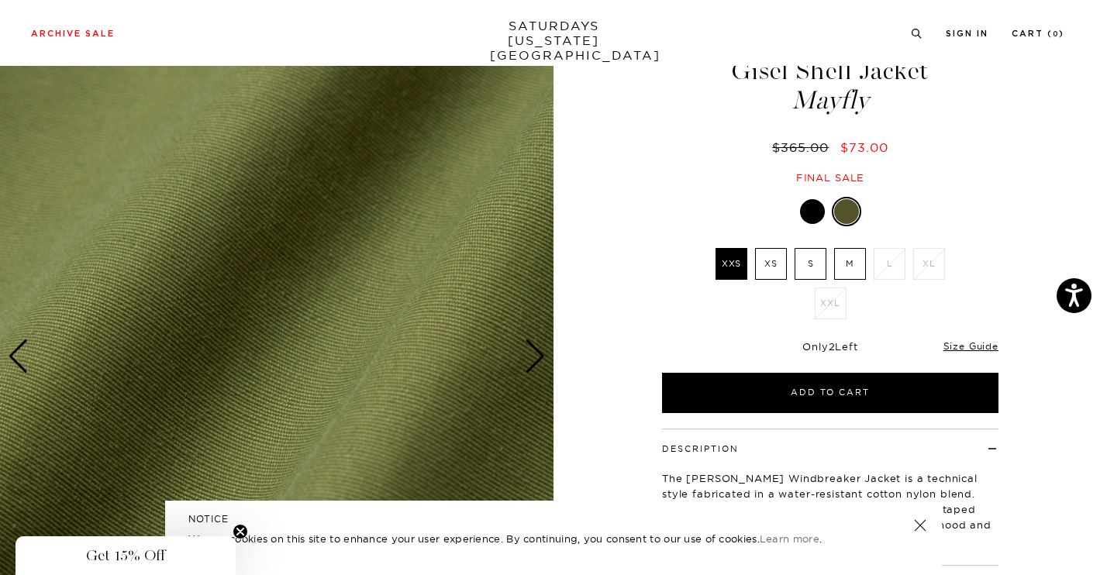
click at [527, 355] on div "Next slide" at bounding box center [535, 357] width 21 height 34
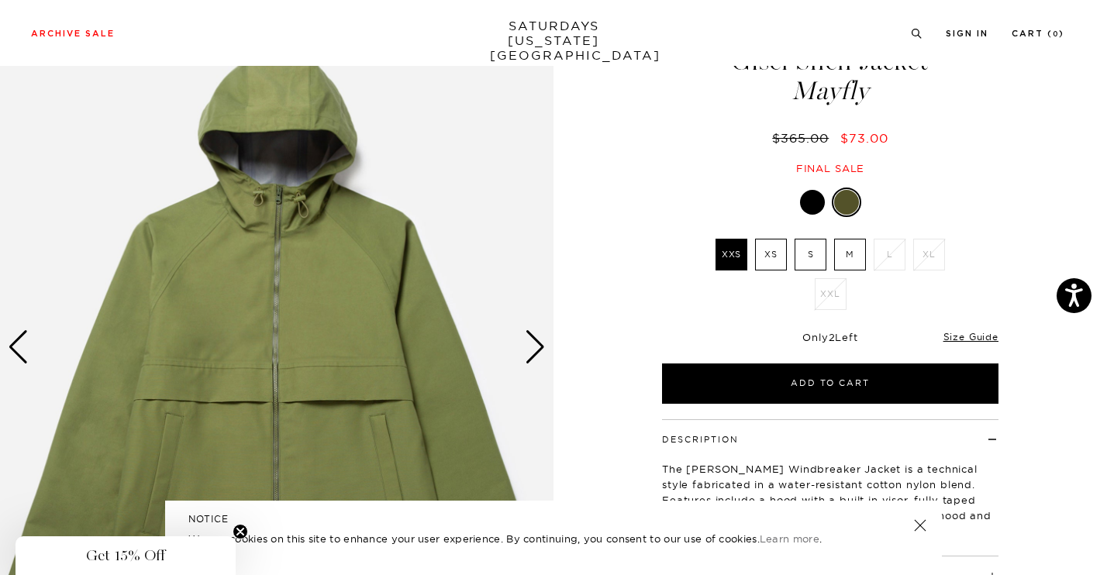
scroll to position [71, 0]
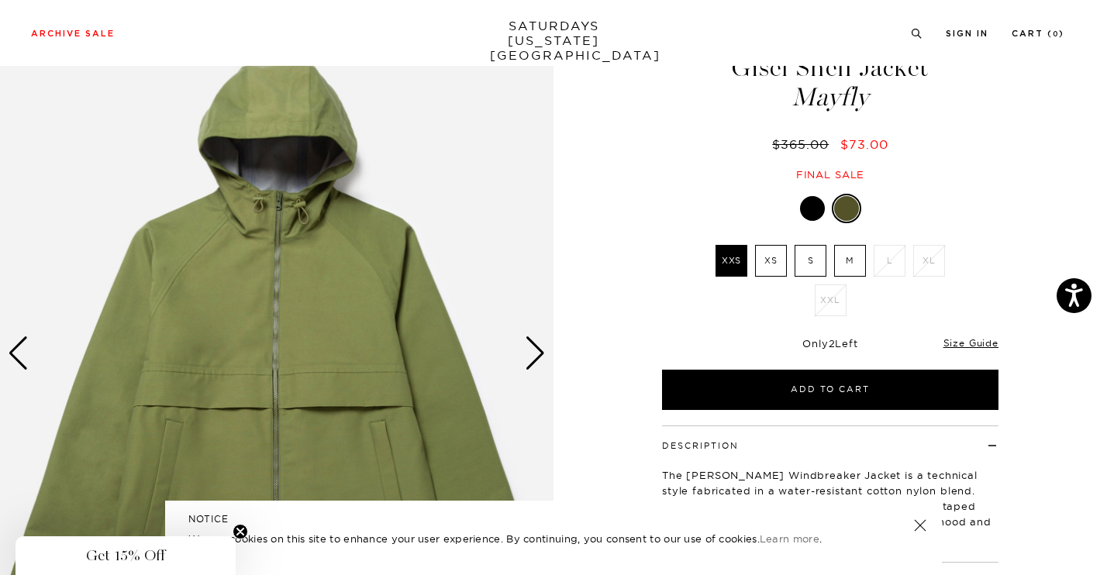
click at [838, 277] on ul "XXS XS S M L XL XXL" at bounding box center [830, 284] width 240 height 79
click at [844, 270] on label "M" at bounding box center [850, 261] width 32 height 32
click at [0, 0] on input "M" at bounding box center [0, 0] width 0 height 0
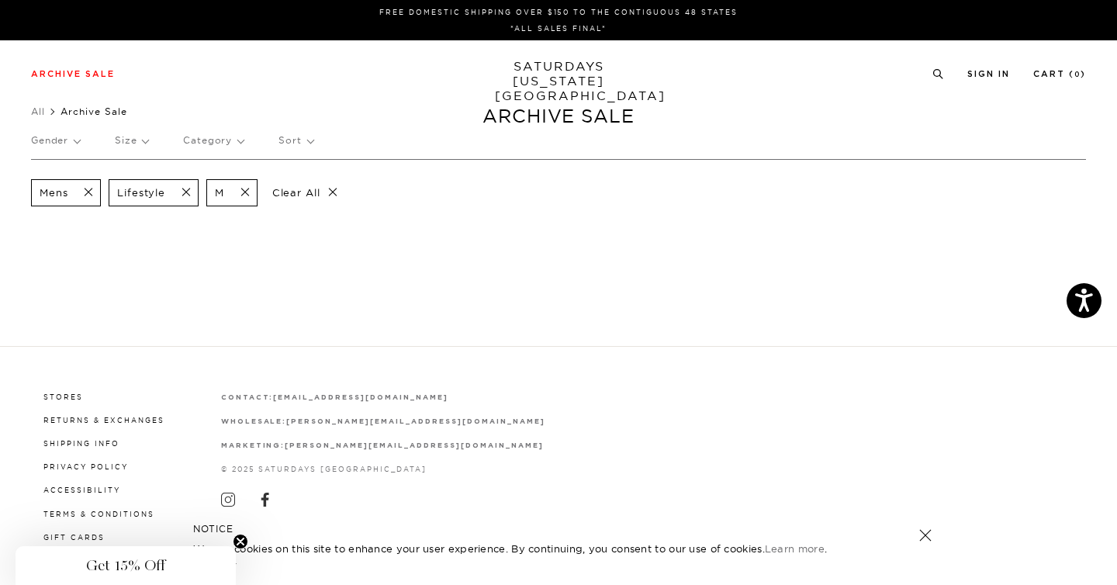
click at [244, 197] on span at bounding box center [240, 192] width 33 height 15
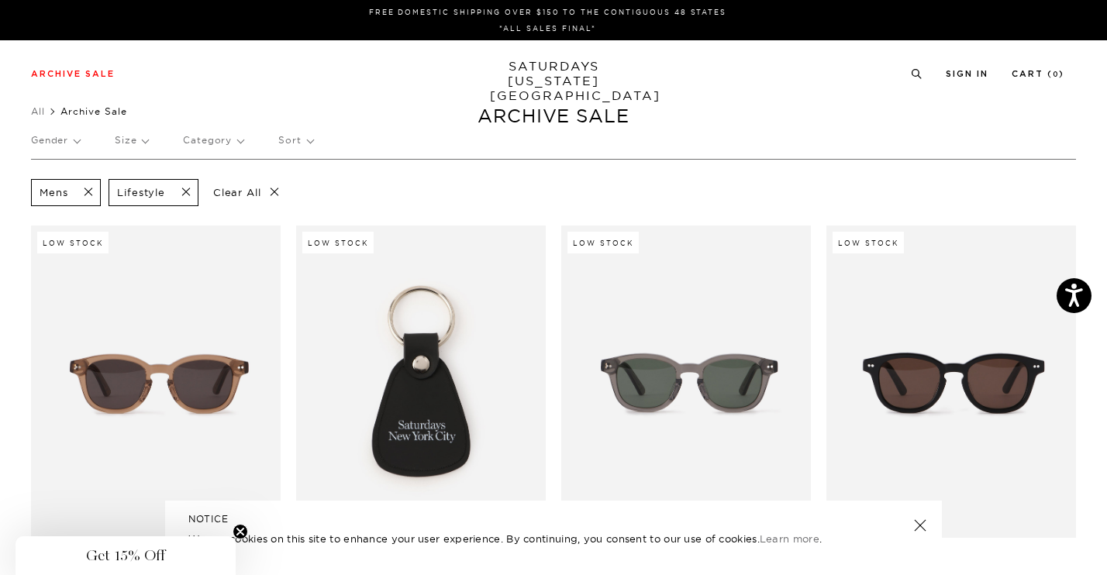
click at [209, 147] on p "Category" at bounding box center [213, 141] width 60 height 36
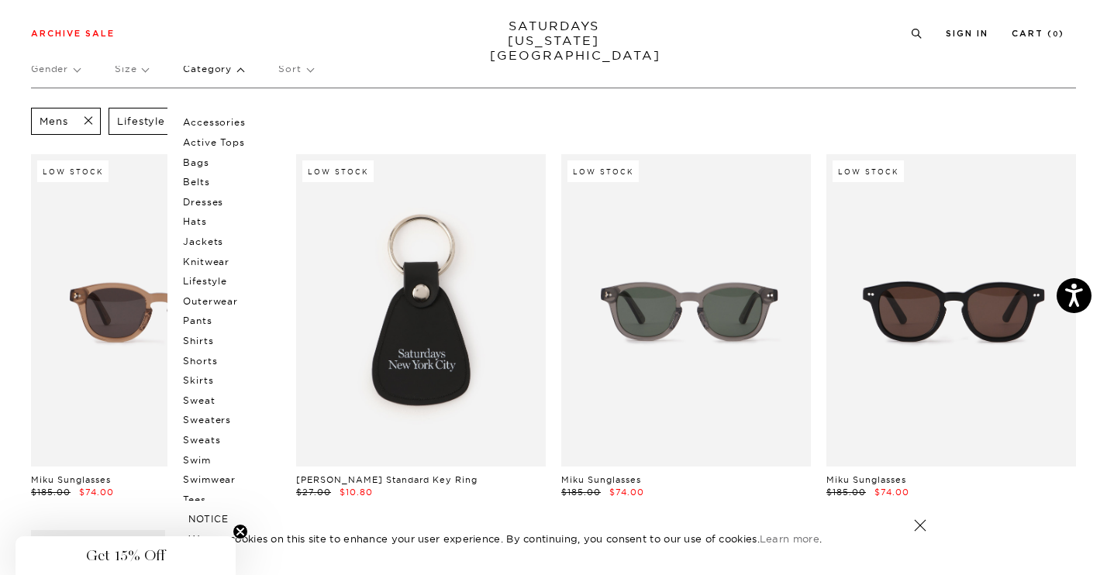
scroll to position [70, 0]
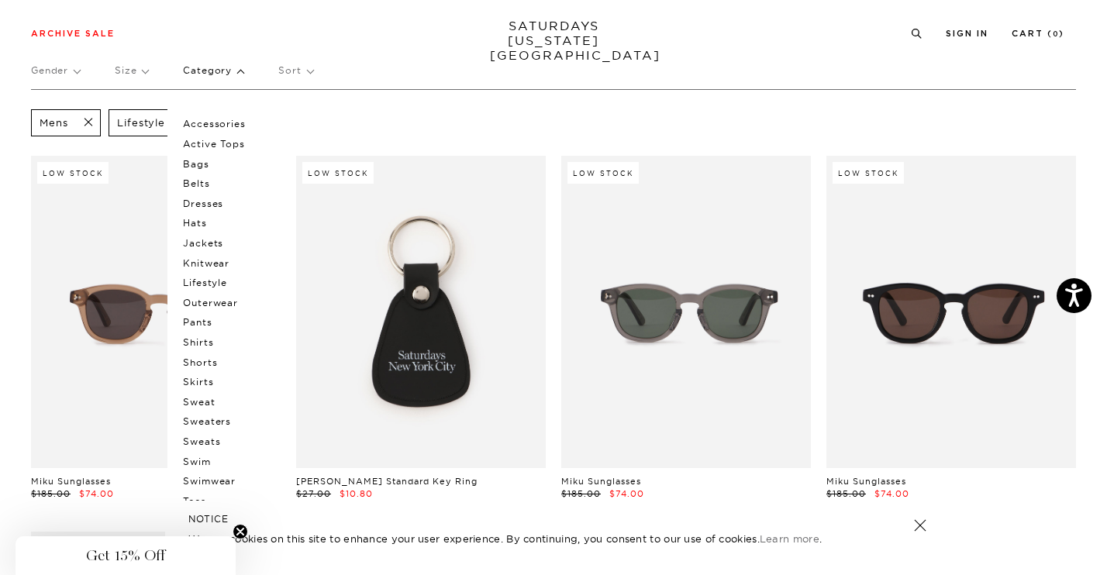
click at [447, 117] on div "Mens Lifestyle Clear All" at bounding box center [553, 122] width 1045 height 35
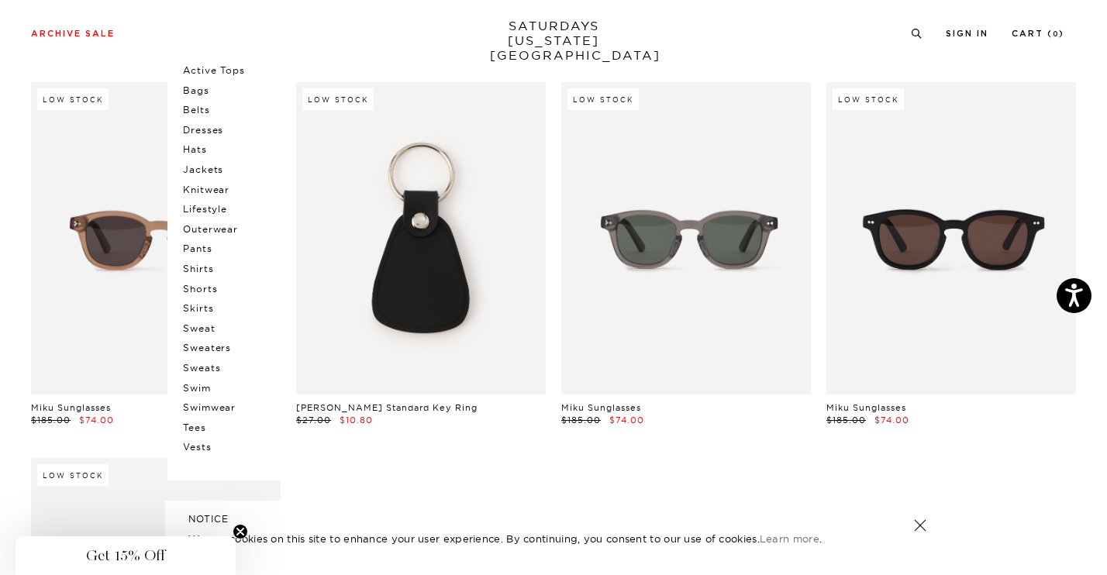
scroll to position [115, 0]
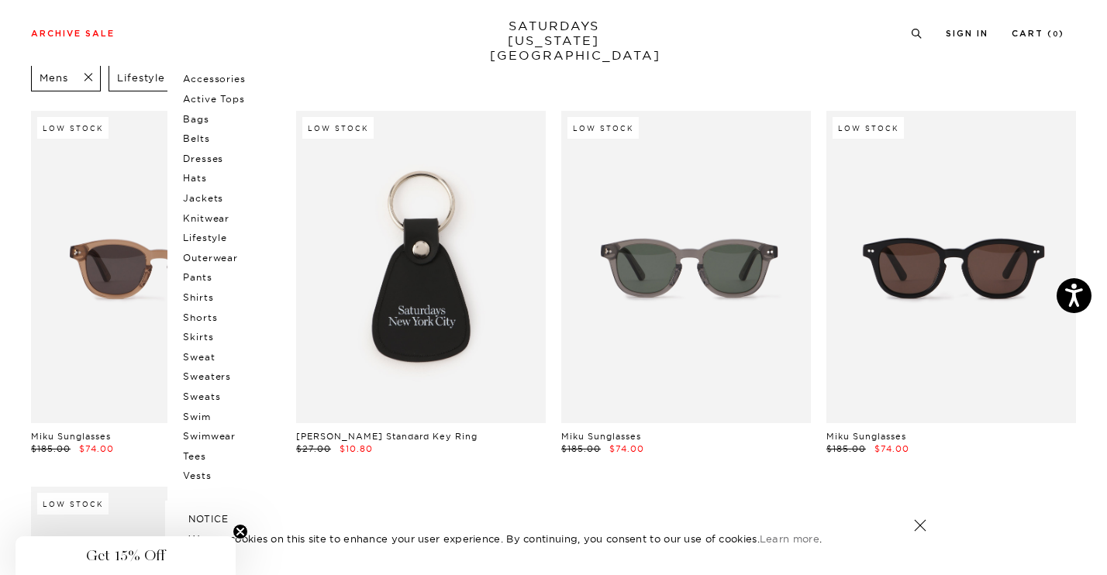
click at [226, 80] on p "Accessories" at bounding box center [229, 79] width 93 height 20
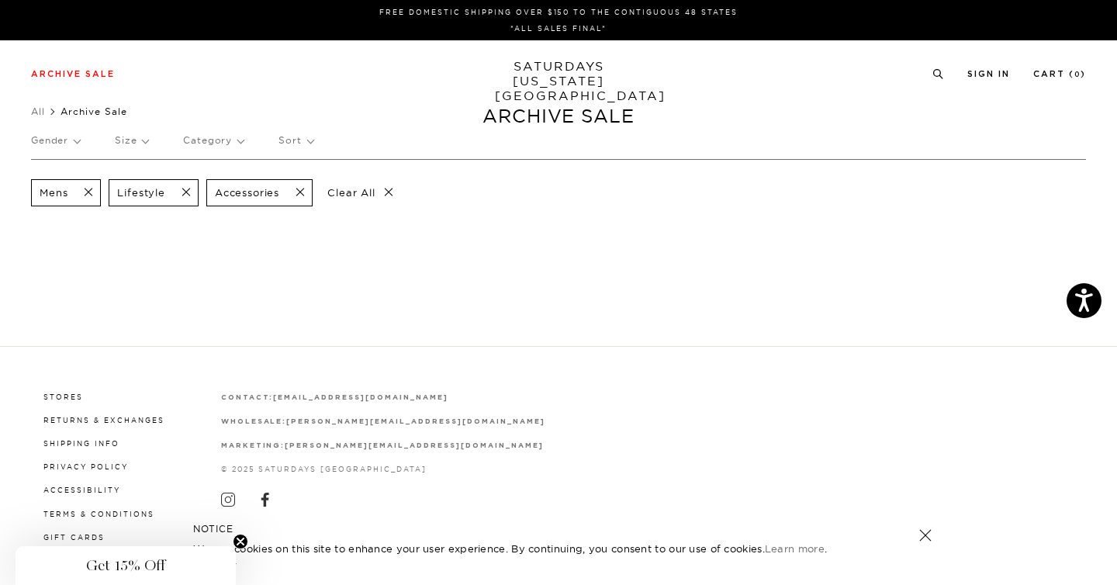
click at [190, 195] on span at bounding box center [181, 192] width 33 height 15
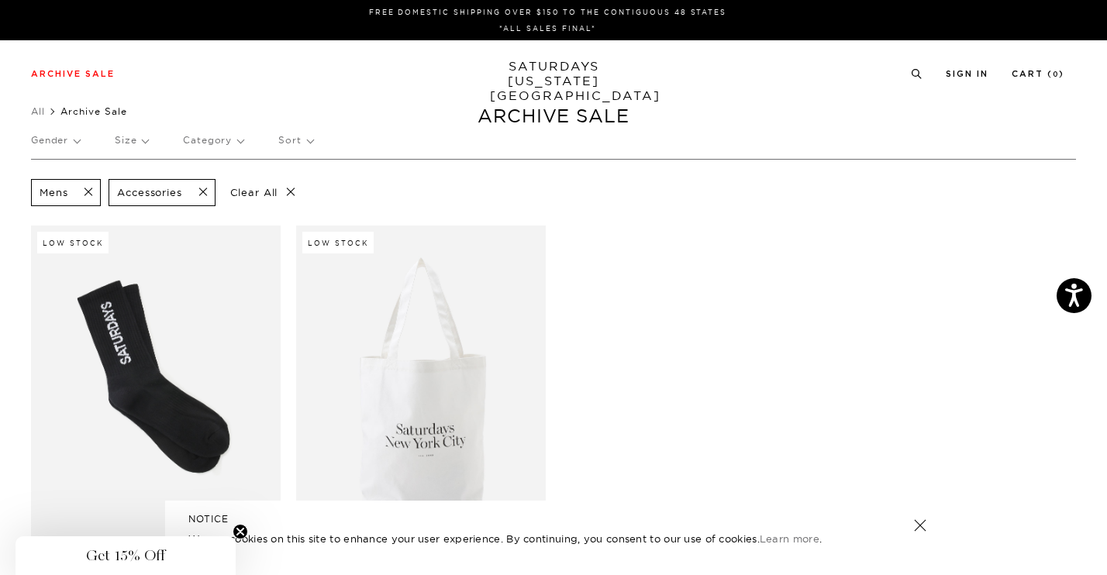
click at [205, 192] on span at bounding box center [198, 192] width 33 height 15
click at [214, 143] on p "Category" at bounding box center [213, 141] width 60 height 36
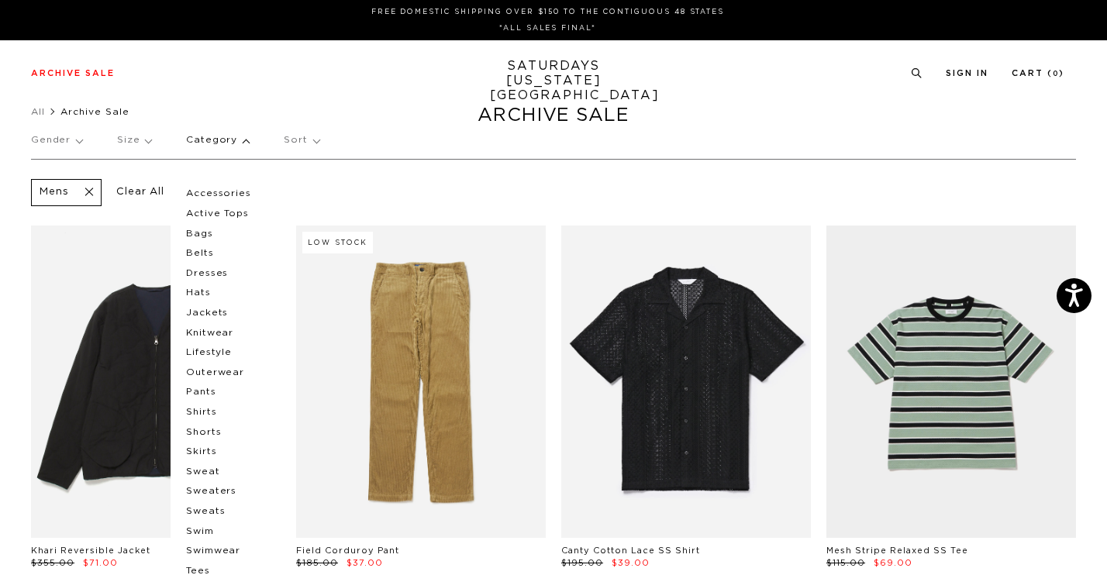
click at [200, 233] on p "Bags" at bounding box center [232, 234] width 93 height 20
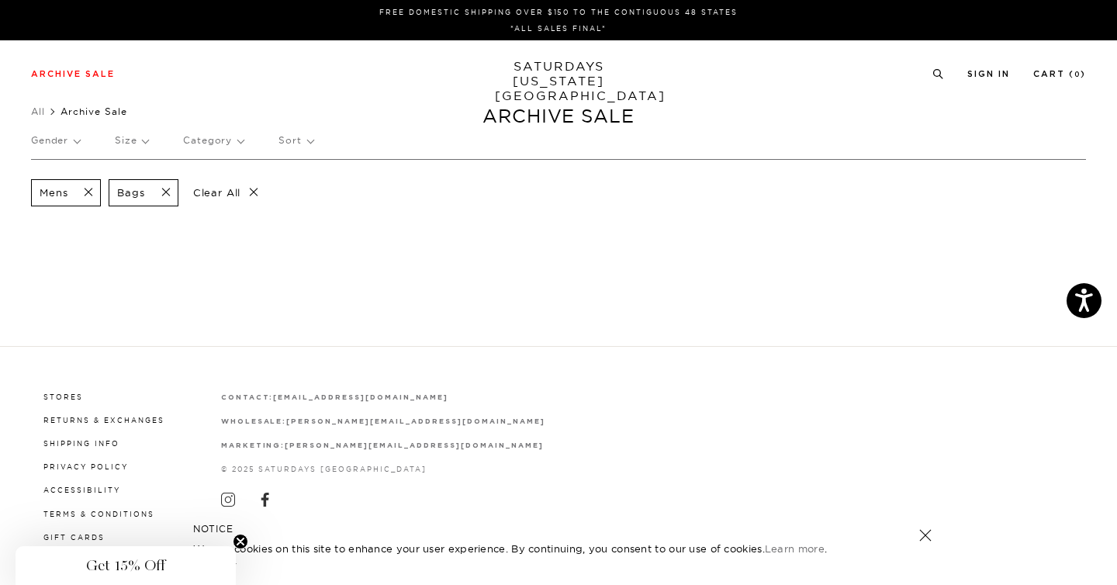
click at [91, 195] on span at bounding box center [83, 192] width 33 height 15
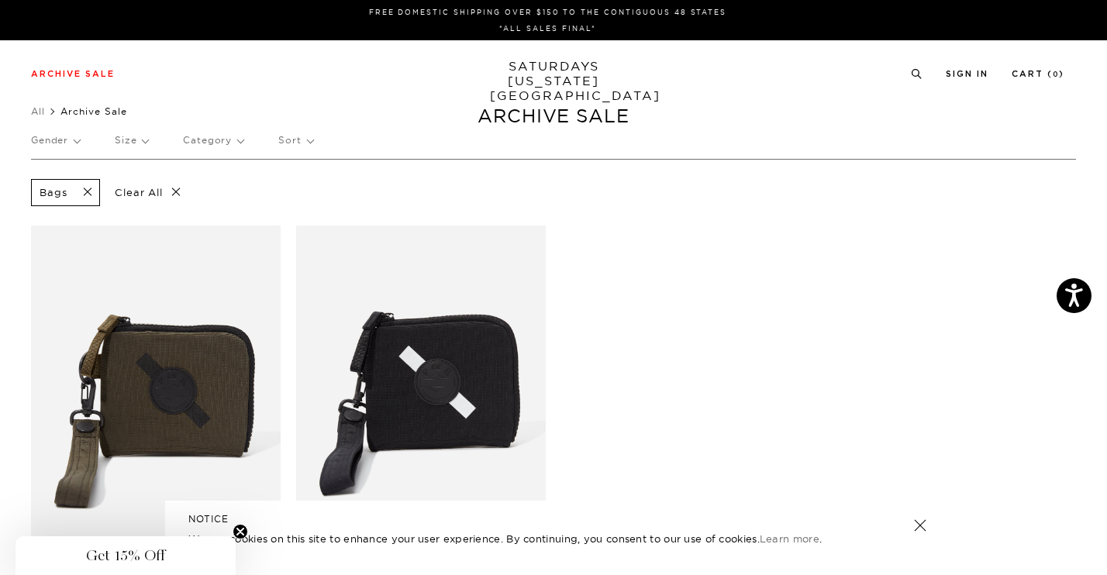
click at [219, 142] on p "Category" at bounding box center [213, 141] width 60 height 36
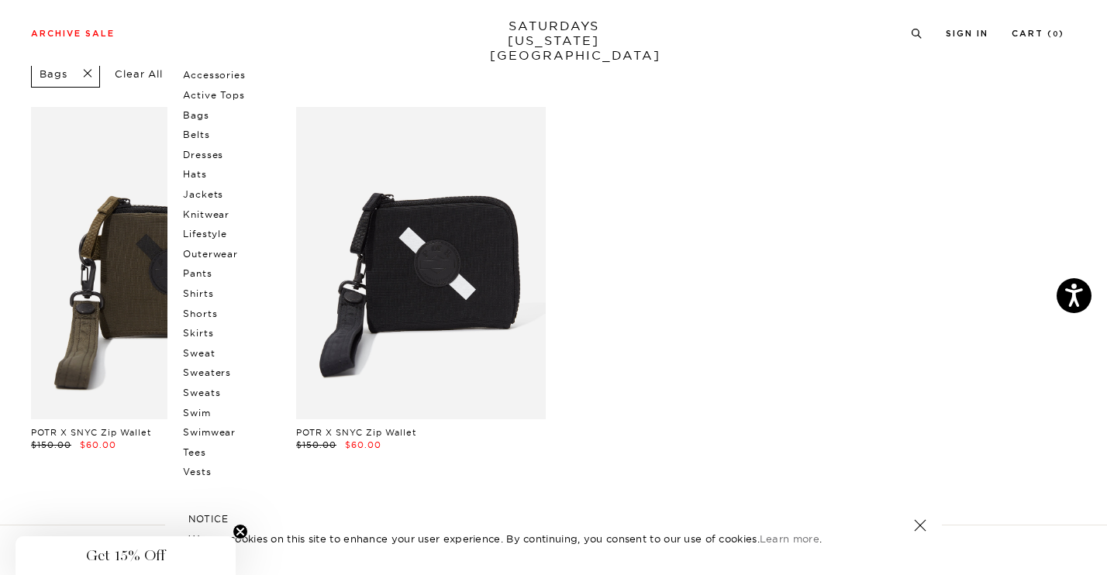
scroll to position [116, 0]
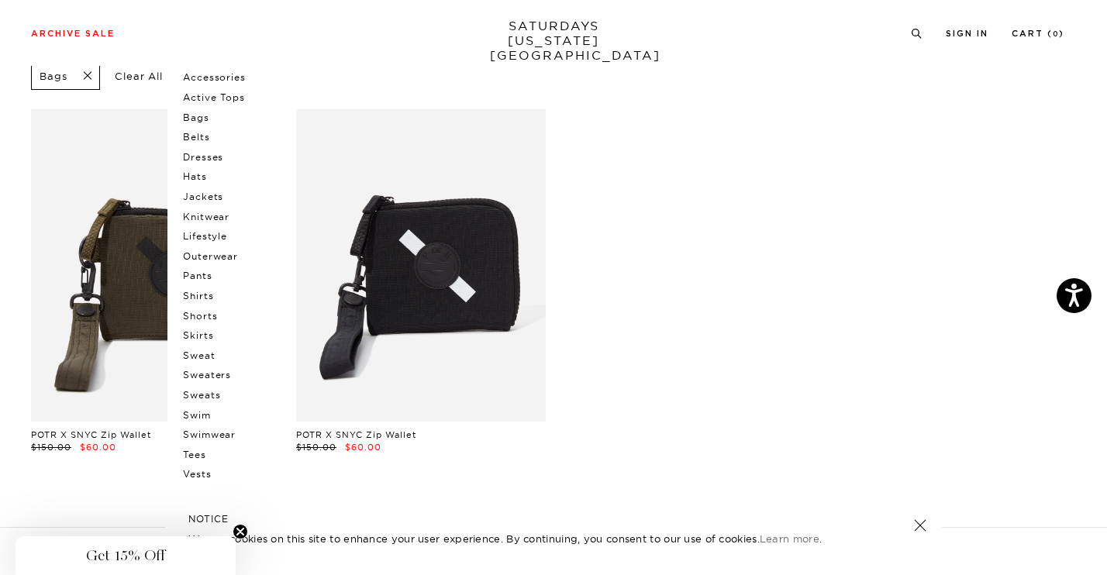
click at [217, 315] on p "Shorts" at bounding box center [229, 316] width 93 height 20
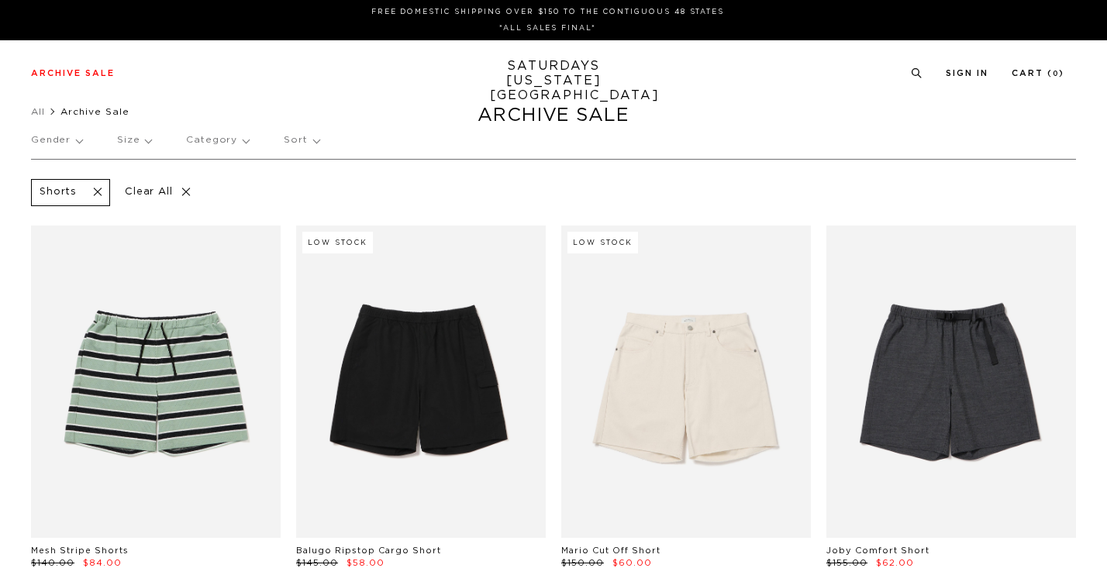
click at [126, 140] on p "Size" at bounding box center [134, 141] width 34 height 36
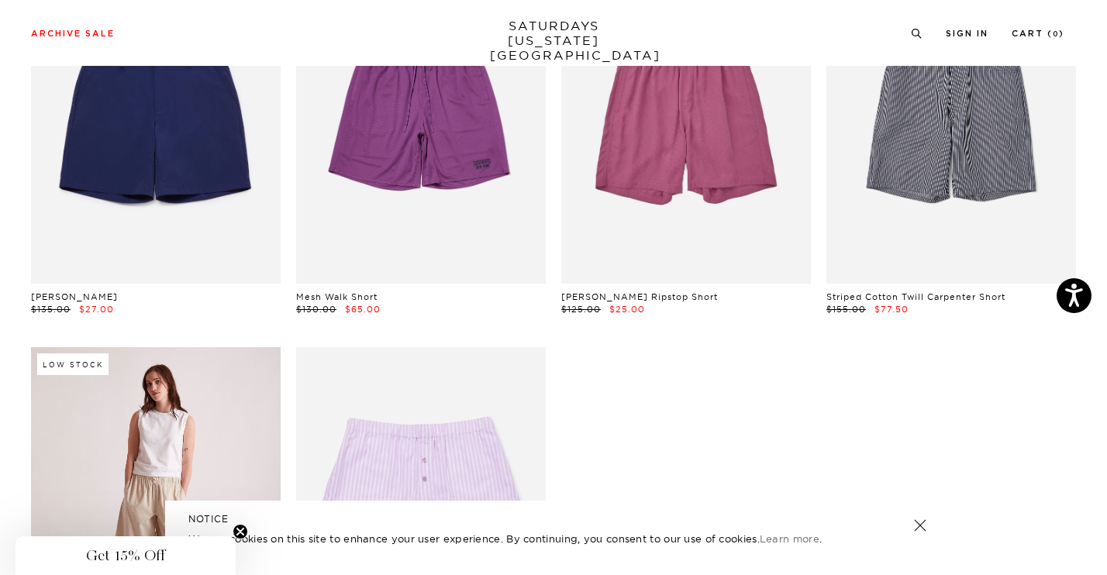
scroll to position [851, 0]
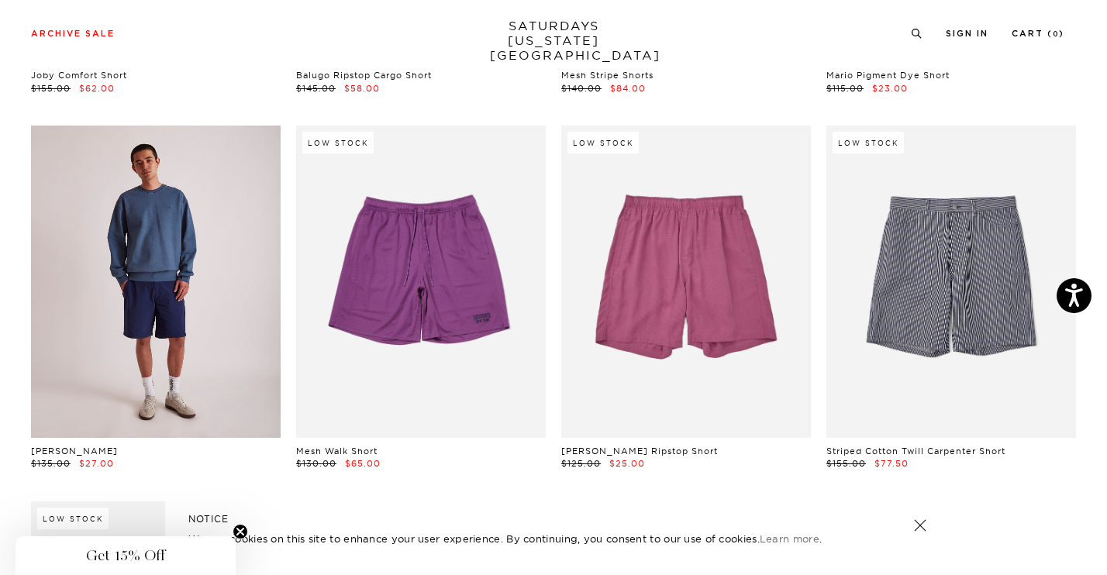
click at [236, 368] on link at bounding box center [156, 282] width 250 height 312
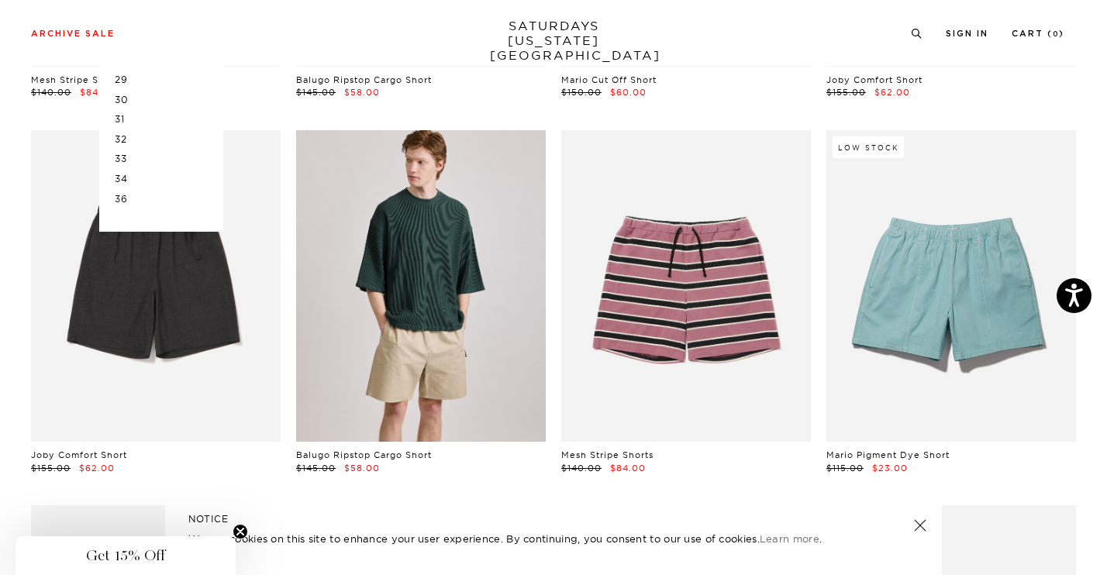
scroll to position [493, 0]
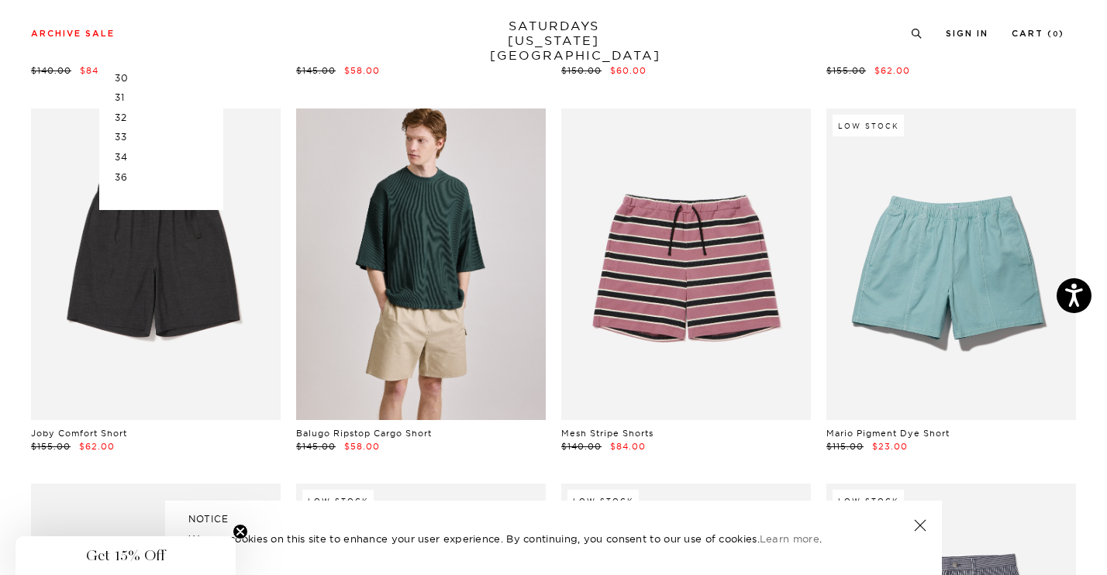
click at [491, 386] on link at bounding box center [421, 265] width 250 height 312
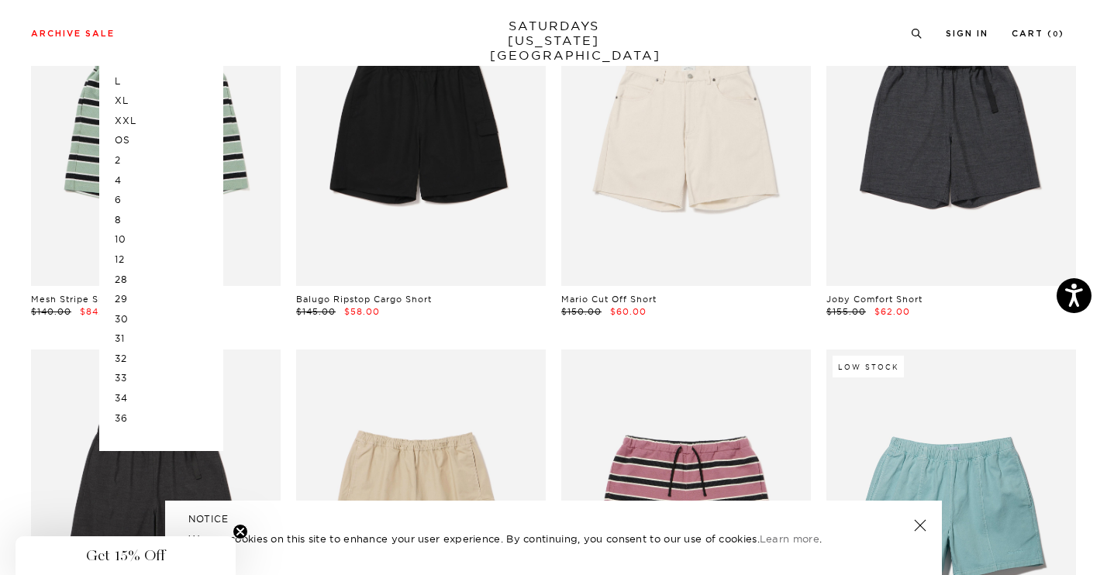
scroll to position [234, 0]
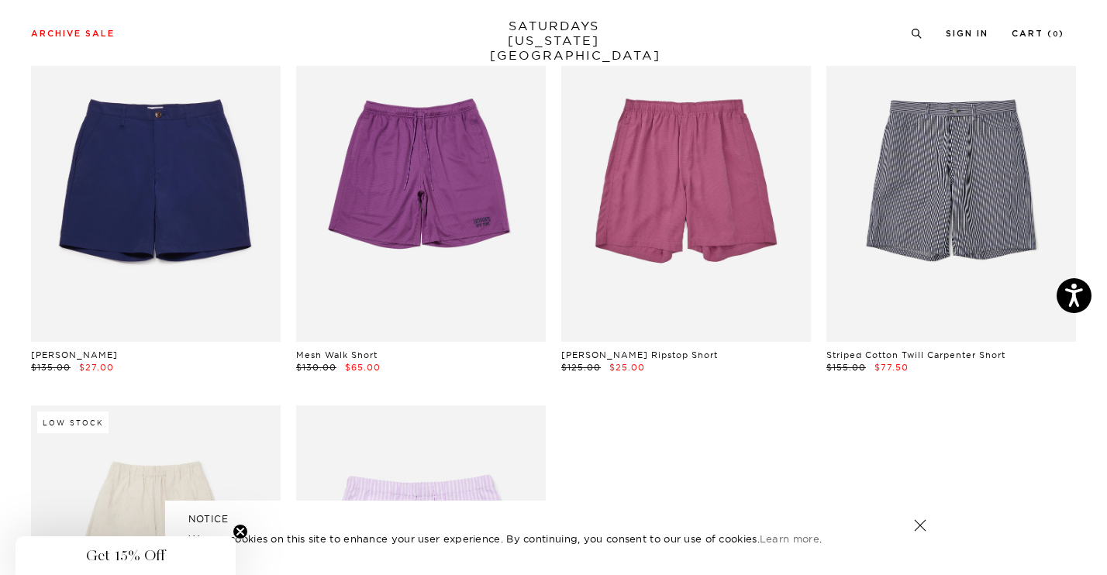
scroll to position [986, 0]
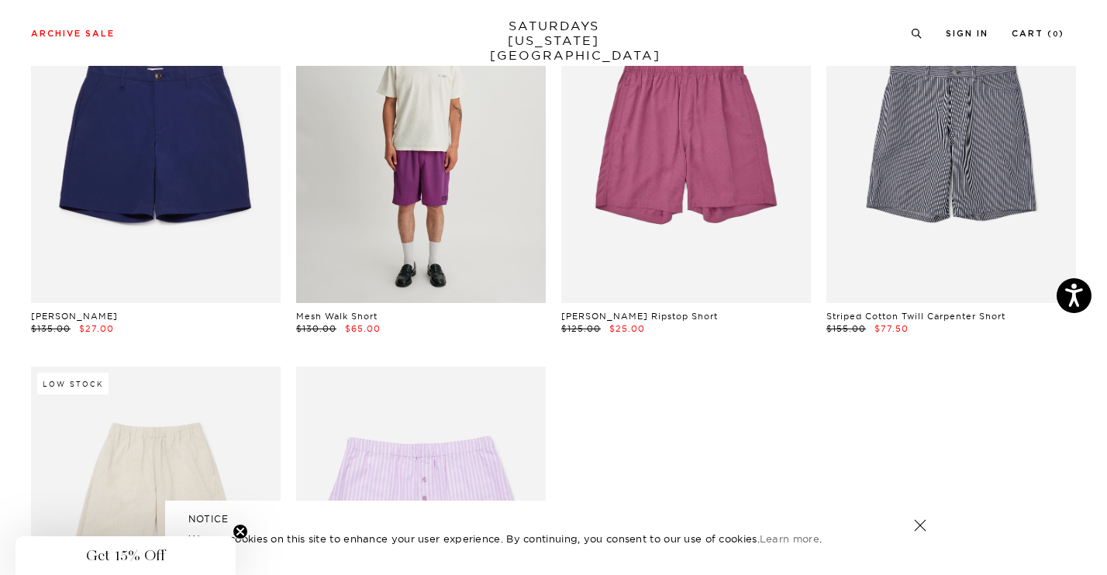
click at [498, 257] on link at bounding box center [421, 147] width 250 height 312
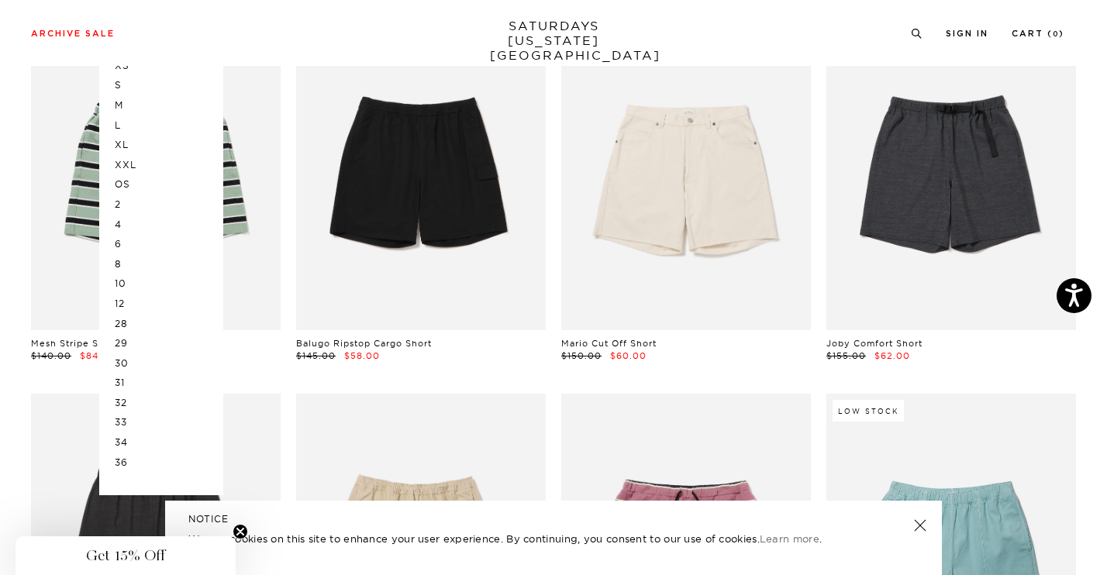
scroll to position [0, 0]
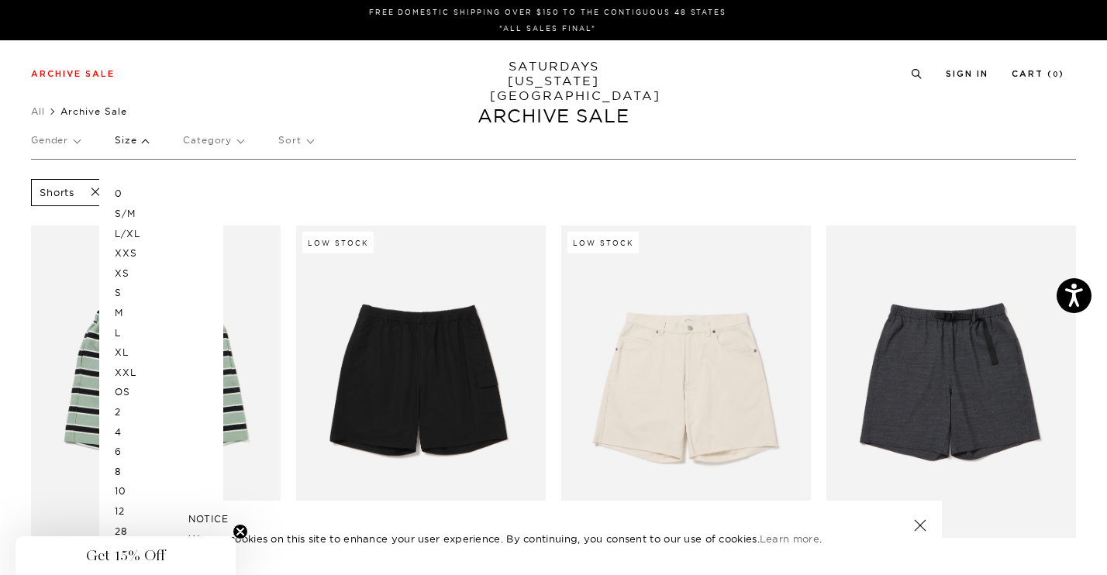
click at [693, 207] on div "Shorts Clear All" at bounding box center [553, 192] width 1045 height 35
click at [416, 196] on div "Shorts Clear All" at bounding box center [553, 192] width 1045 height 35
click at [57, 141] on p "Gender" at bounding box center [55, 141] width 49 height 36
click at [59, 272] on p "Womens" at bounding box center [92, 274] width 122 height 20
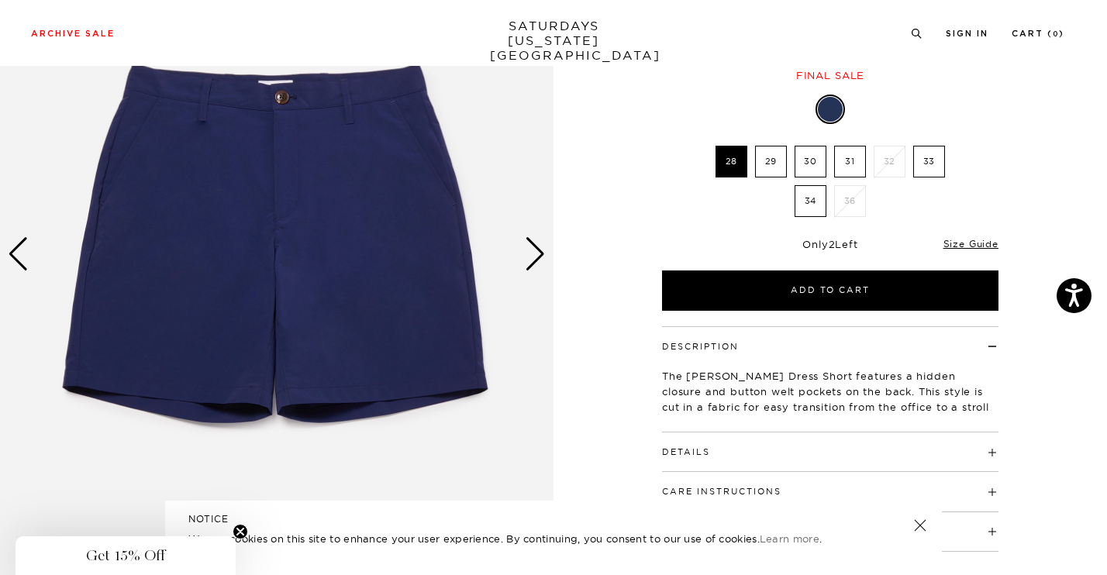
scroll to position [161, 0]
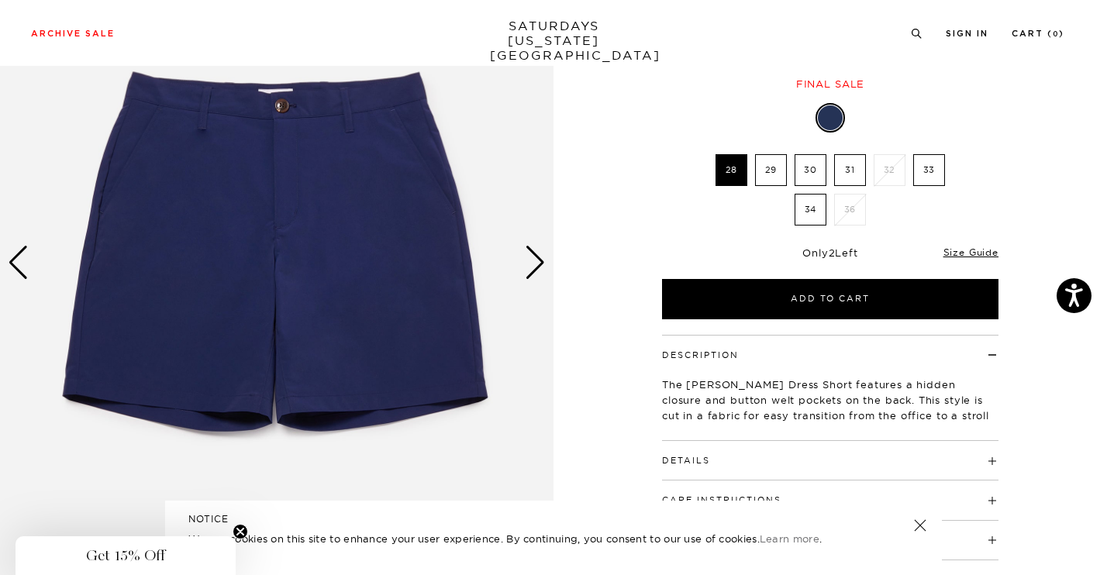
click at [860, 178] on label "31" at bounding box center [850, 170] width 32 height 32
click at [0, 0] on input "31" at bounding box center [0, 0] width 0 height 0
click at [527, 266] on div "Next slide" at bounding box center [535, 263] width 21 height 34
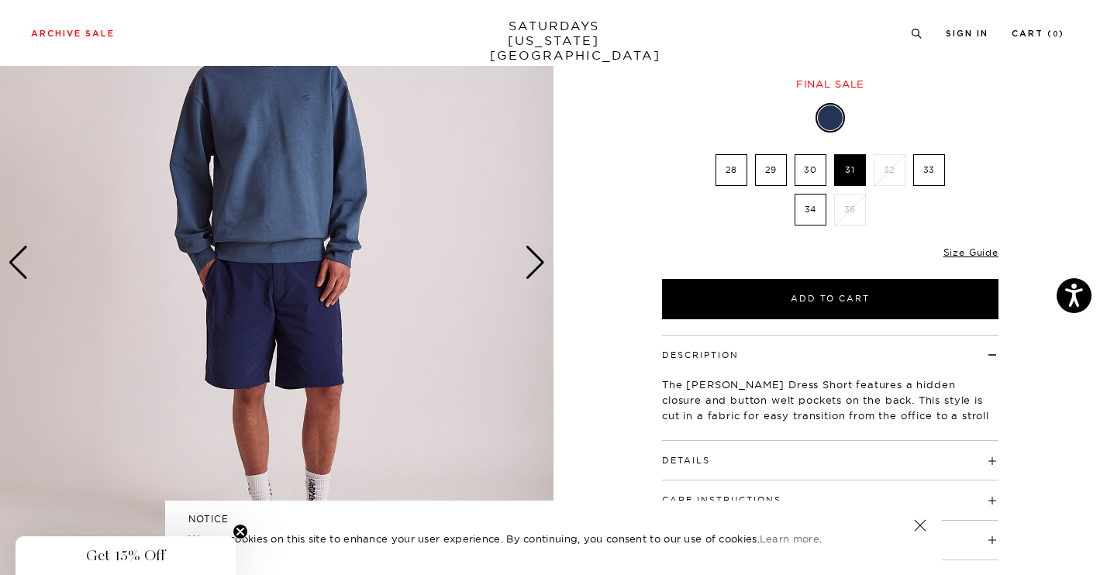
click at [527, 266] on div "Next slide" at bounding box center [535, 263] width 21 height 34
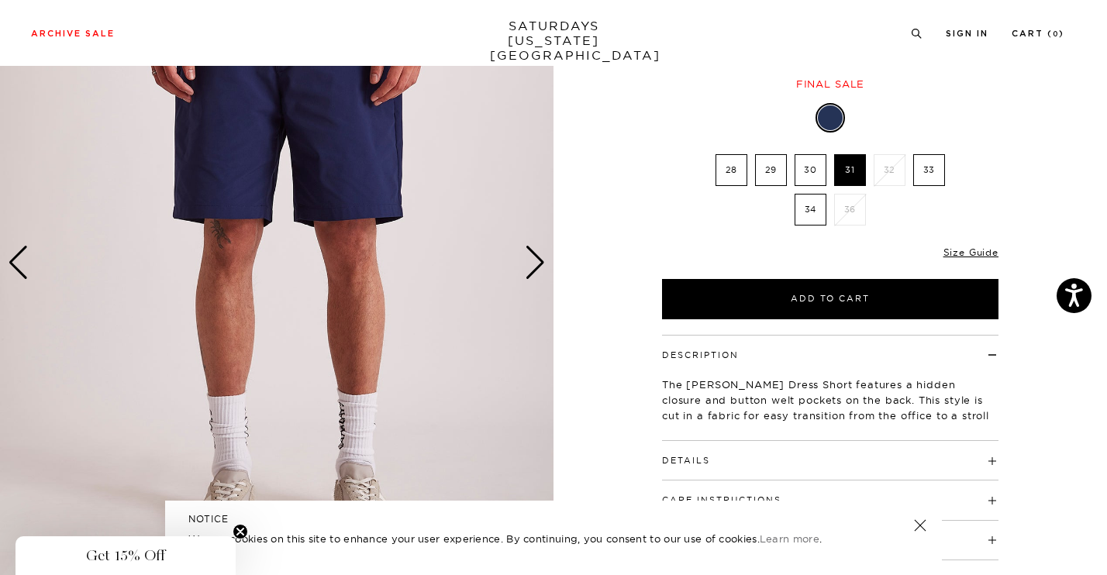
click at [527, 266] on div "Next slide" at bounding box center [535, 263] width 21 height 34
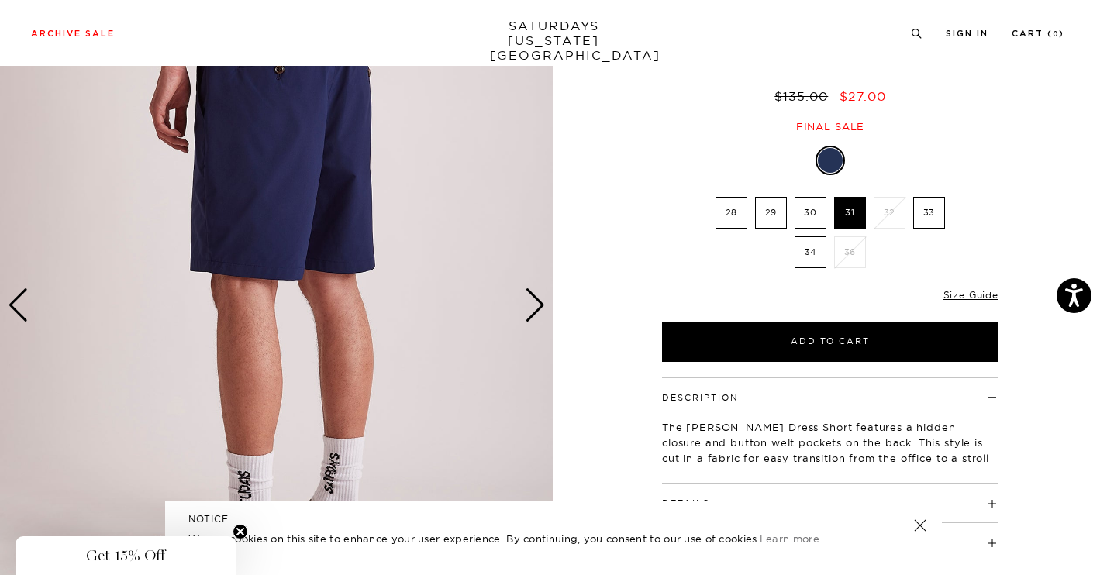
scroll to position [52, 0]
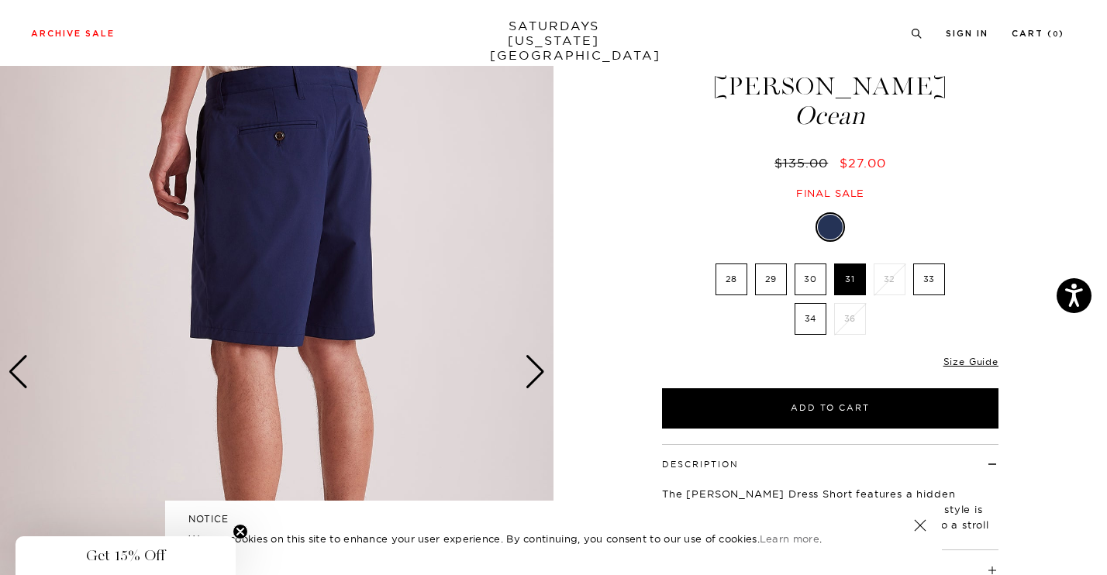
click at [829, 224] on div at bounding box center [830, 227] width 25 height 25
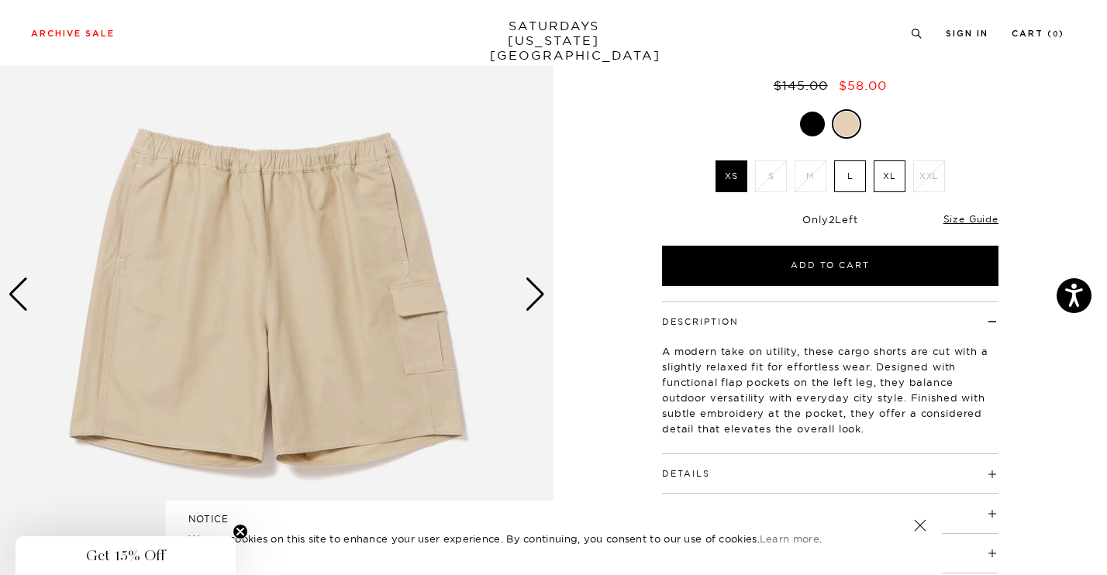
scroll to position [112, 0]
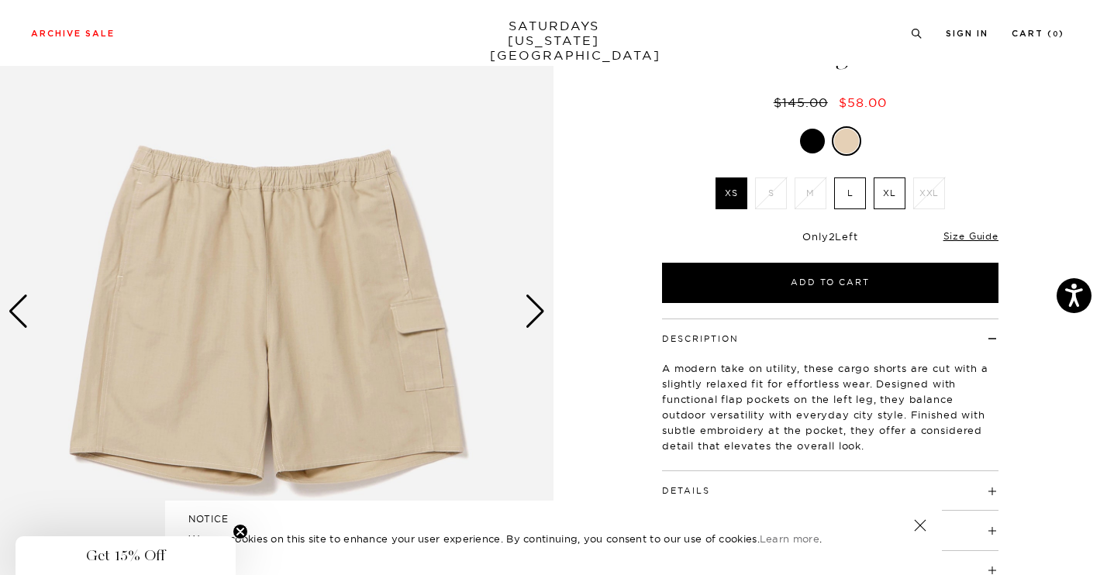
click at [809, 138] on div at bounding box center [812, 141] width 25 height 25
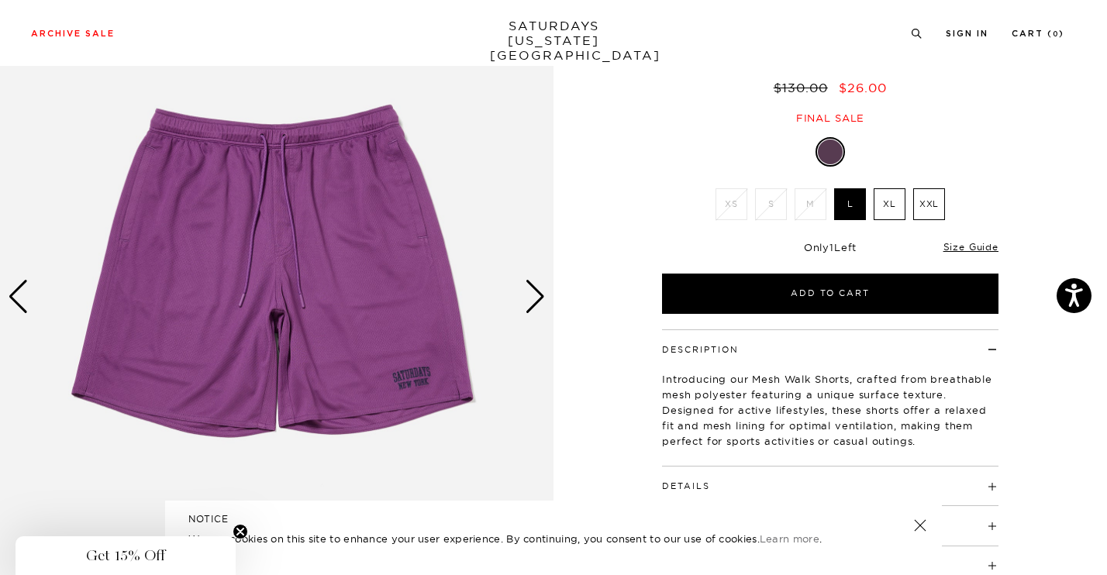
scroll to position [147, 0]
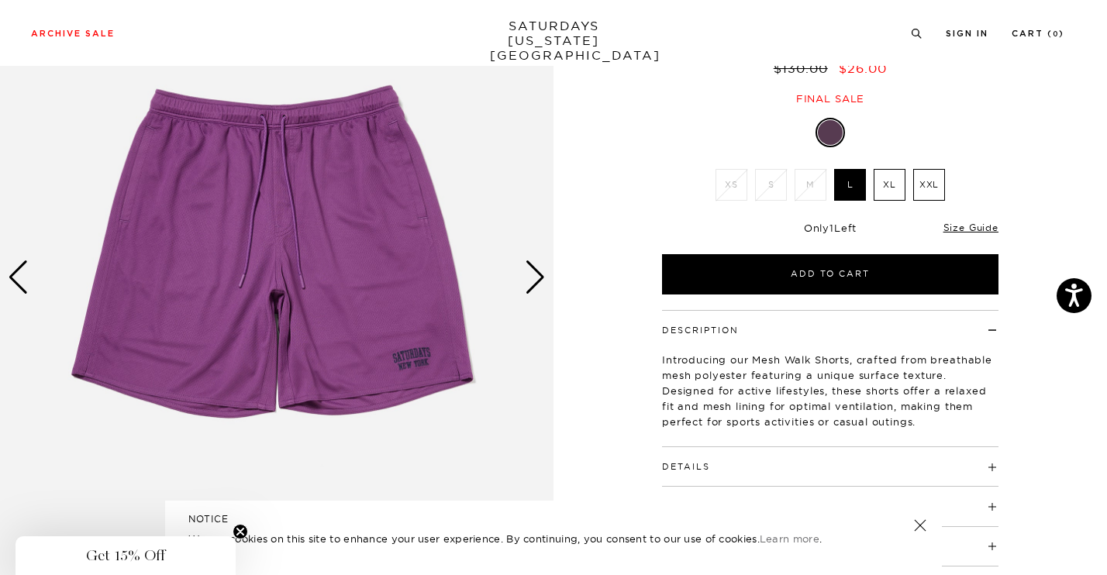
click at [531, 288] on div "Next slide" at bounding box center [535, 278] width 21 height 34
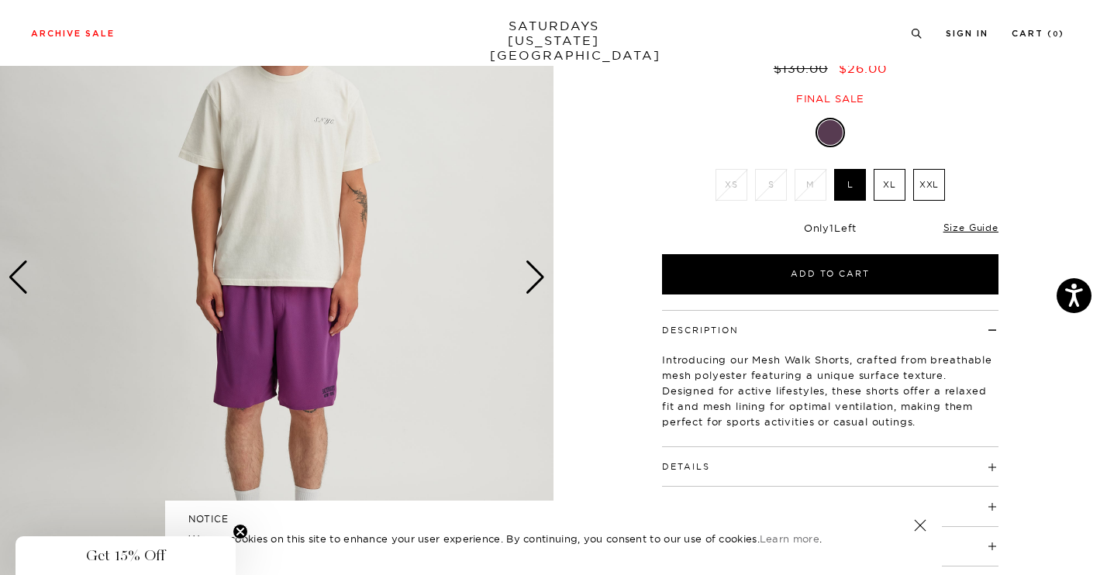
click at [531, 288] on div "Next slide" at bounding box center [535, 278] width 21 height 34
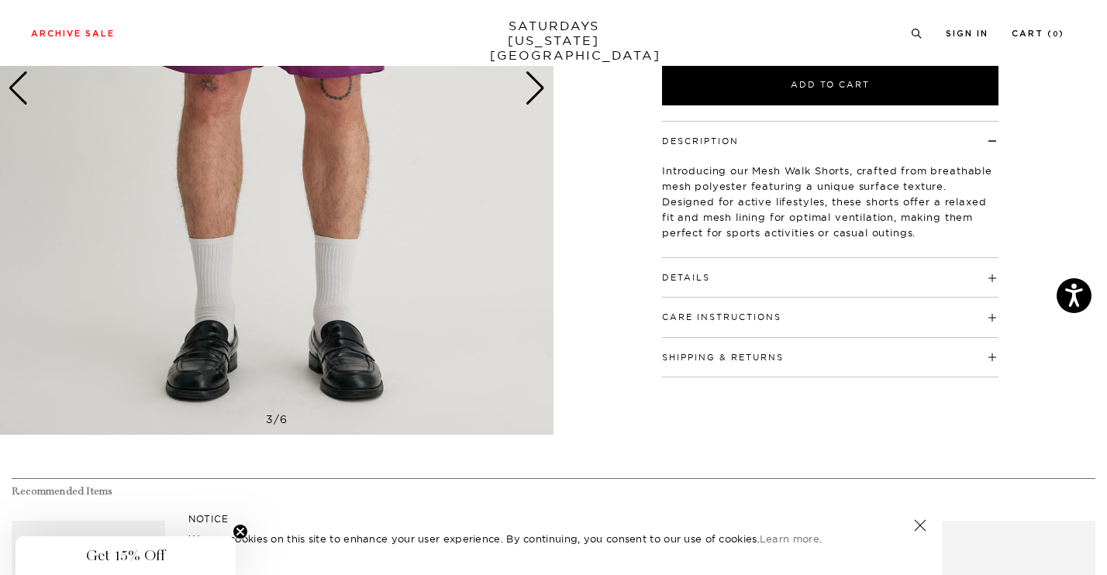
scroll to position [0, 0]
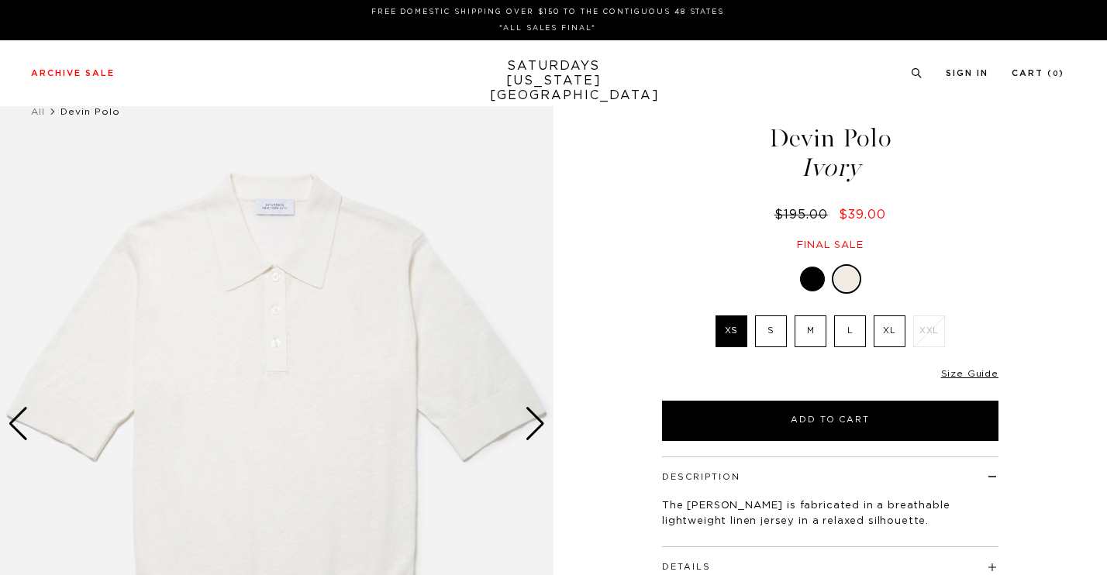
click at [811, 334] on label "M" at bounding box center [811, 332] width 32 height 32
click at [0, 0] on input "M" at bounding box center [0, 0] width 0 height 0
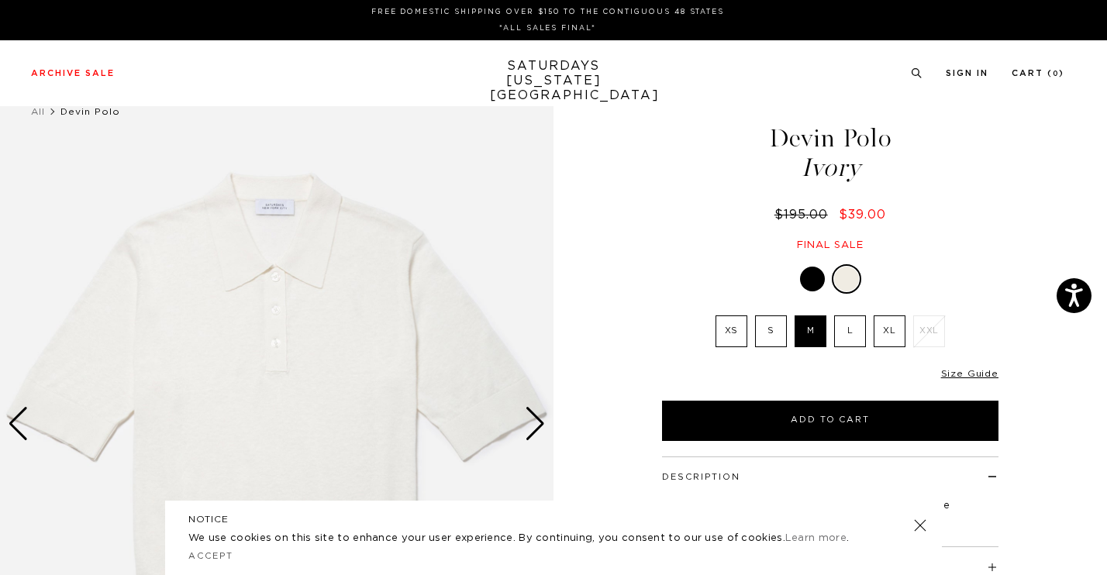
click at [812, 283] on div at bounding box center [812, 279] width 25 height 25
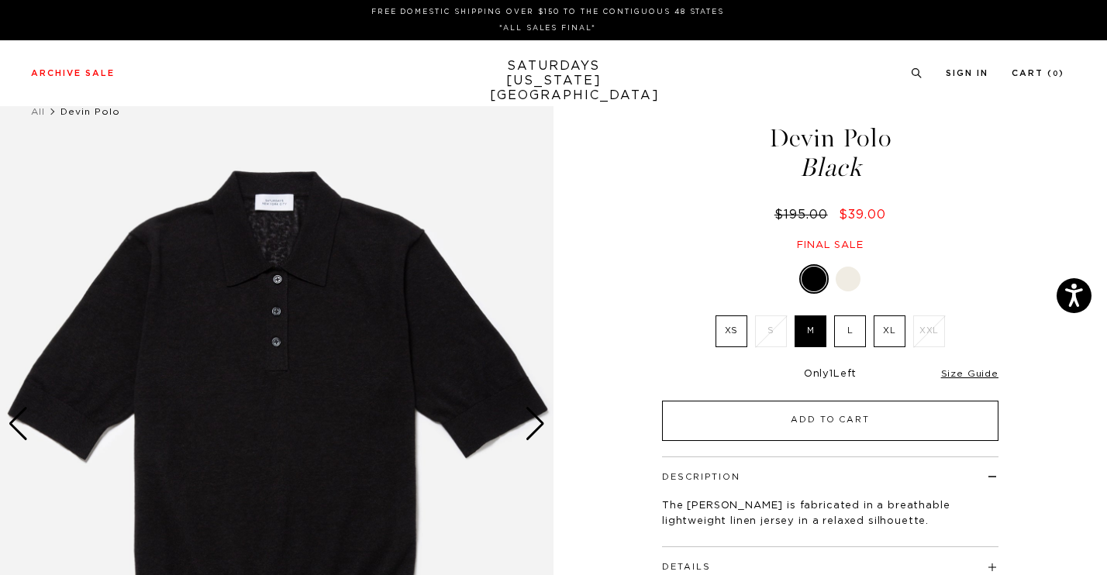
click at [826, 423] on button "Add to Cart" at bounding box center [830, 421] width 337 height 40
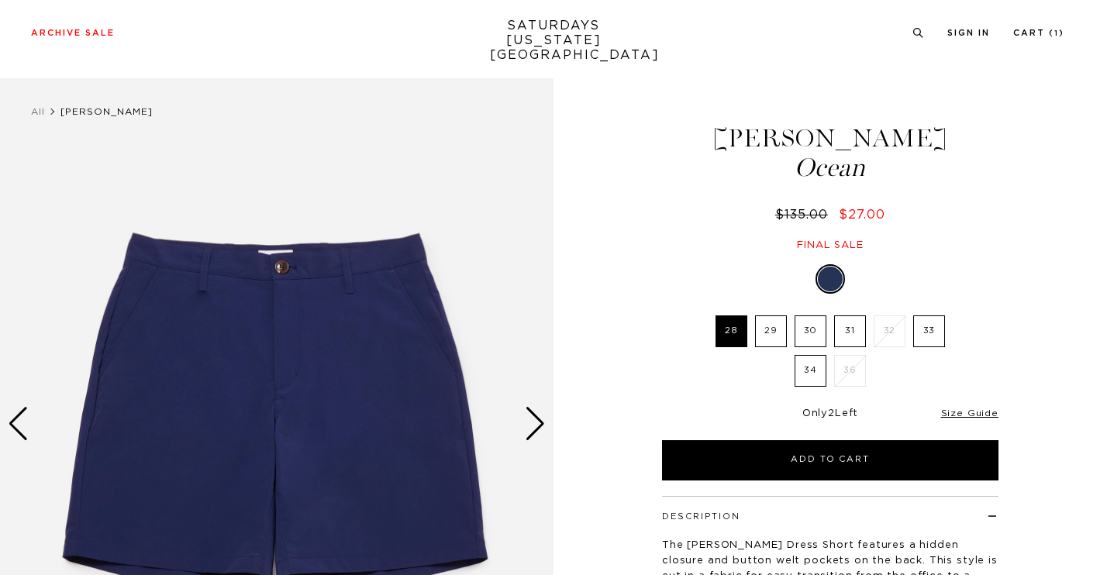
click at [521, 220] on img at bounding box center [277, 424] width 554 height 692
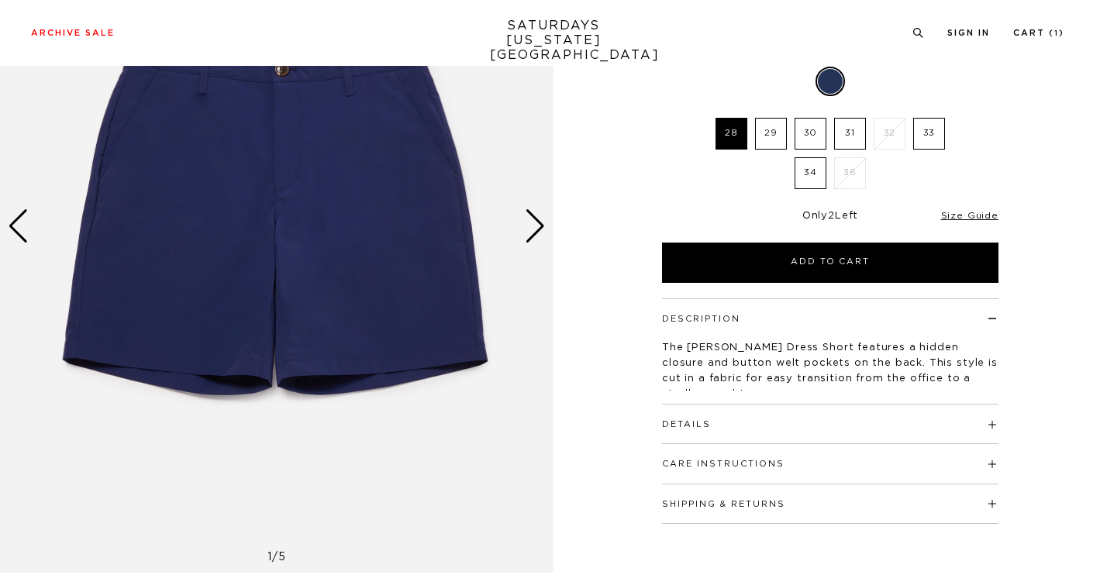
scroll to position [198, 0]
click at [542, 228] on div "Next slide" at bounding box center [535, 226] width 21 height 34
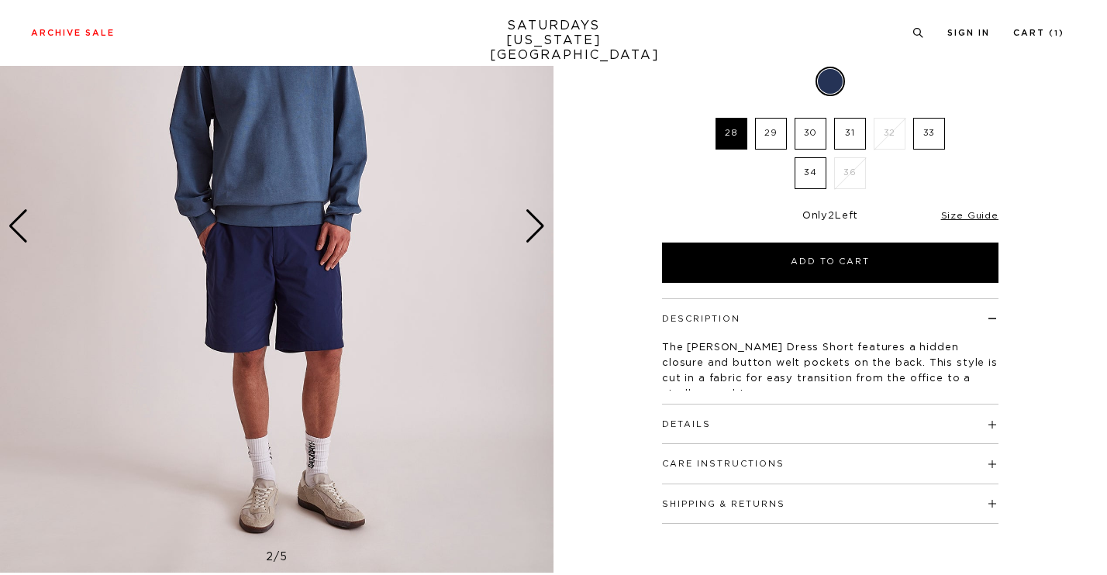
click at [542, 228] on div "Next slide" at bounding box center [535, 226] width 21 height 34
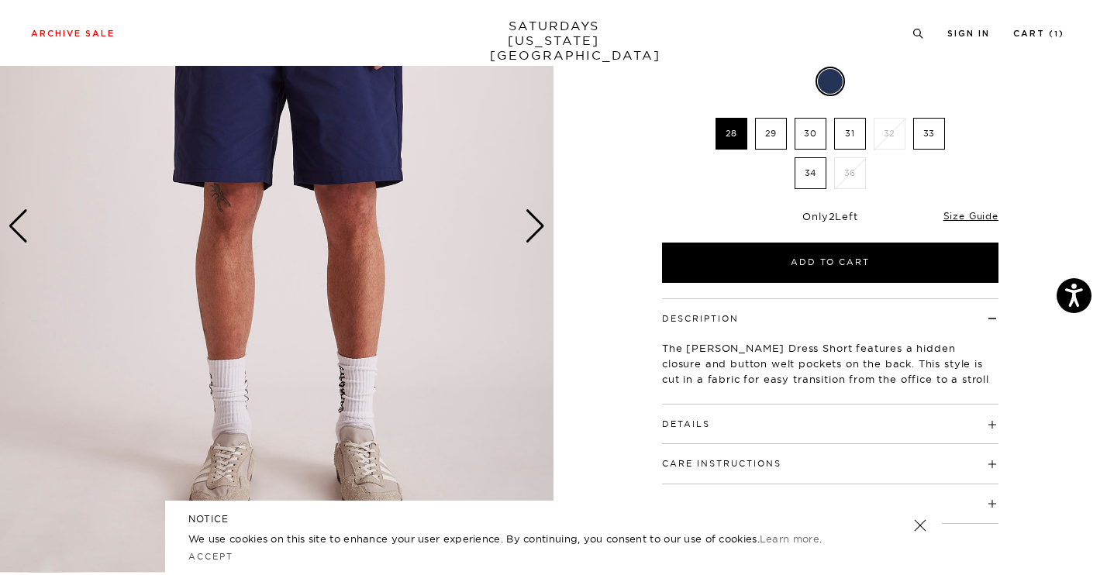
click at [542, 228] on div "Next slide" at bounding box center [535, 226] width 21 height 34
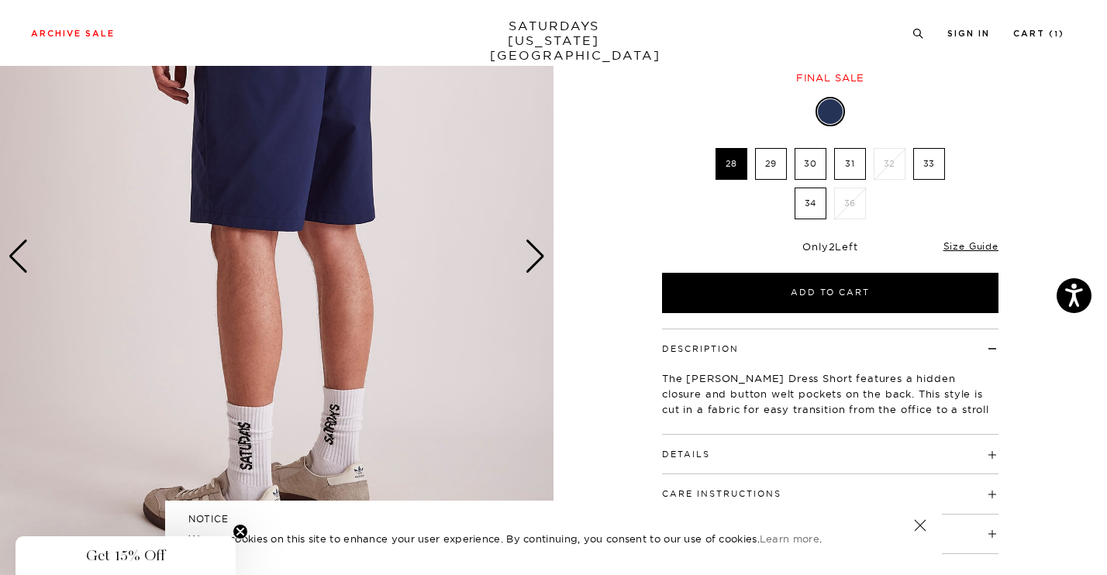
scroll to position [44, 0]
